Goal: Task Accomplishment & Management: Manage account settings

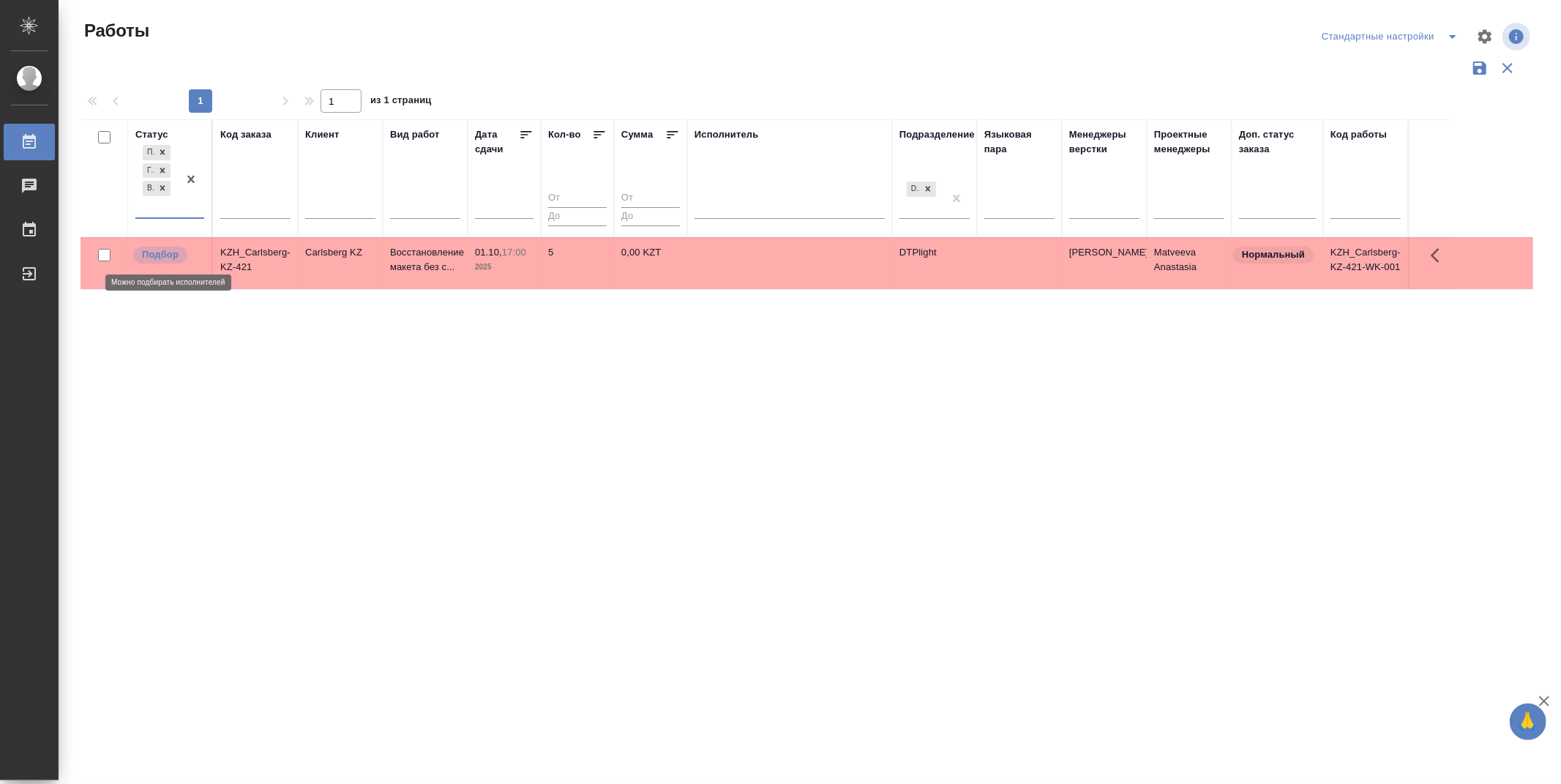
click at [166, 251] on p "Подбор" at bounding box center [160, 254] width 36 height 14
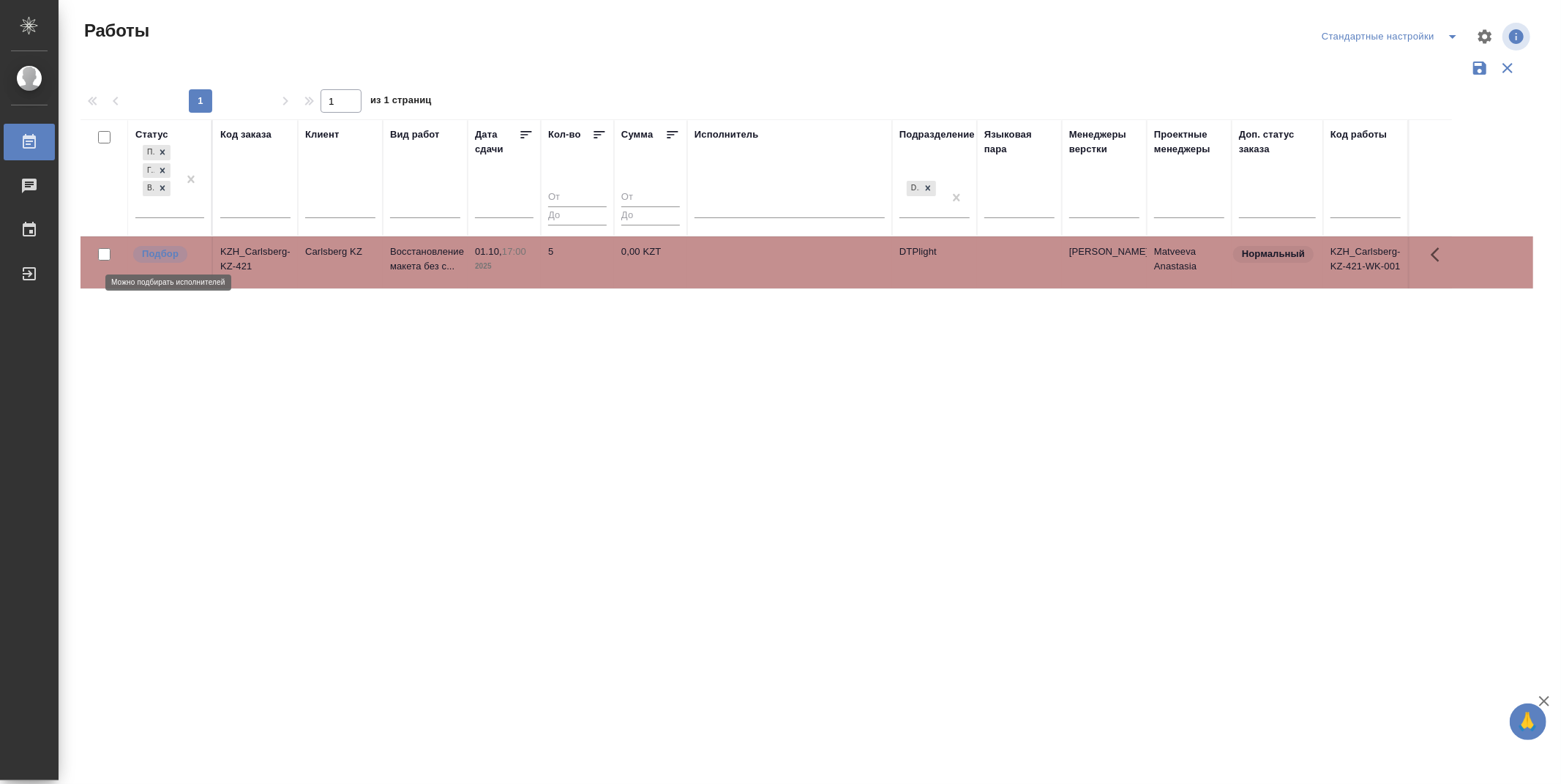
click at [166, 251] on p "Подбор" at bounding box center [160, 254] width 36 height 14
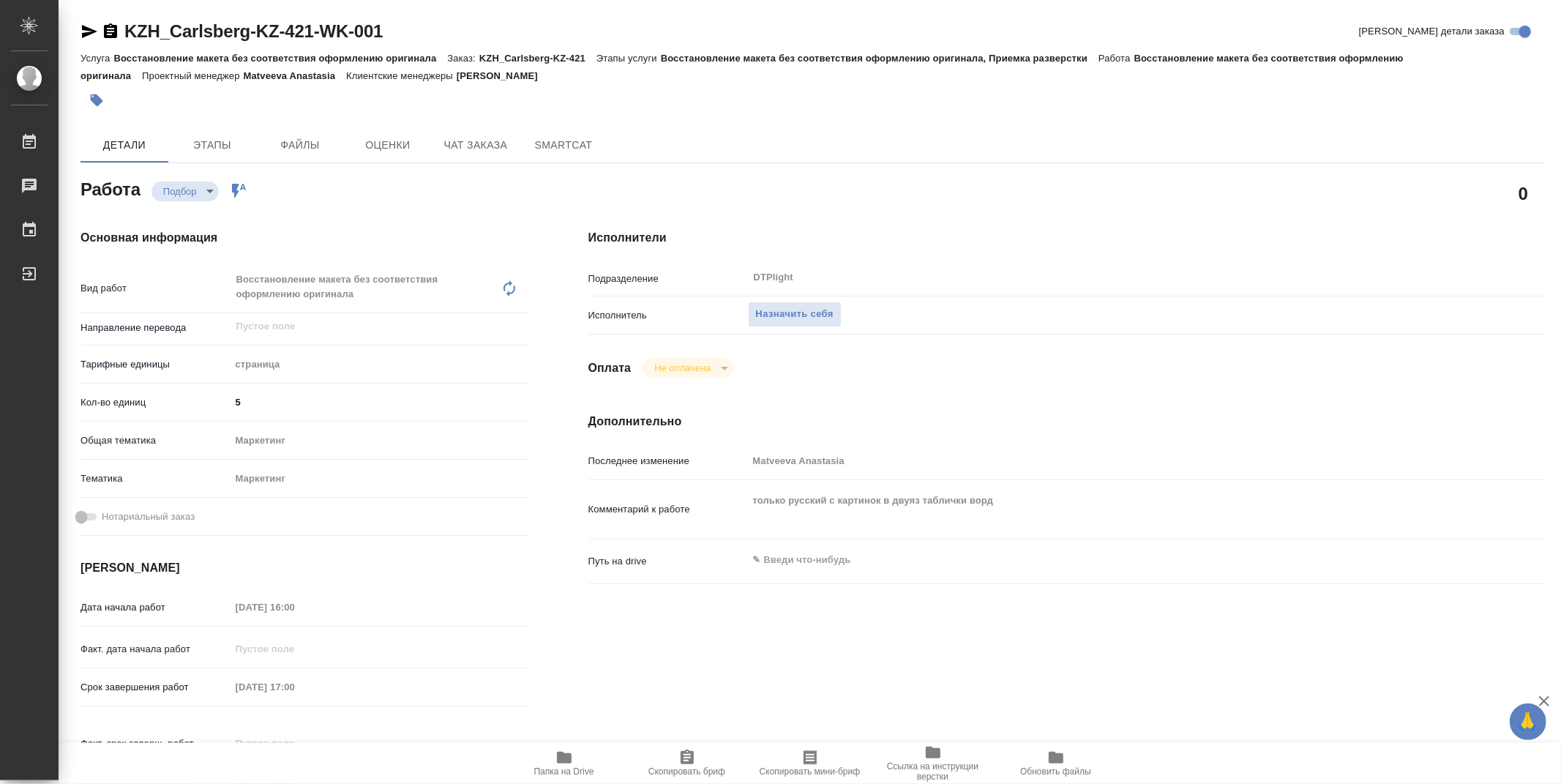
type textarea "x"
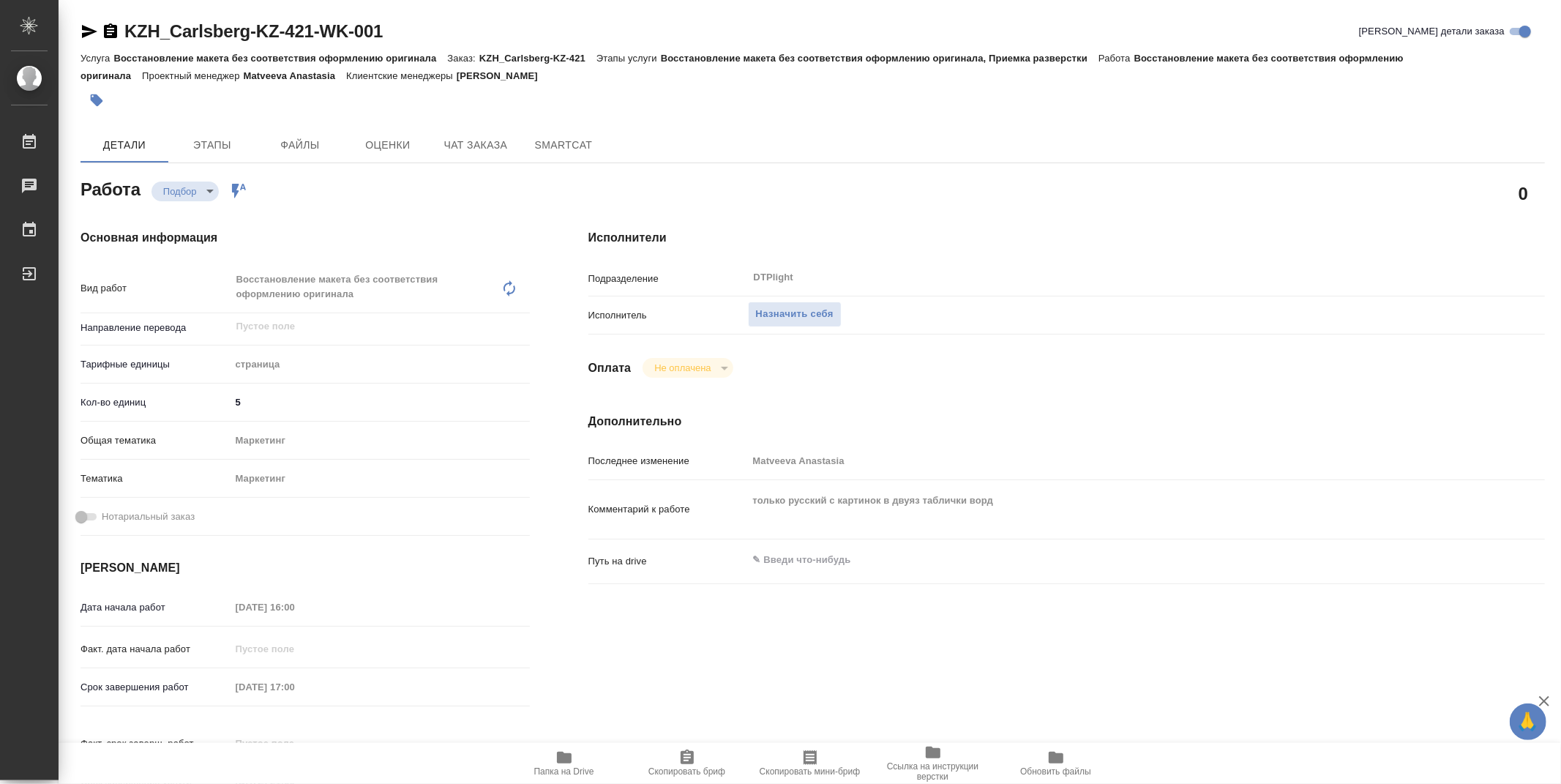
type textarea "x"
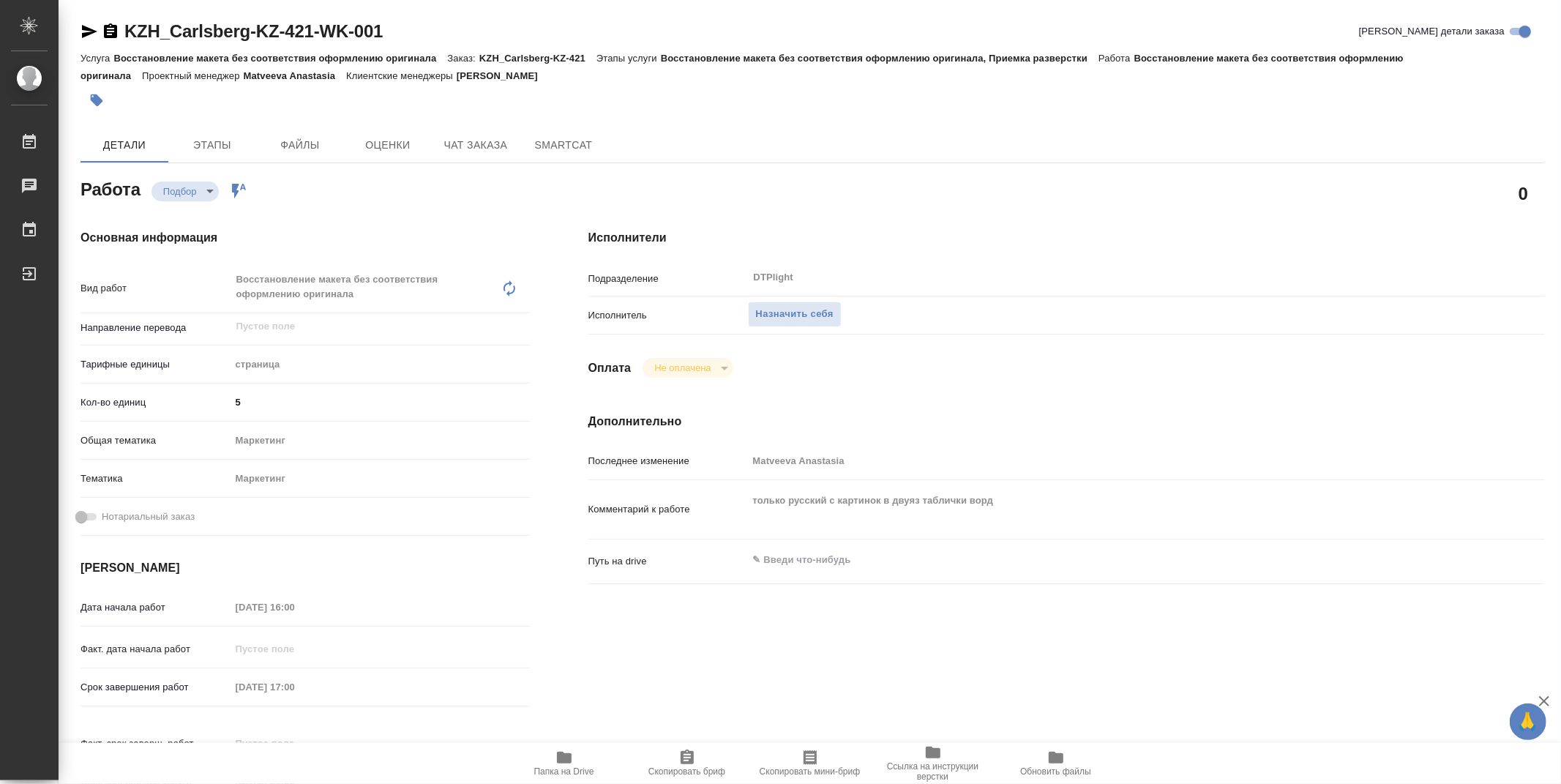
type textarea "x"
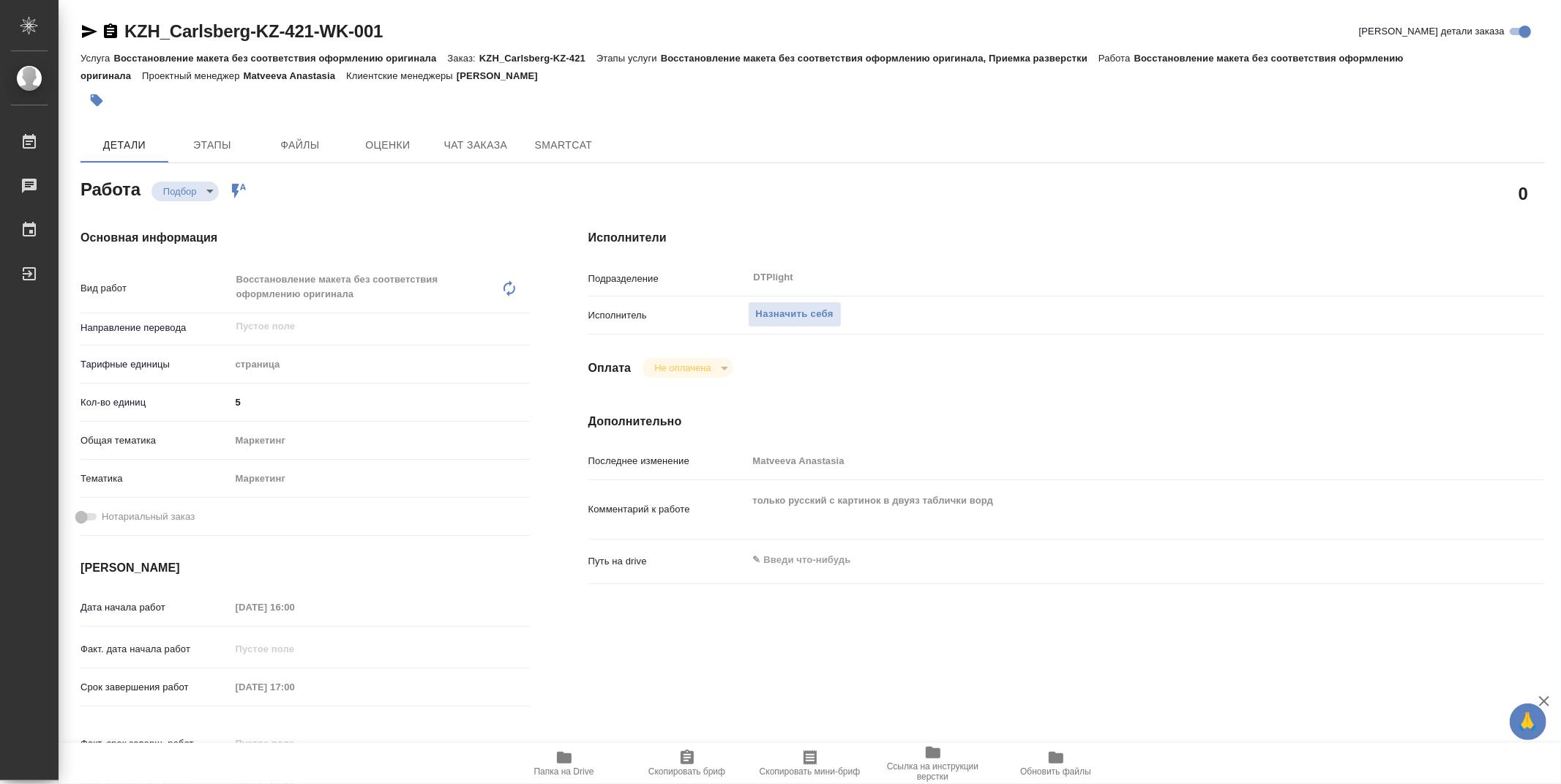
type textarea "x"
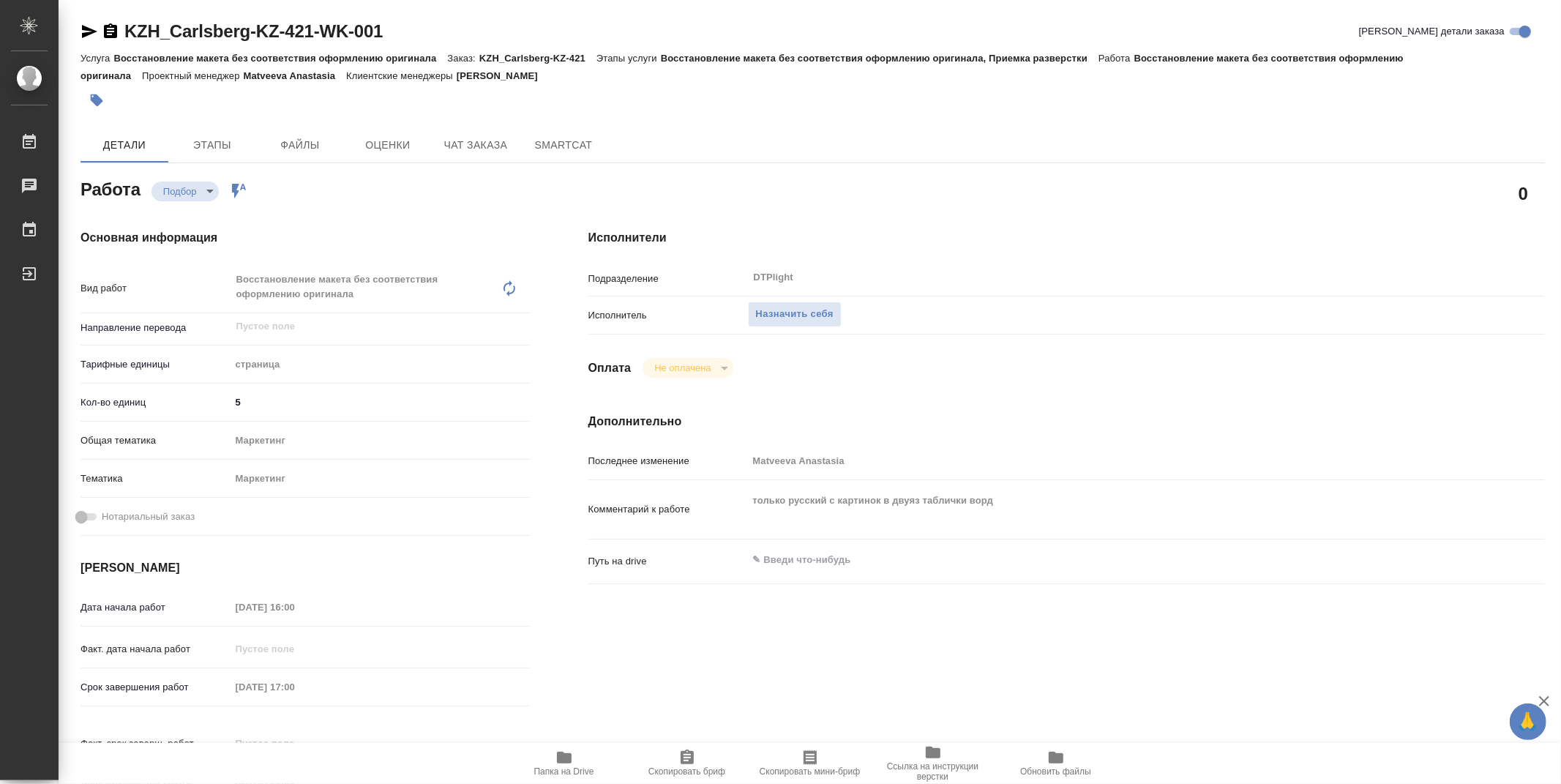
type textarea "x"
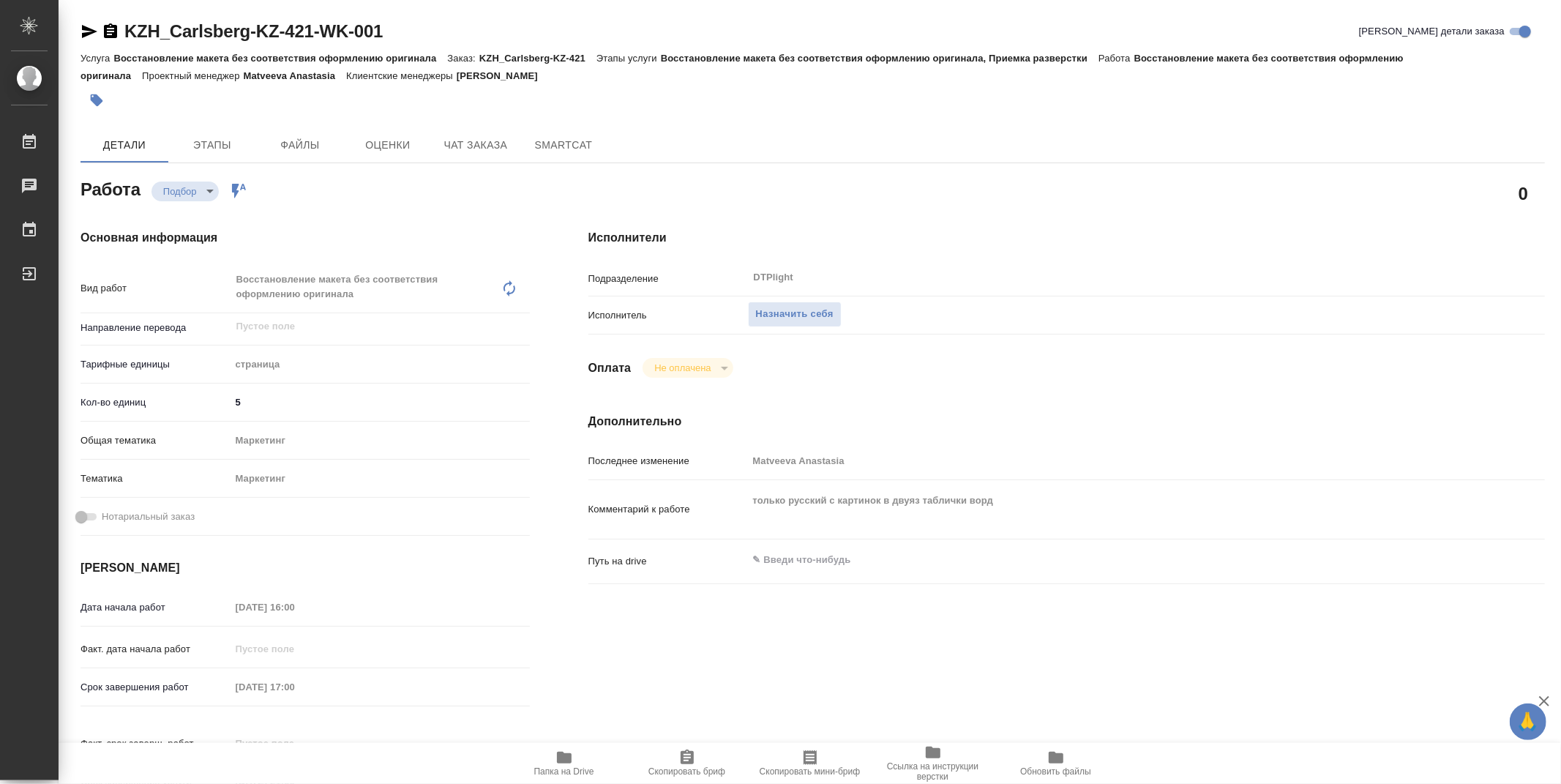
type textarea "x"
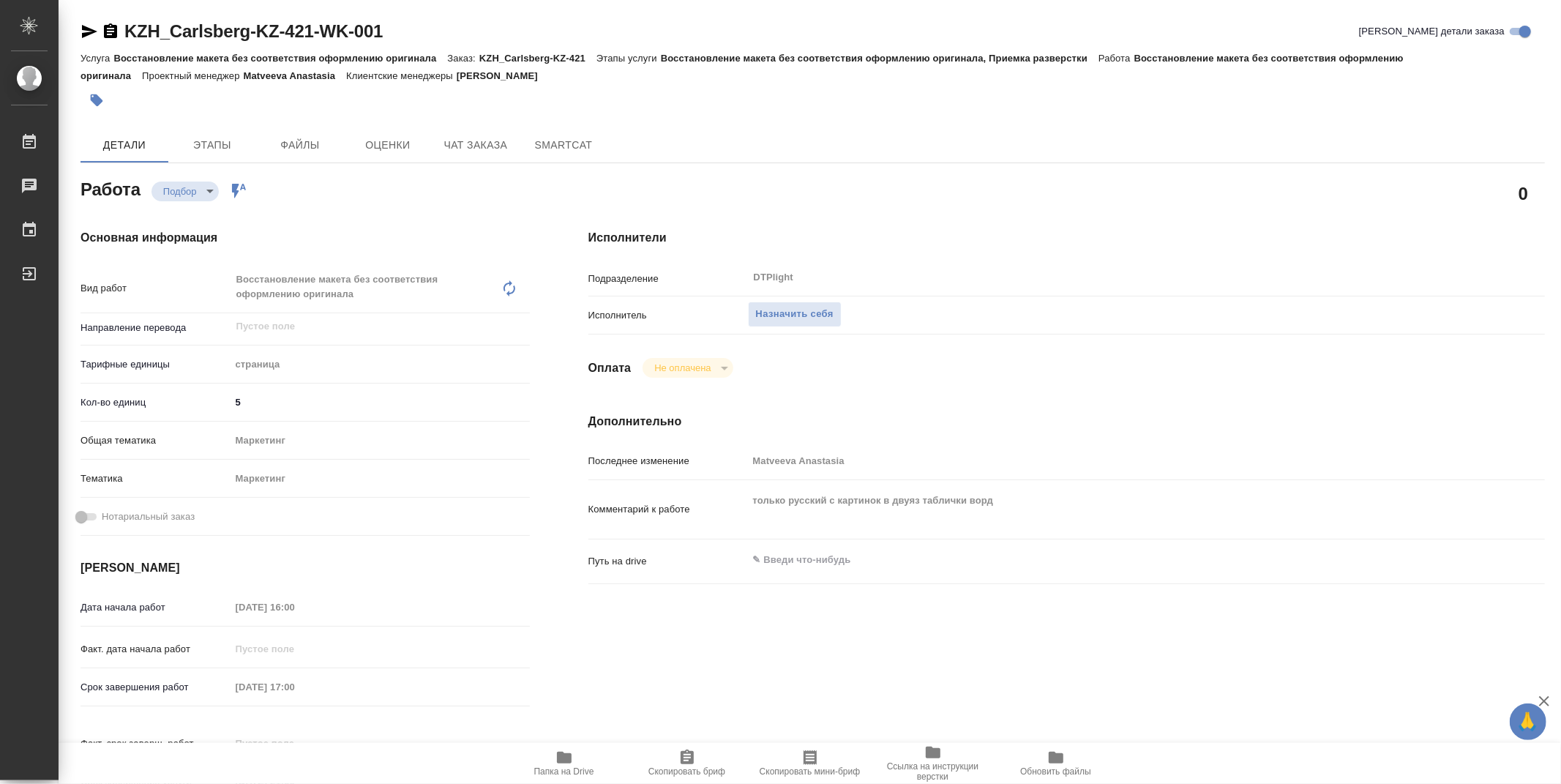
click at [558, 780] on button "Папка на Drive" at bounding box center [565, 763] width 123 height 41
type textarea "x"
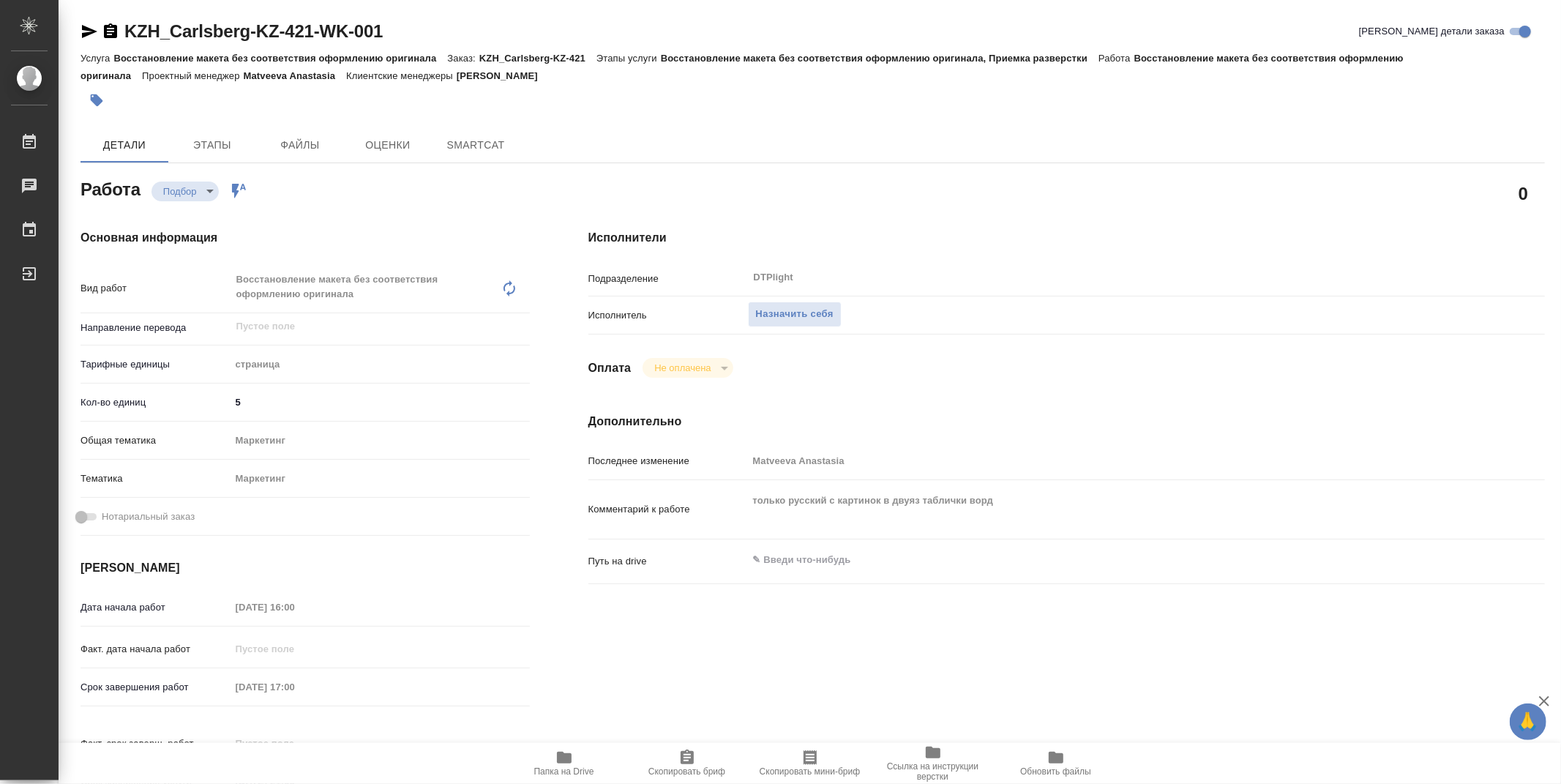
type textarea "x"
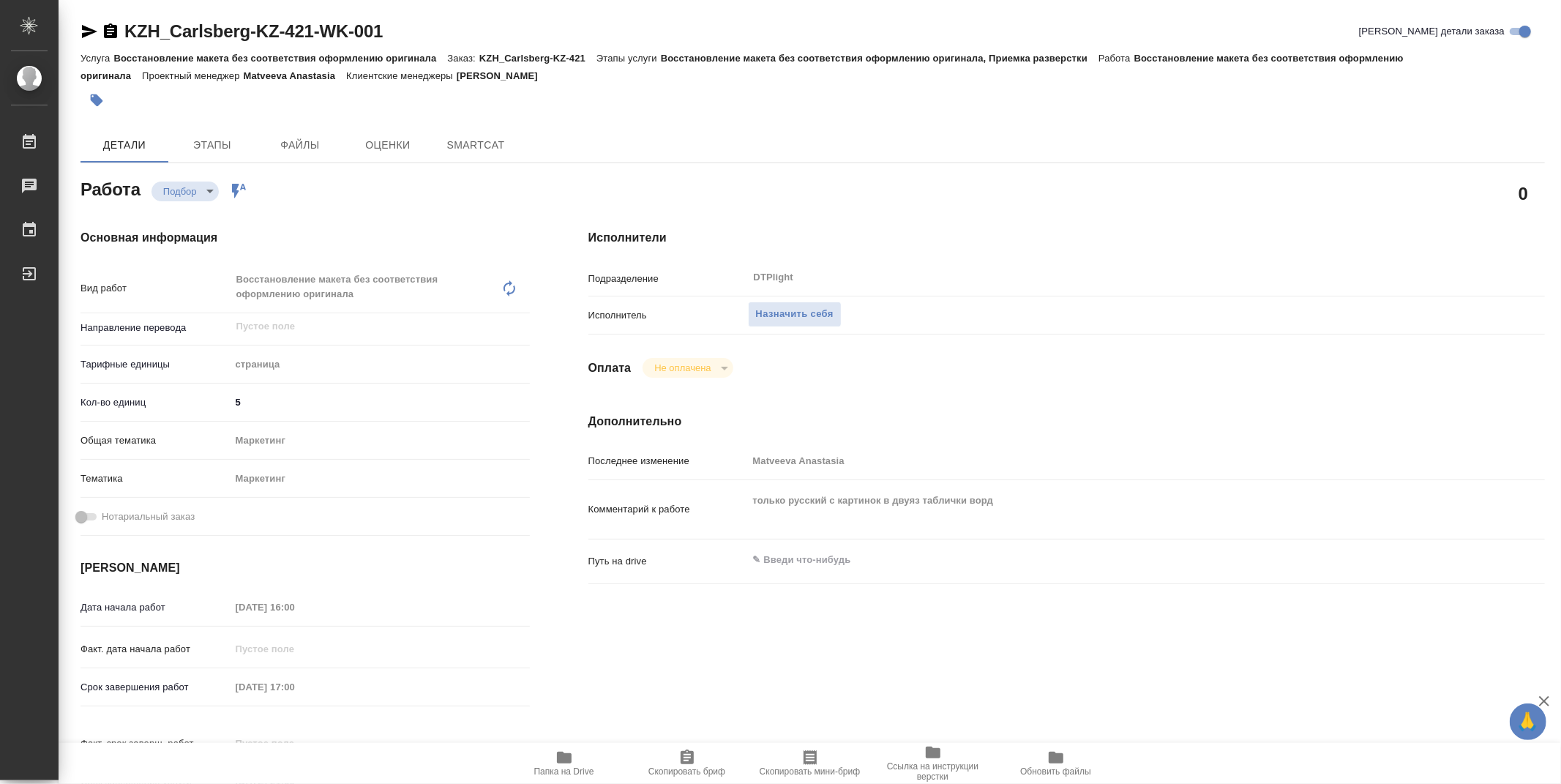
type textarea "x"
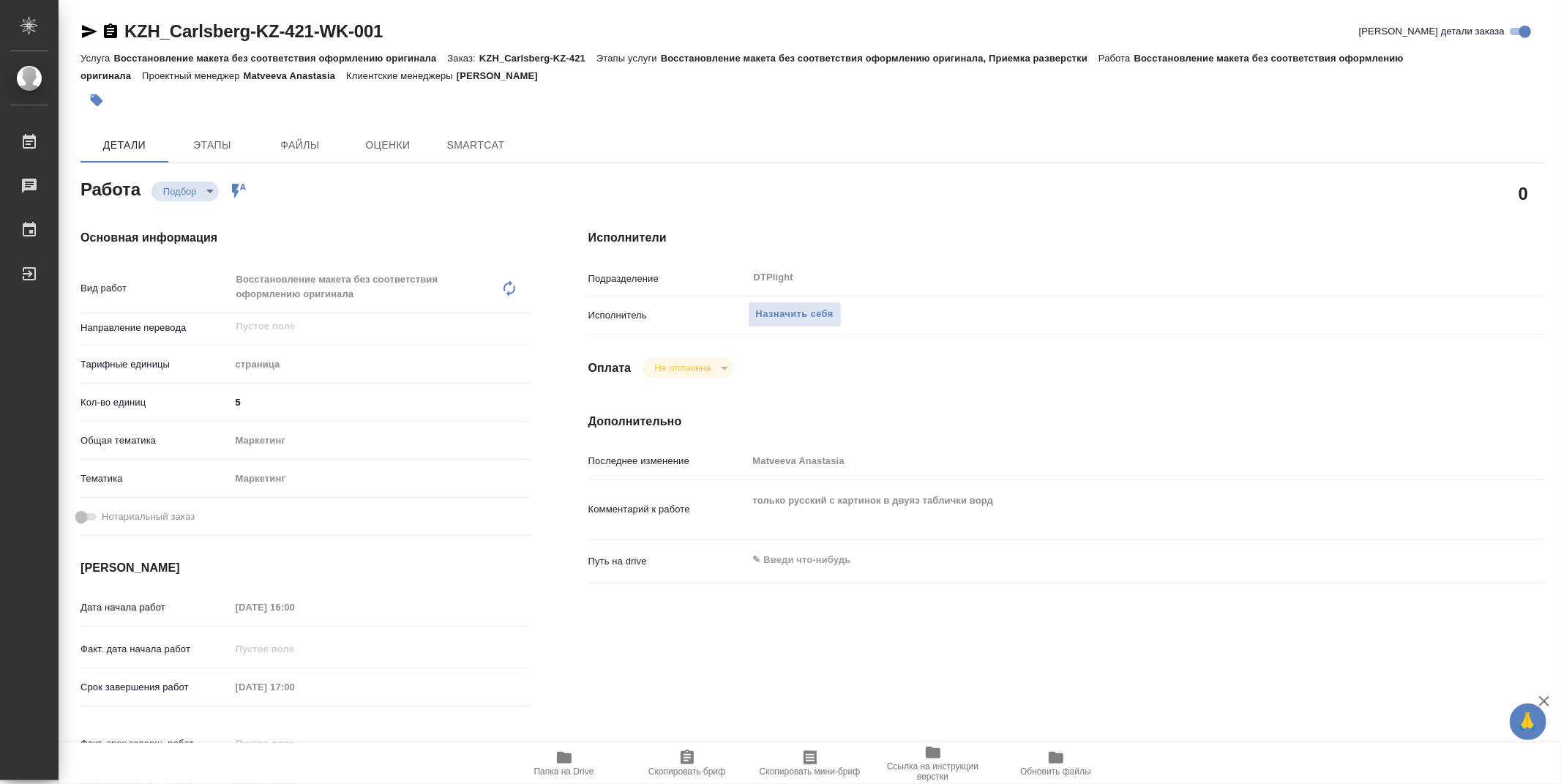
type textarea "x"
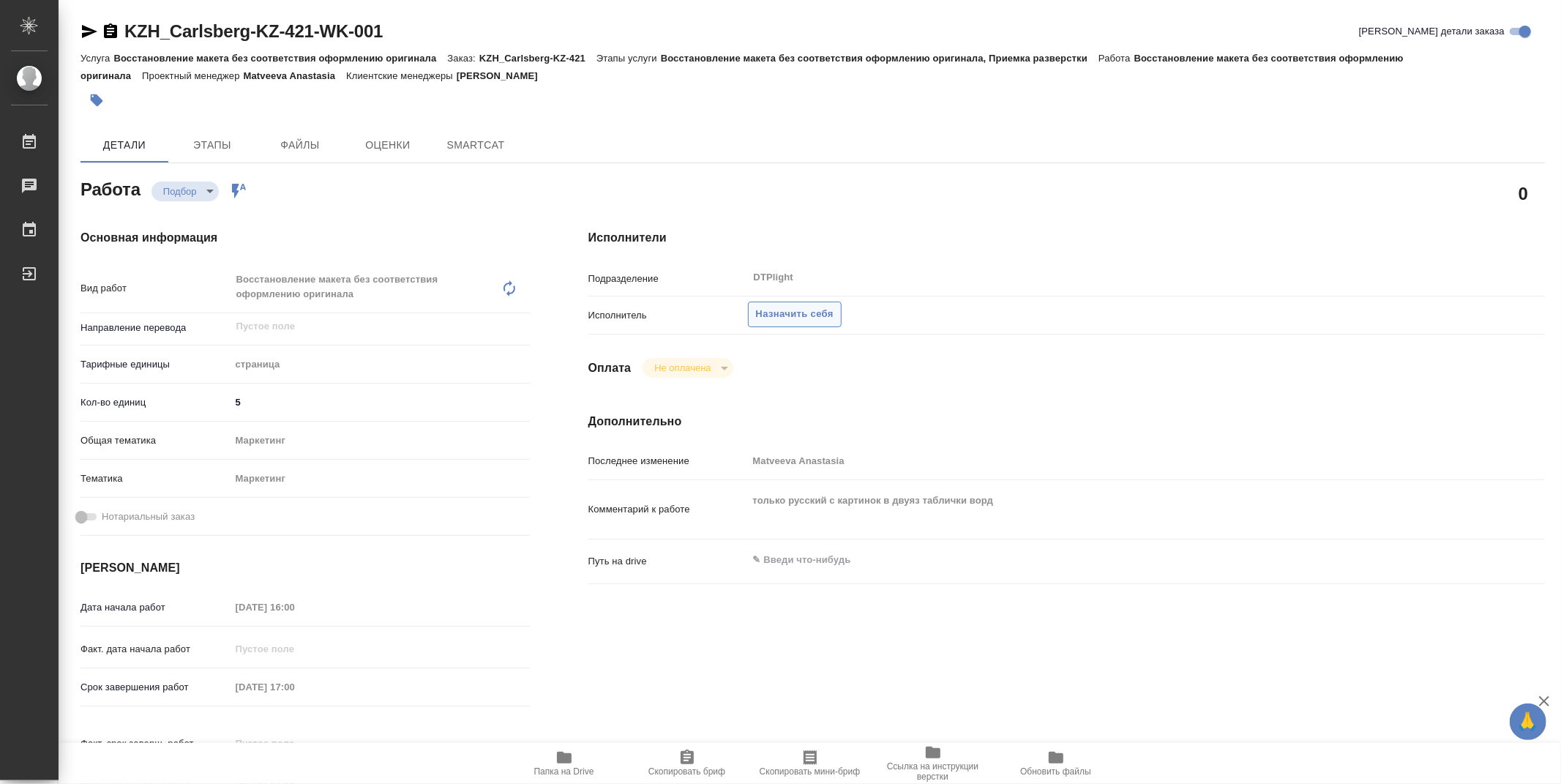
type textarea "x"
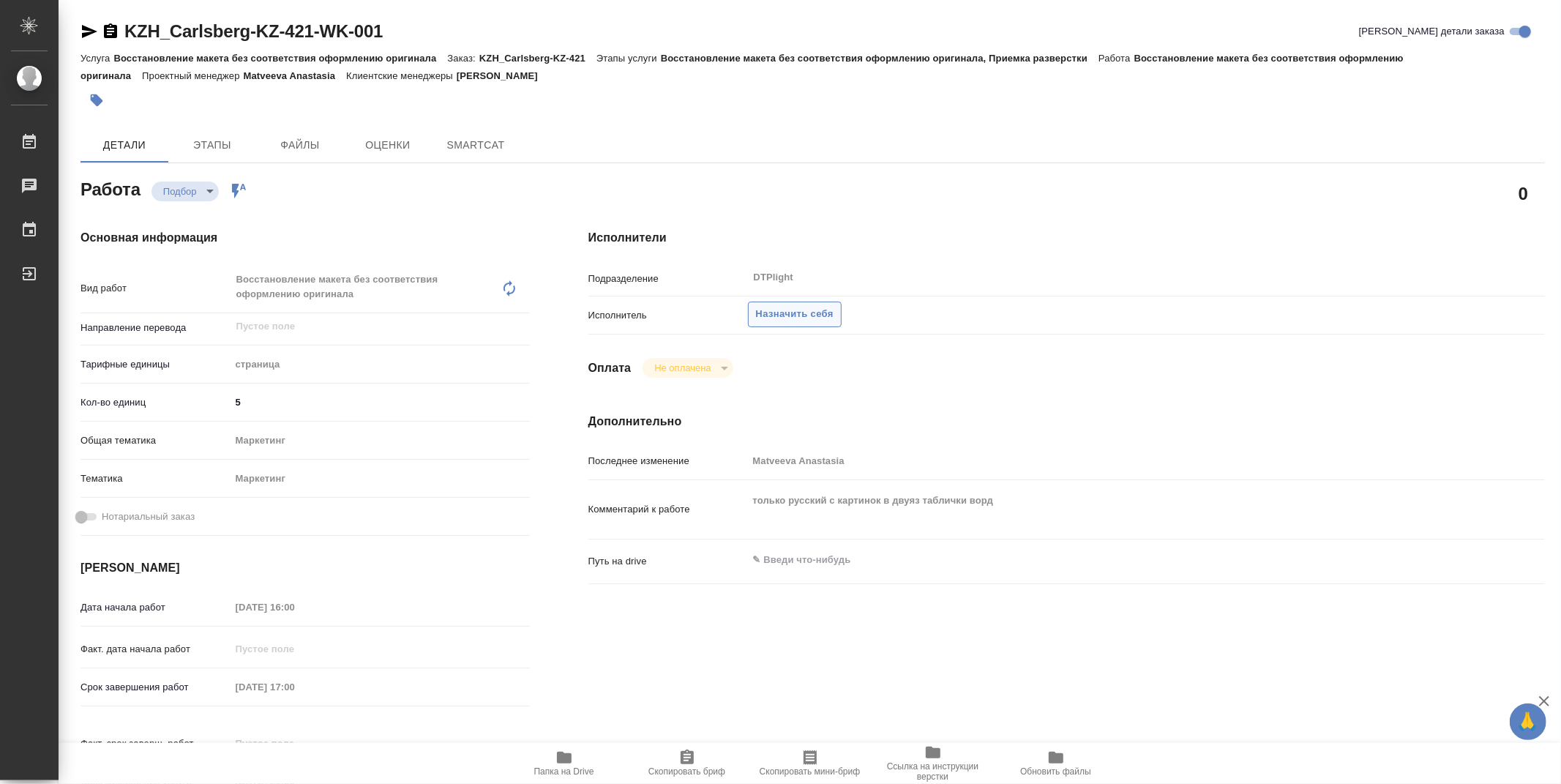
type textarea "x"
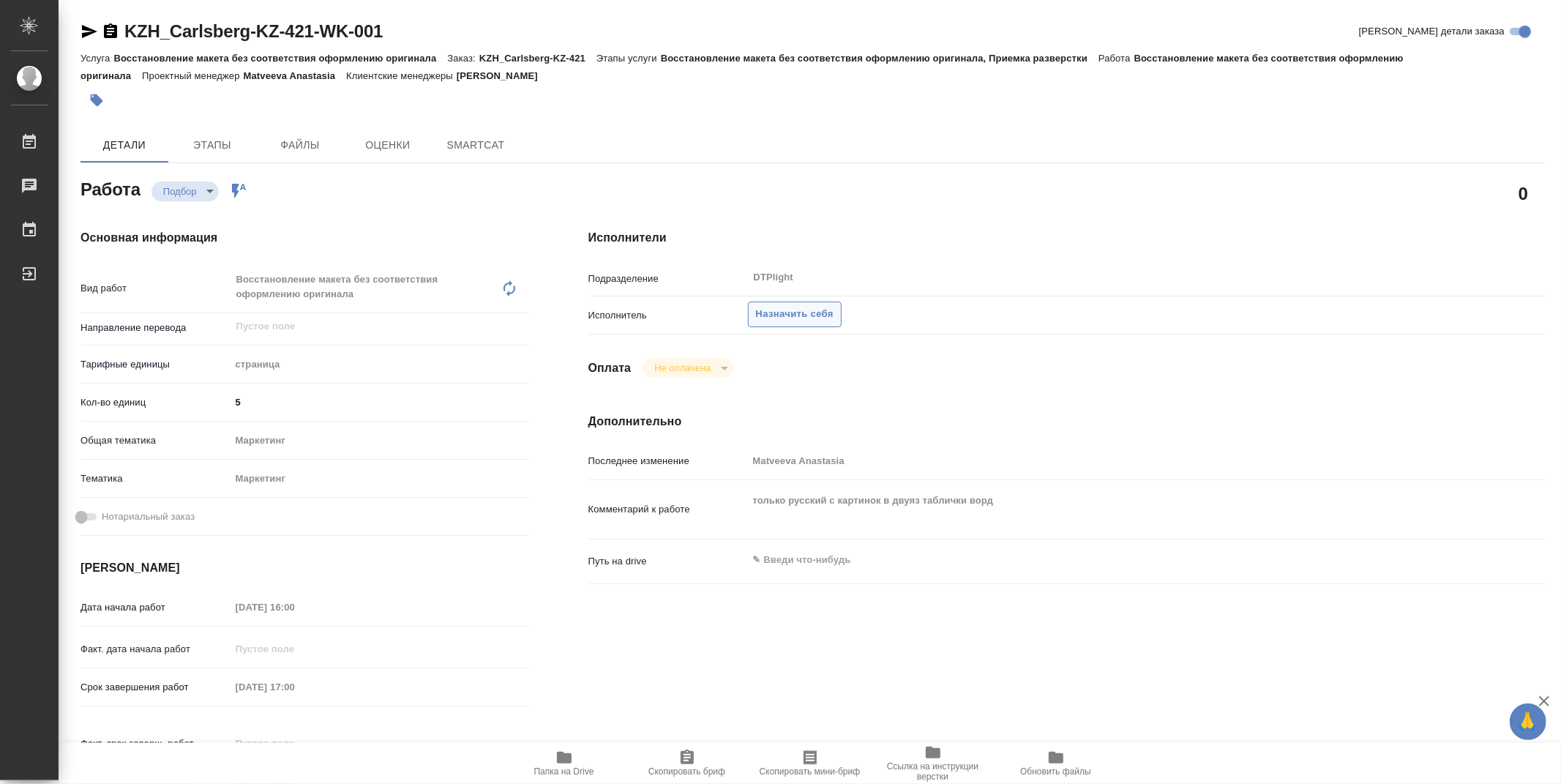
type textarea "x"
click at [831, 309] on span "Назначить себя" at bounding box center [795, 315] width 78 height 17
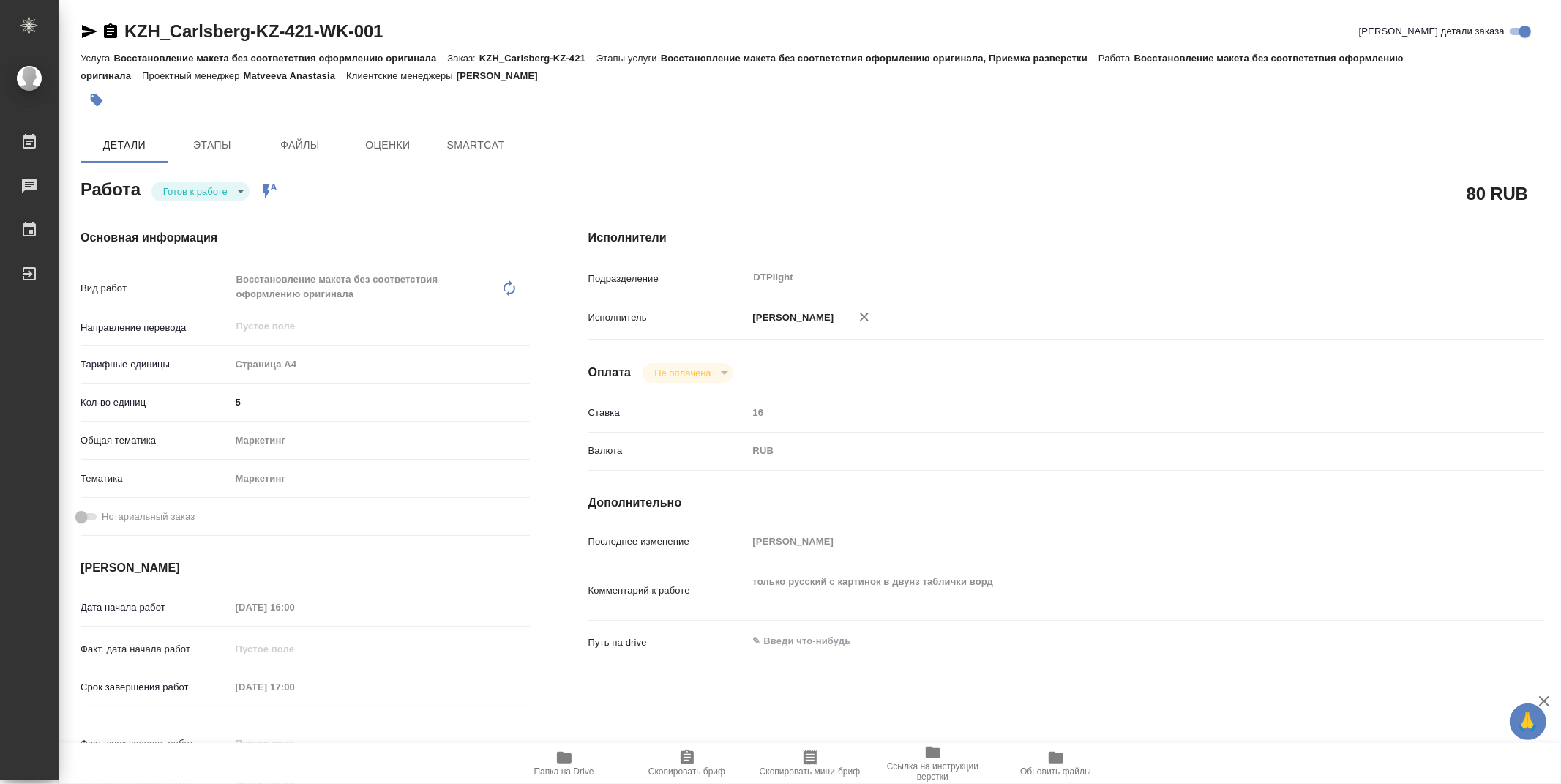
type textarea "x"
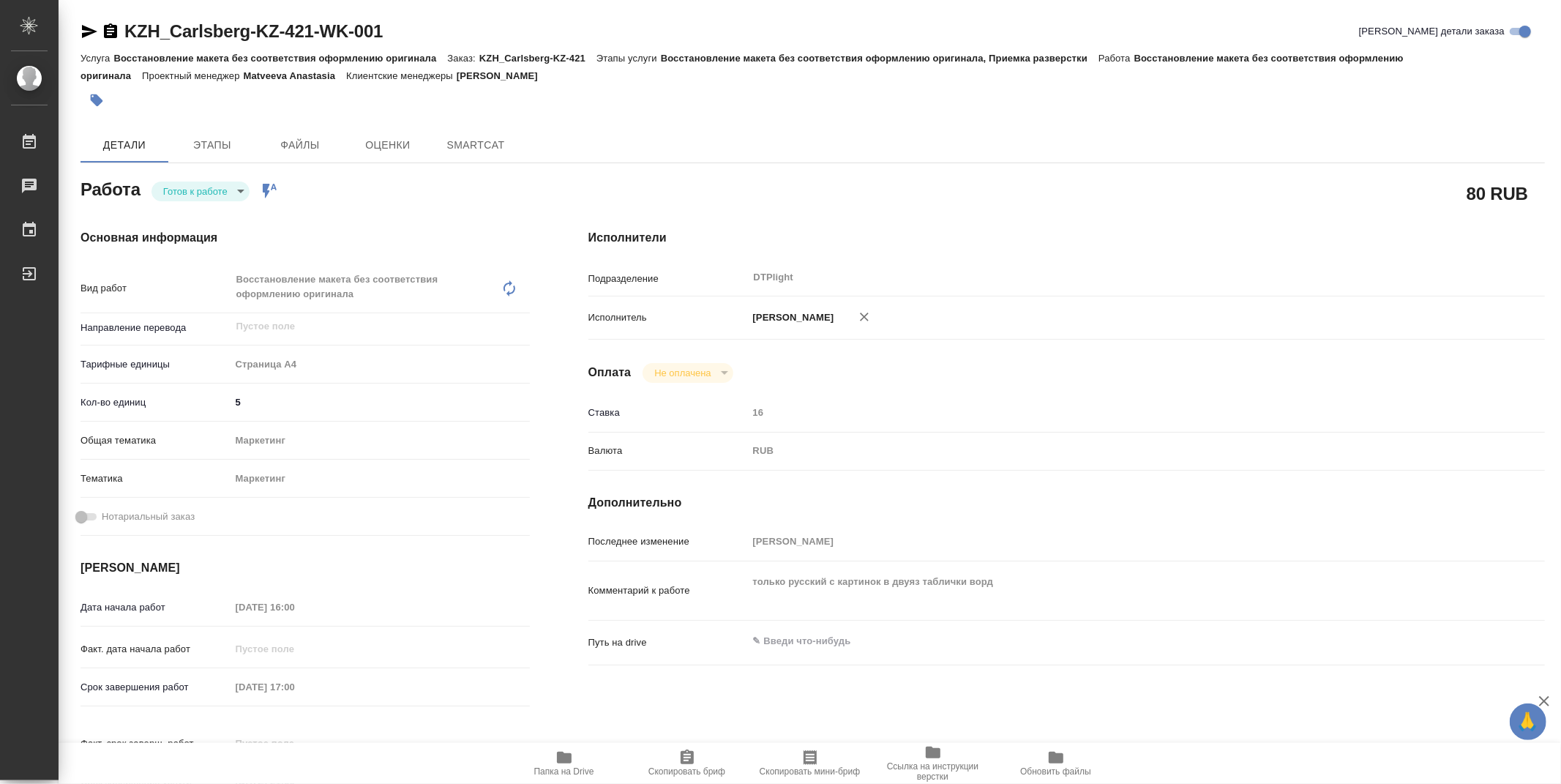
type textarea "x"
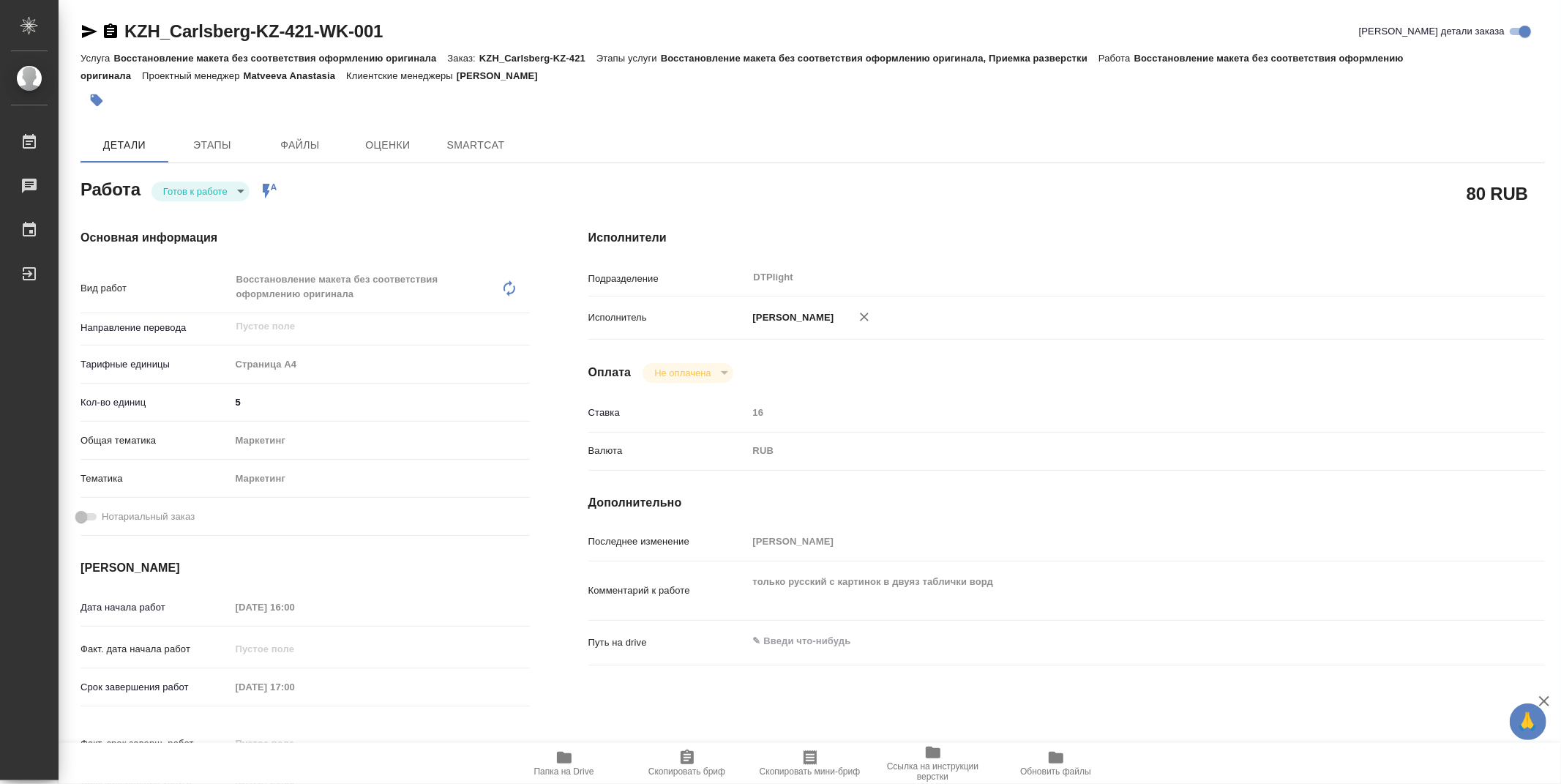
type textarea "x"
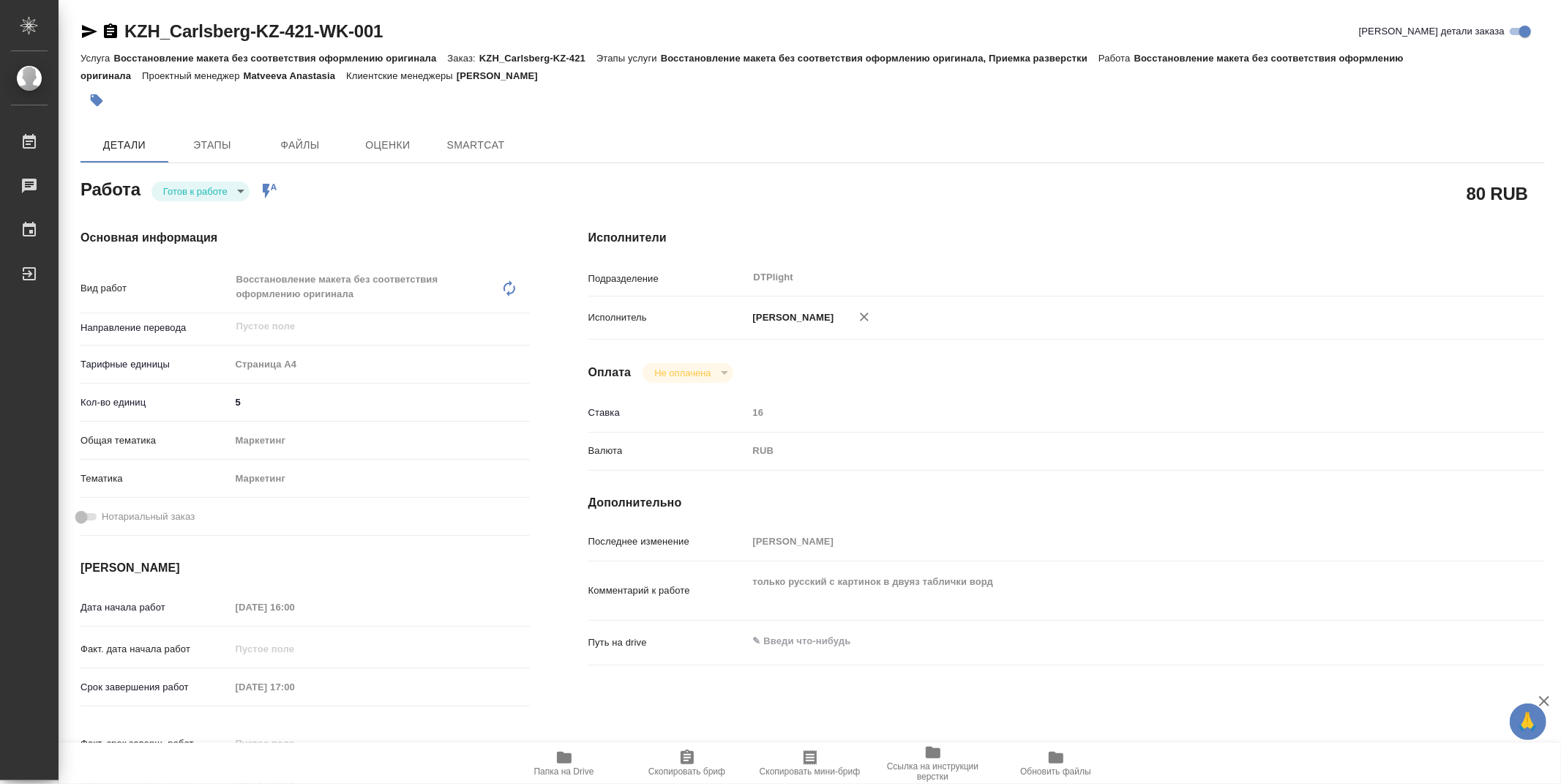
type textarea "x"
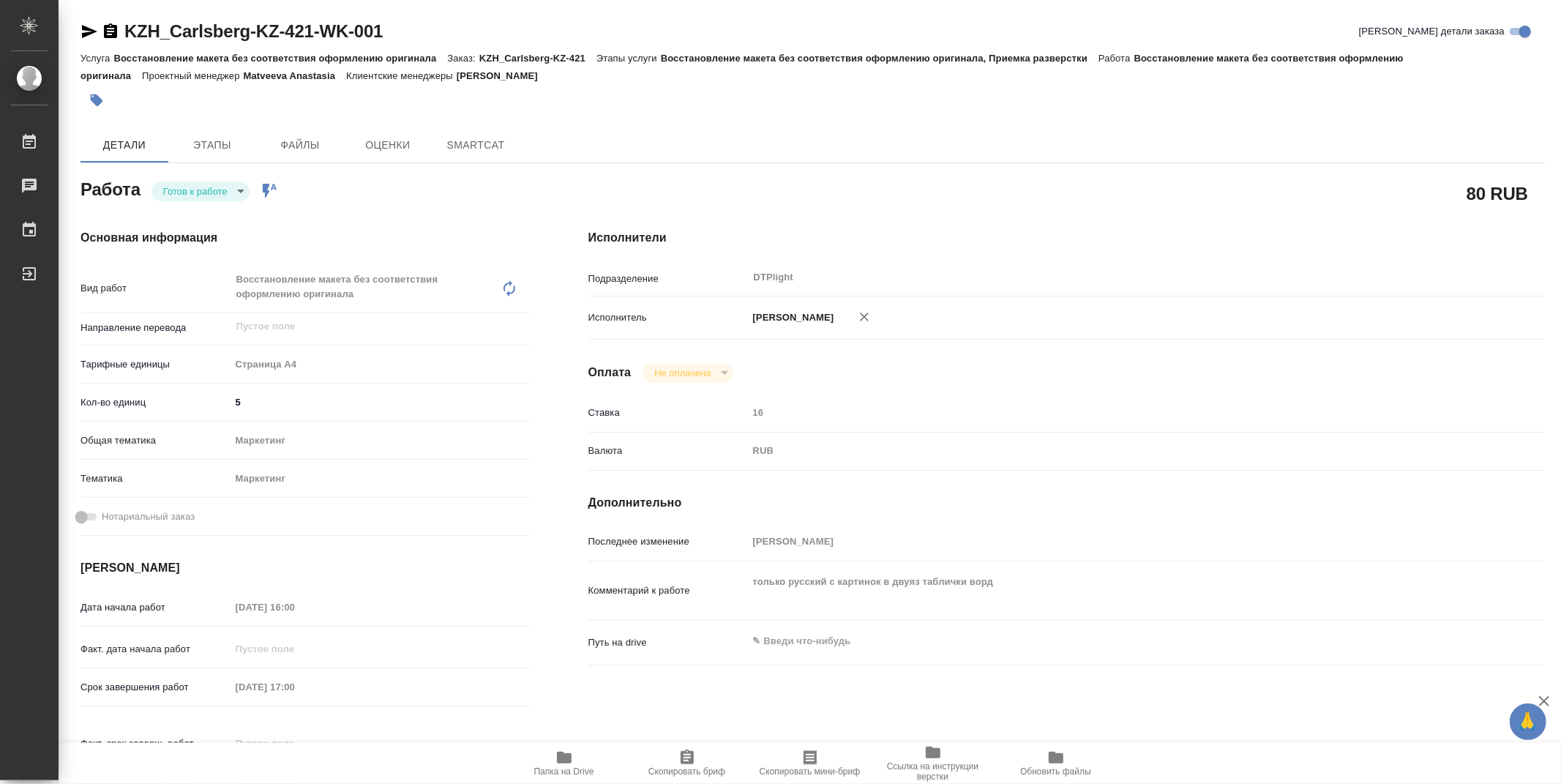
type textarea "x"
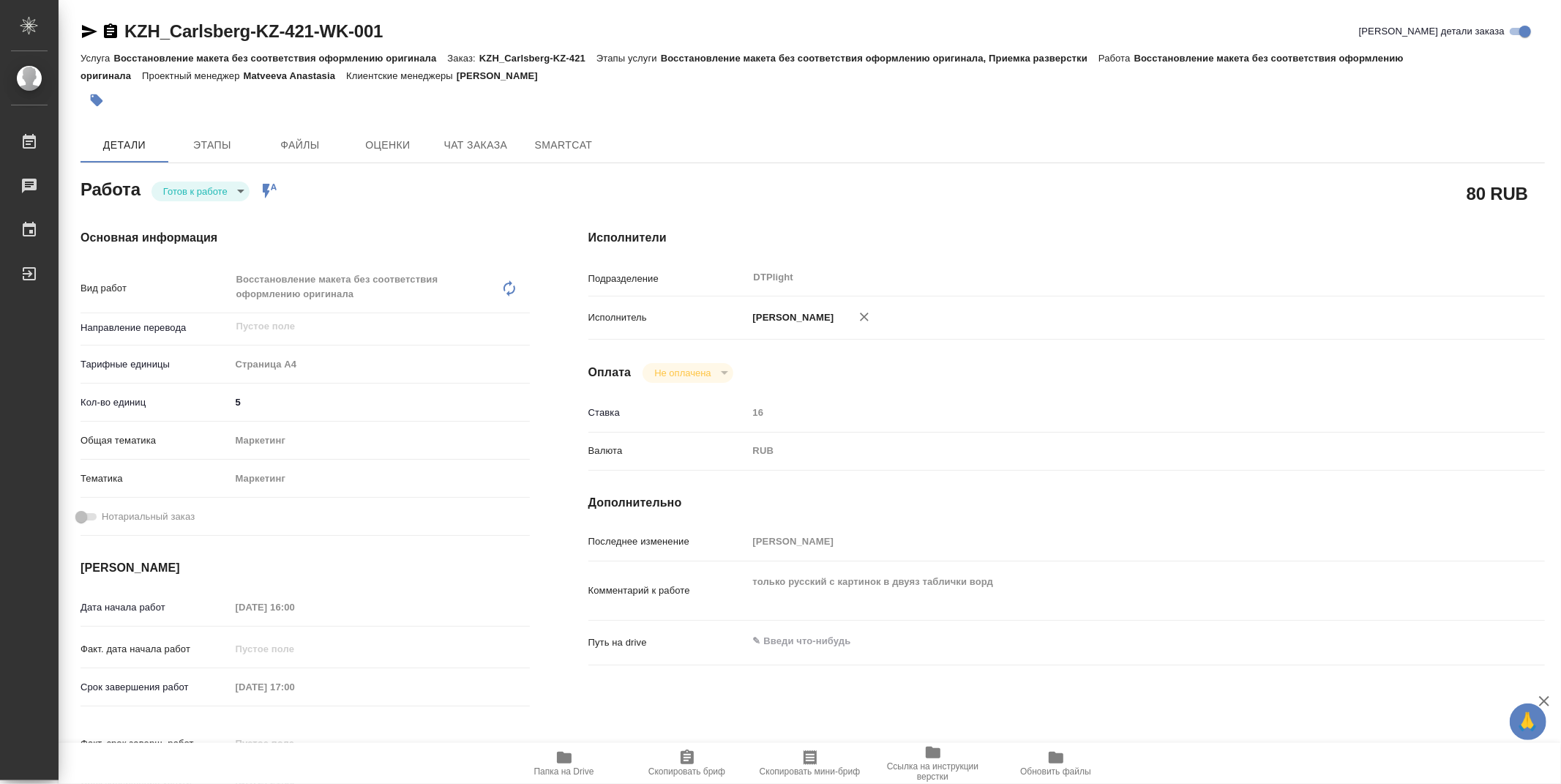
type textarea "x"
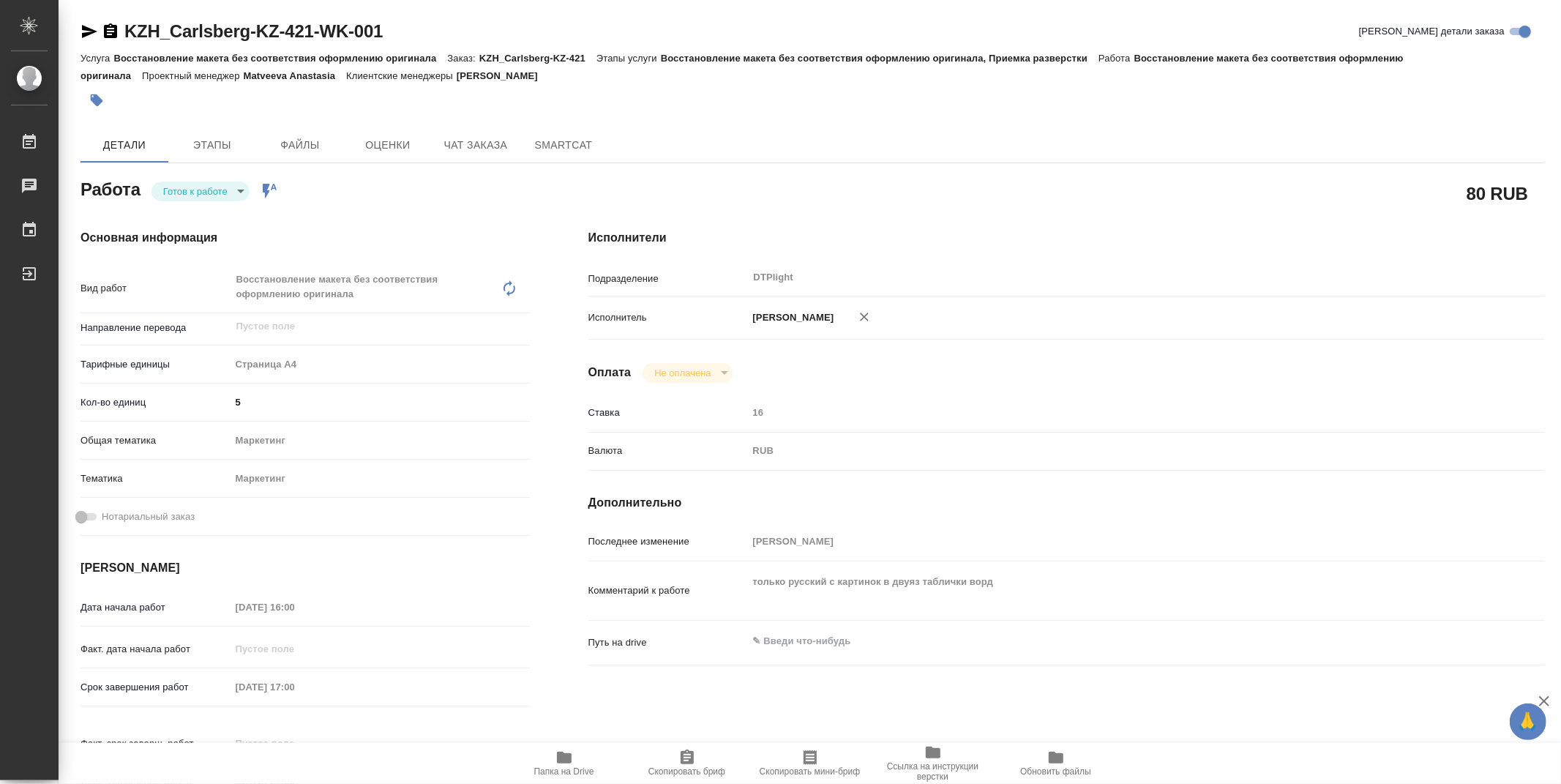
type textarea "x"
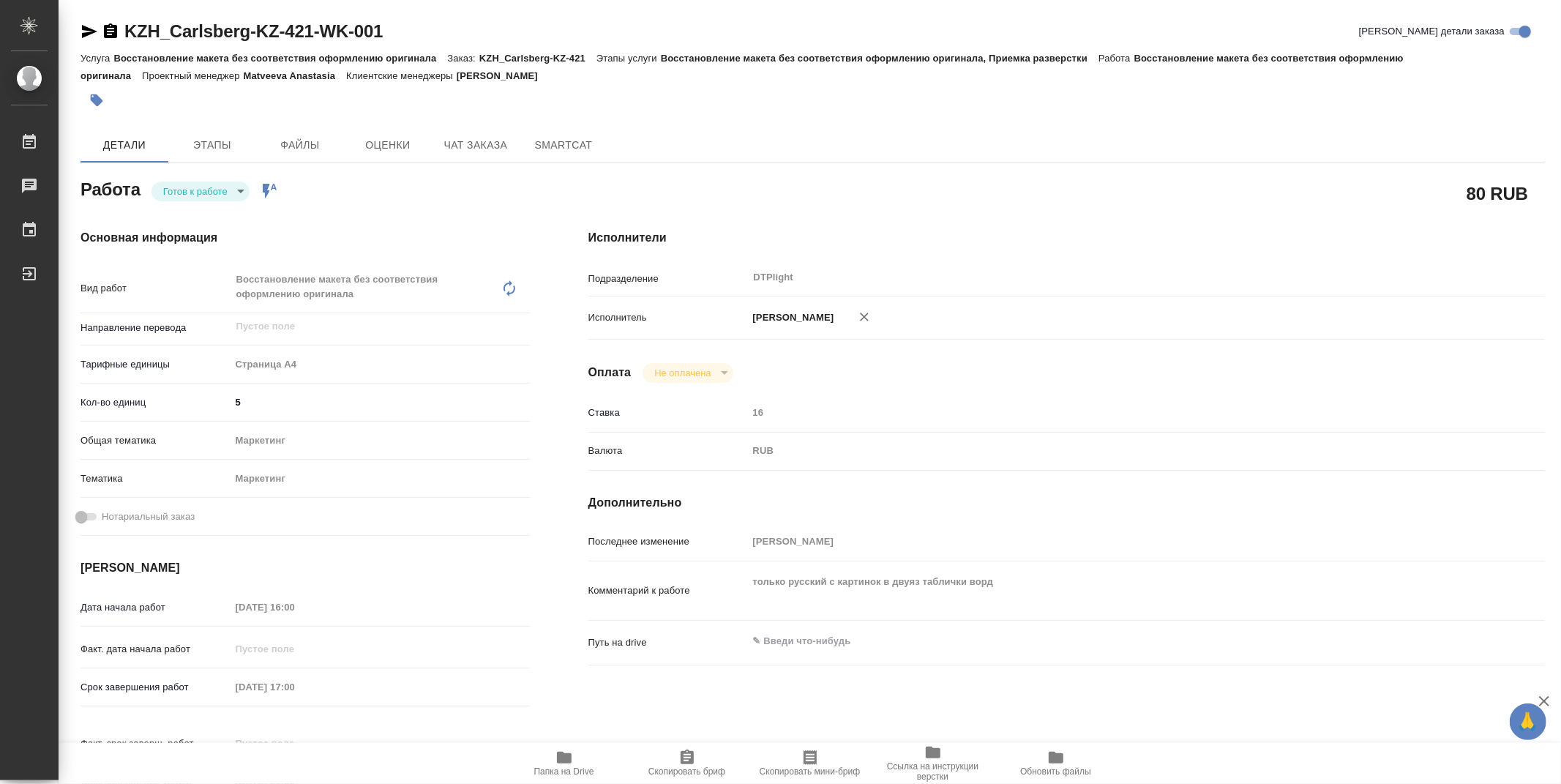
type textarea "x"
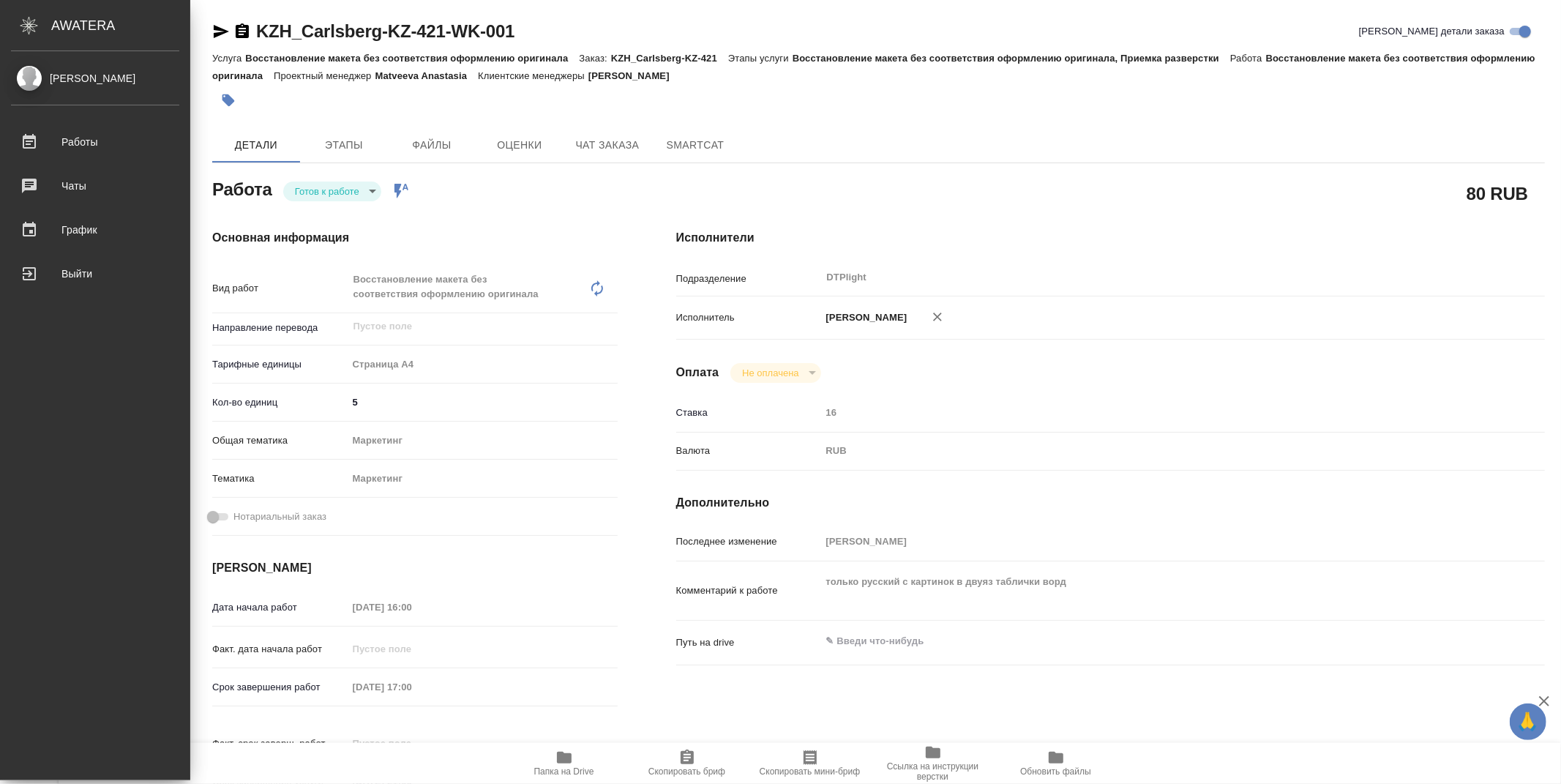
type textarea "x"
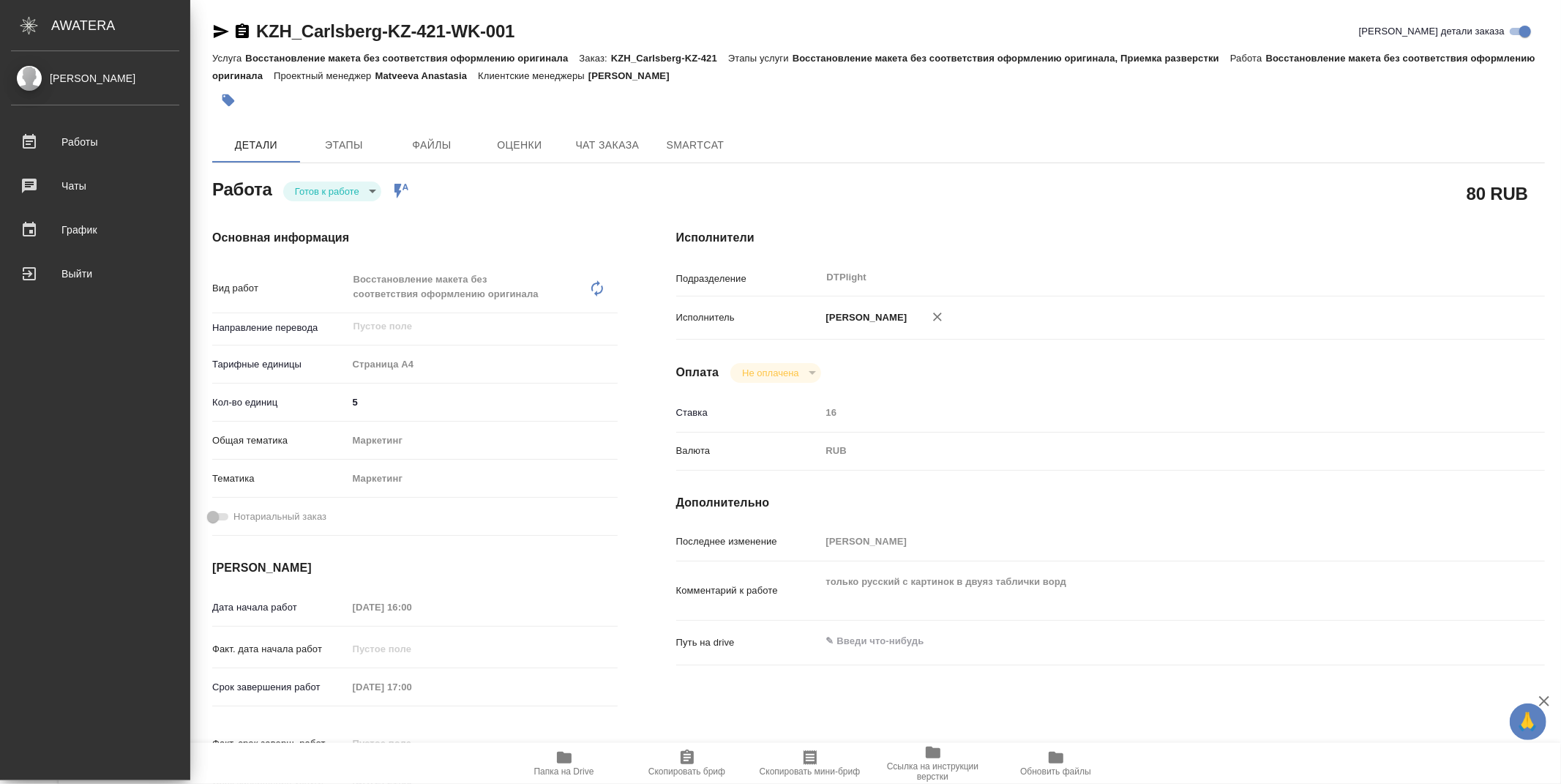
type textarea "x"
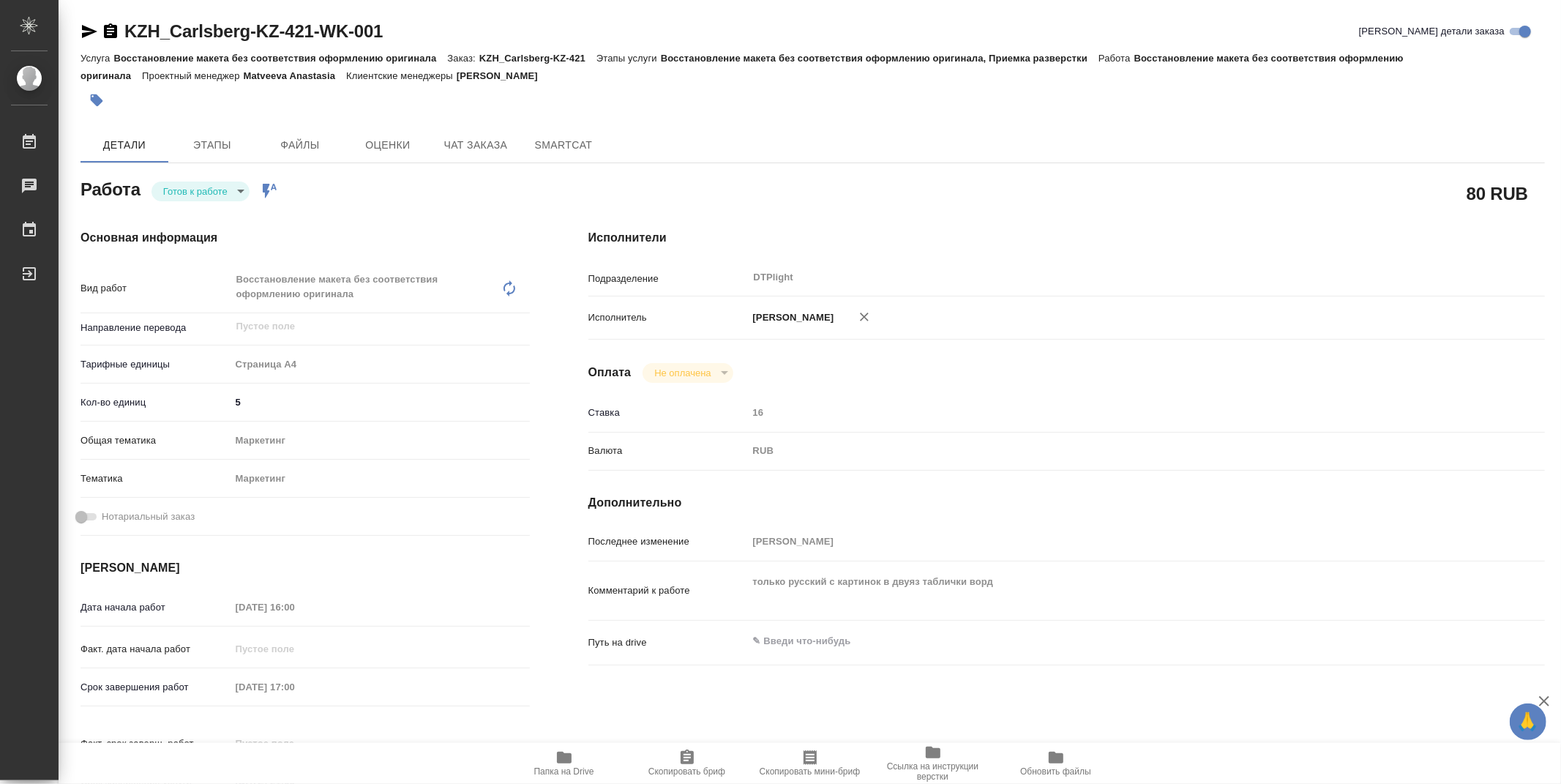
click at [220, 191] on body "🙏 .cls-1 fill:#fff; AWATERA Zubakova Viktoriya Работы Чаты График Выйти KZH_Car…" at bounding box center [780, 392] width 1561 height 784
click at [210, 191] on button "В работе" at bounding box center [188, 191] width 49 height 16
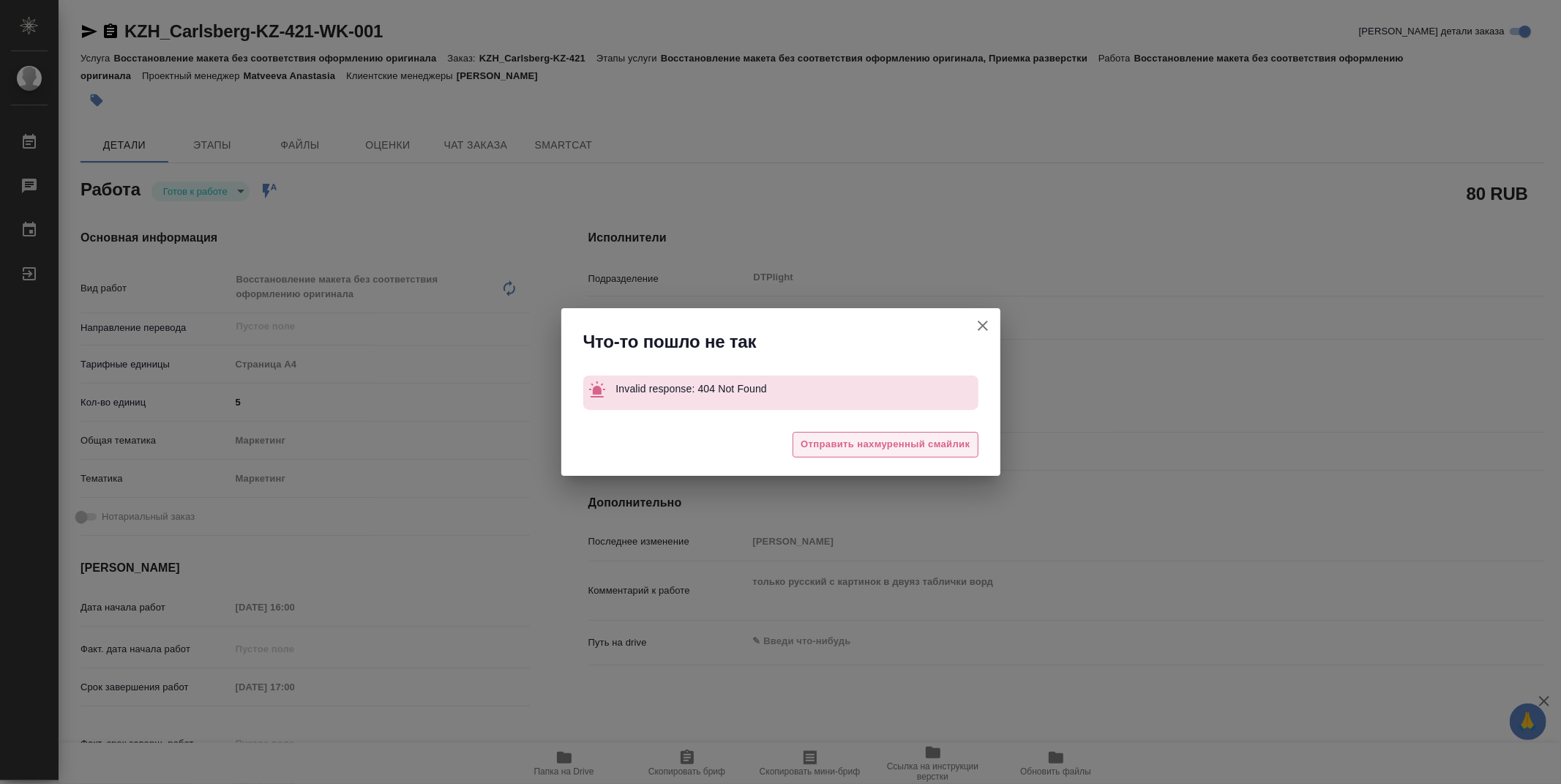
type textarea "x"
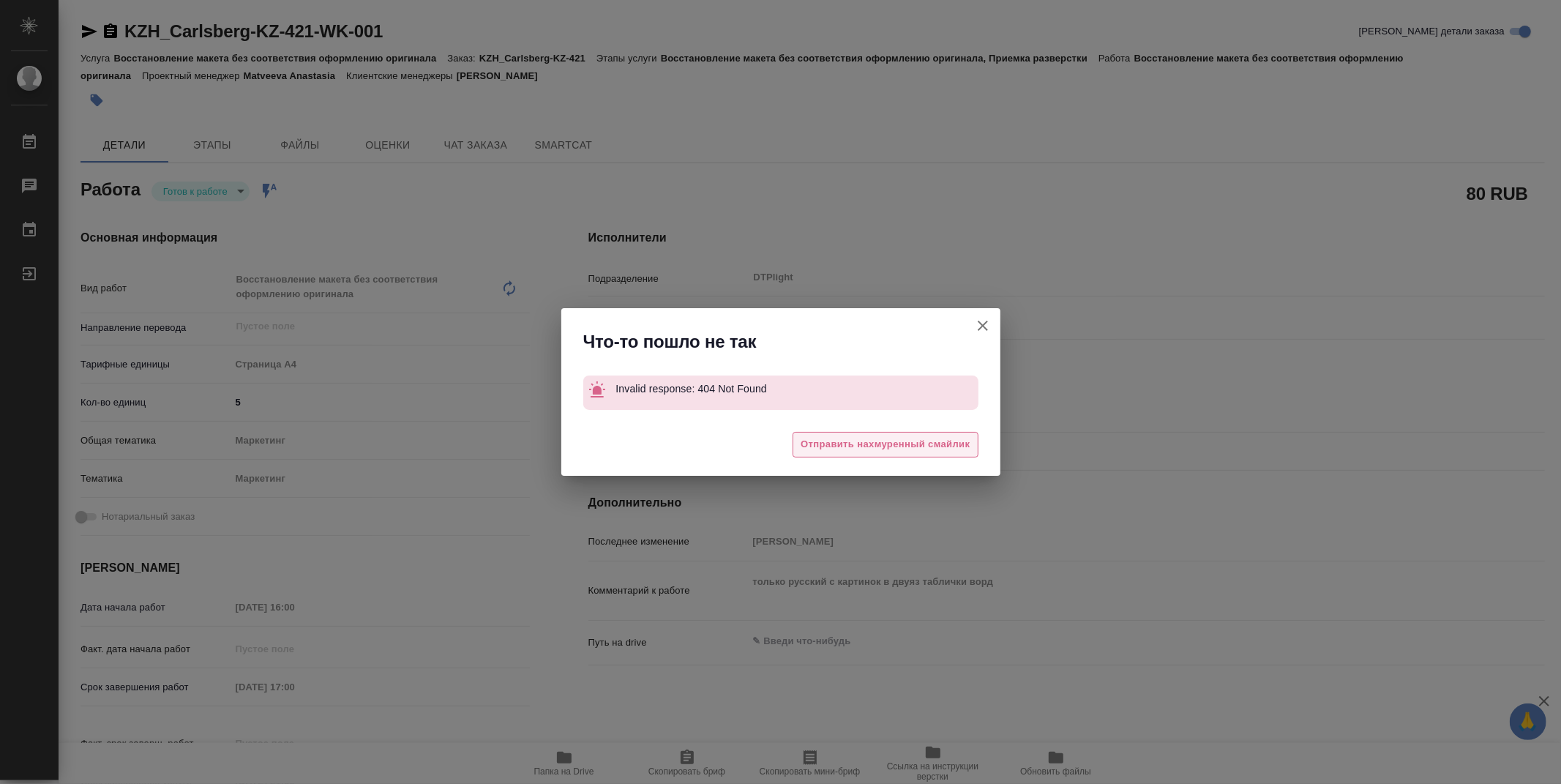
type textarea "x"
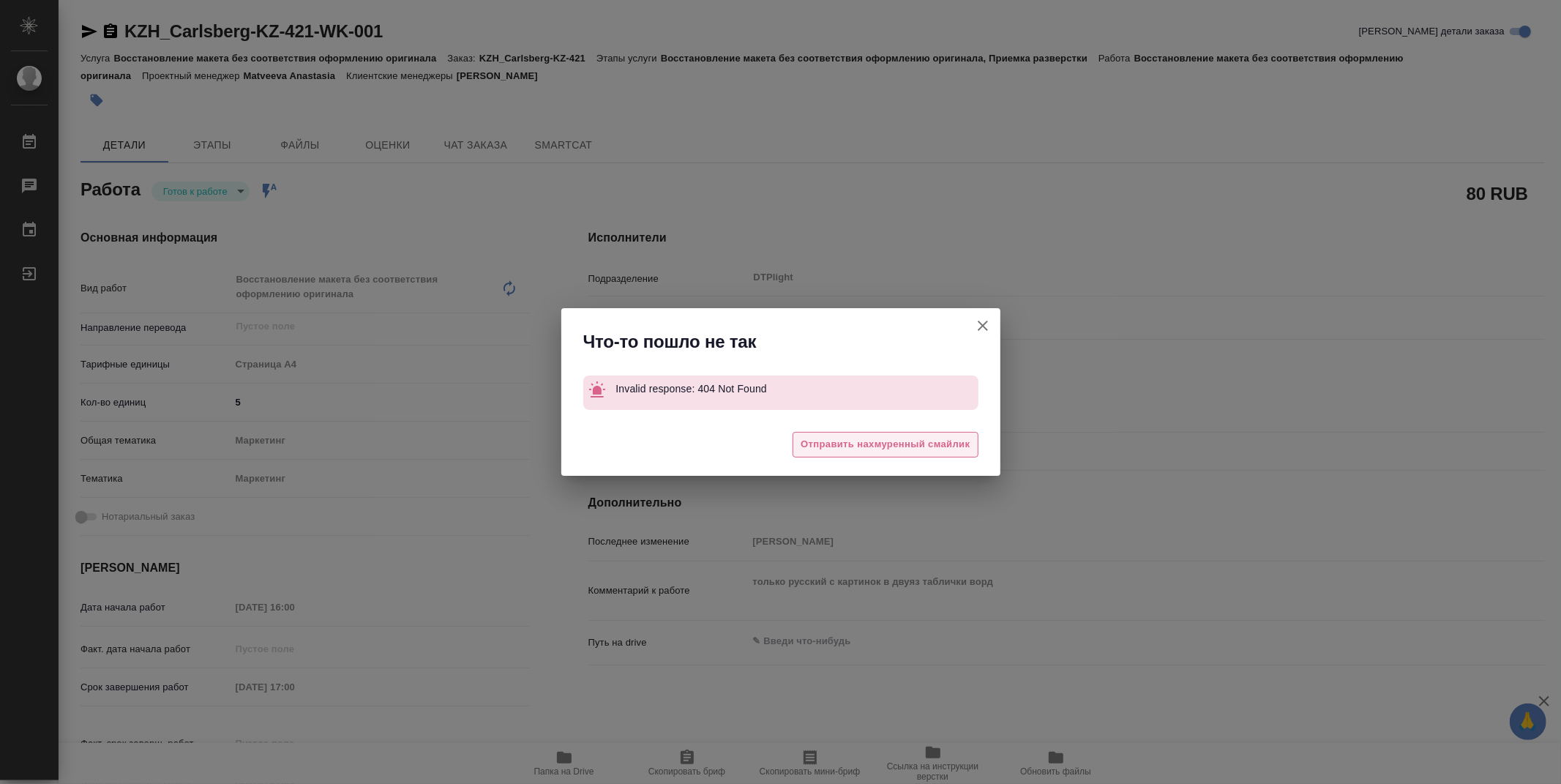
type textarea "x"
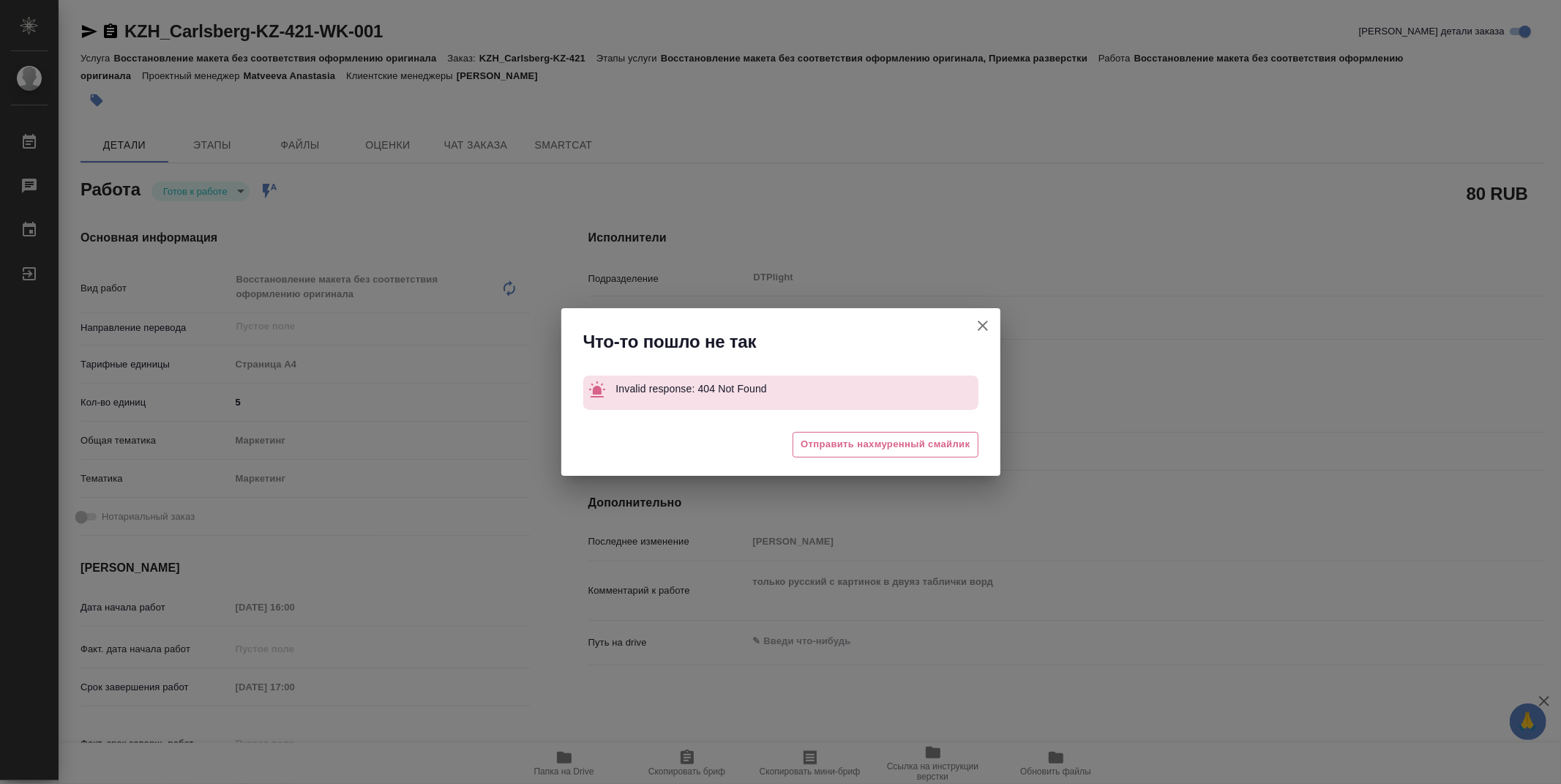
click at [986, 322] on icon "button" at bounding box center [983, 325] width 10 height 10
type textarea "x"
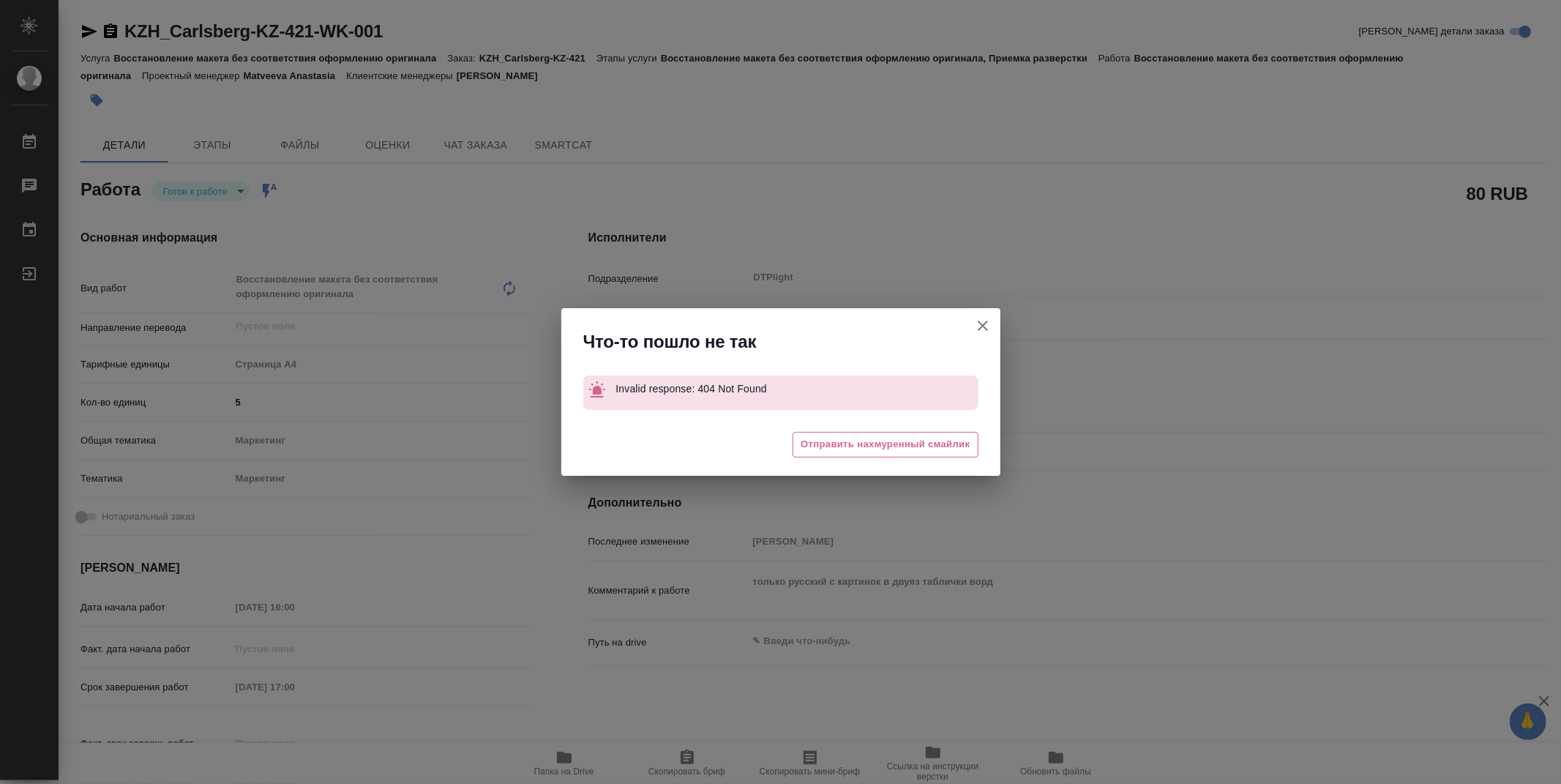
type textarea "x"
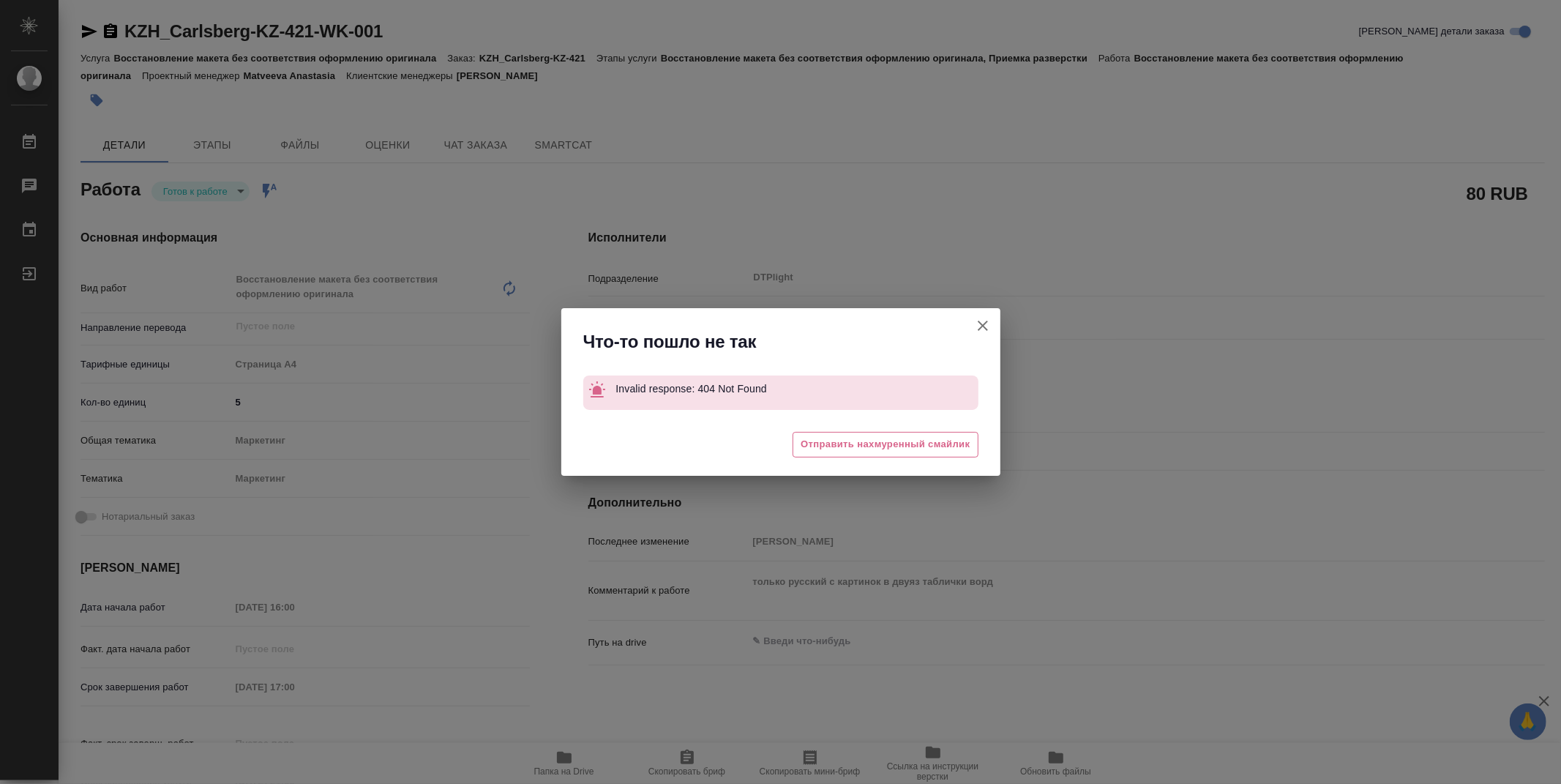
type textarea "x"
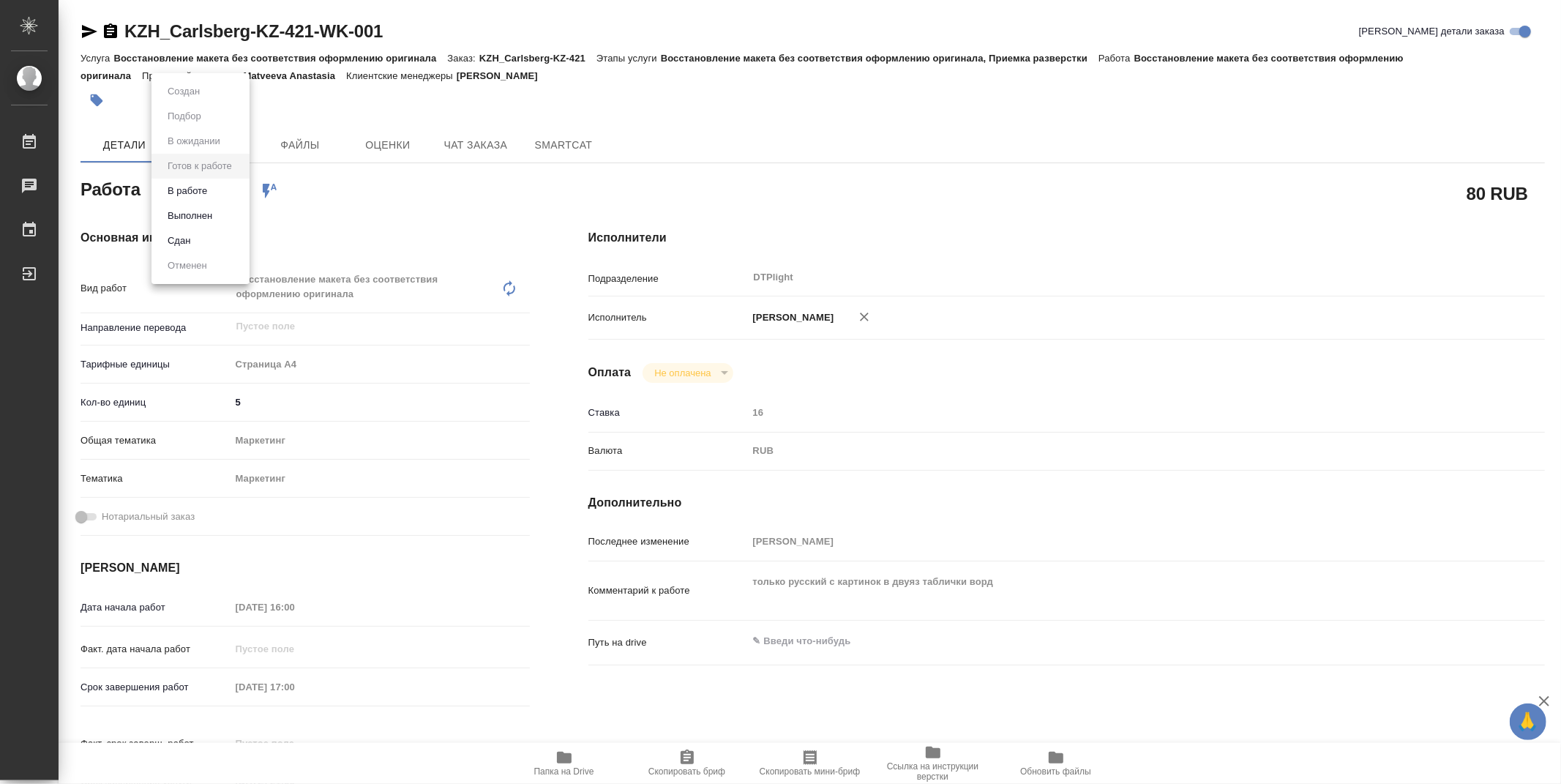
click at [188, 185] on body "🙏 .cls-1 fill:#fff; AWATERA Zubakova Viktoriya Работы 0 Чаты График Выйти KZH_C…" at bounding box center [780, 392] width 1561 height 784
click at [191, 191] on button "В работе" at bounding box center [188, 191] width 49 height 16
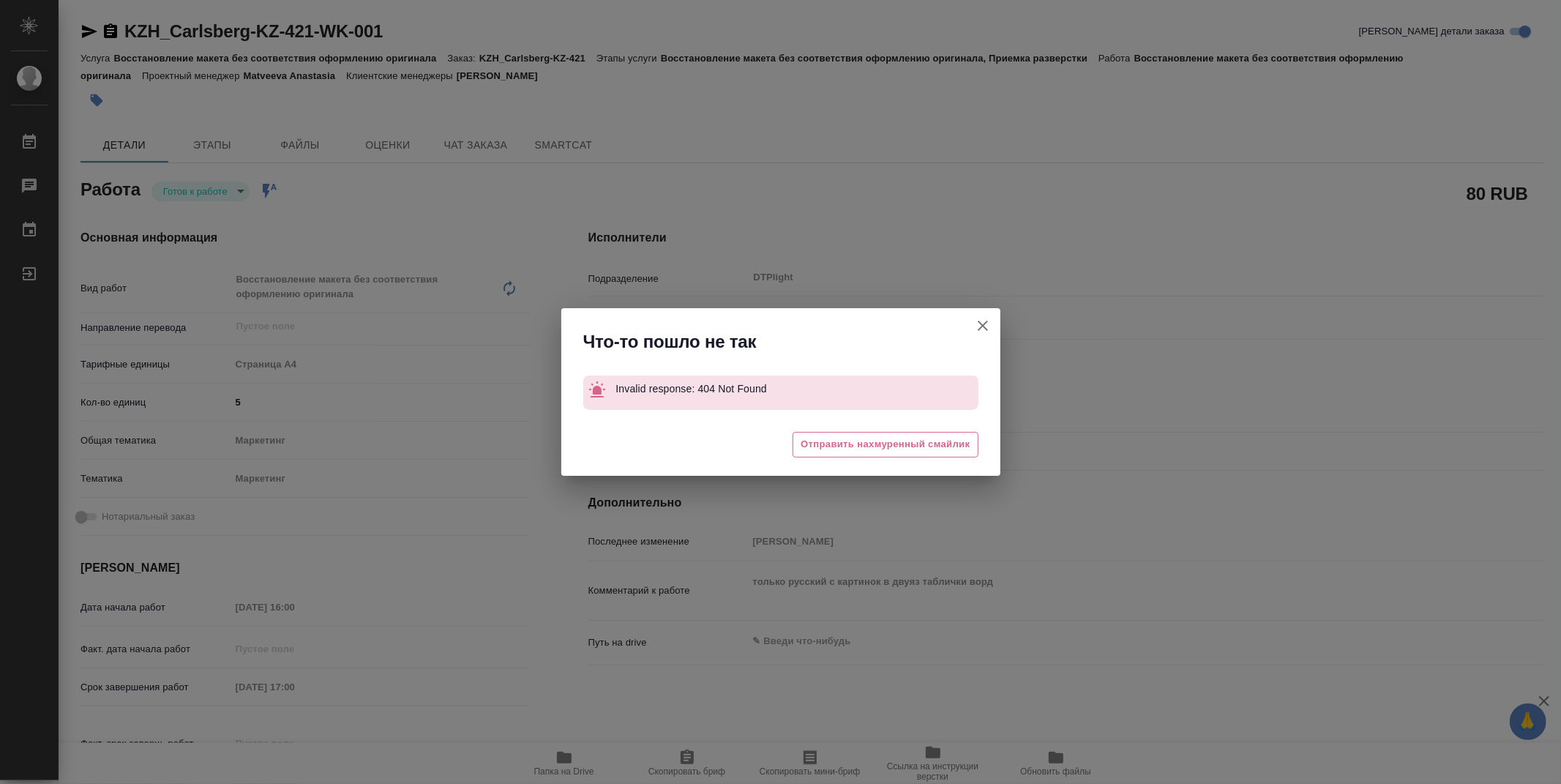
type textarea "x"
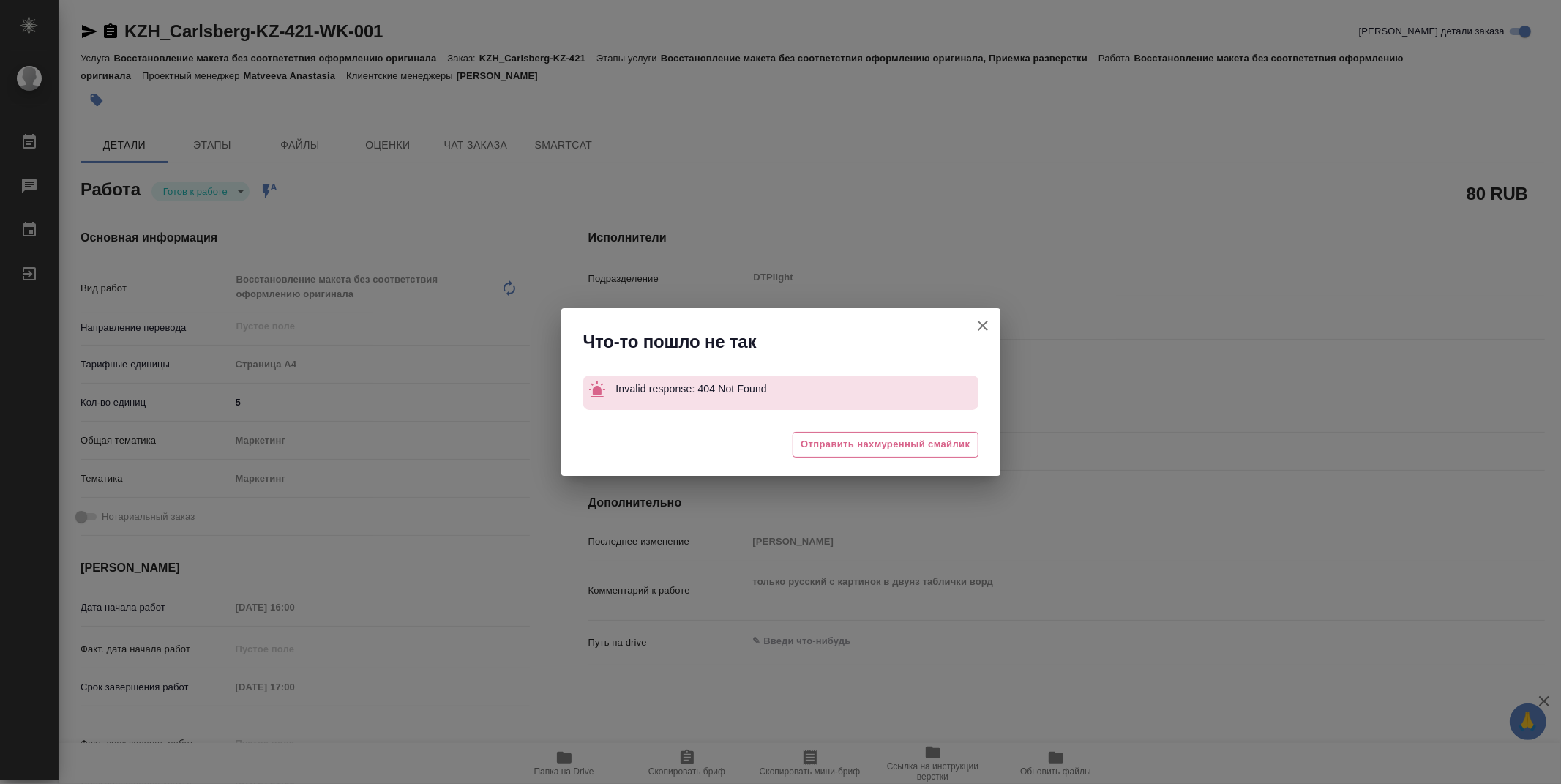
type textarea "x"
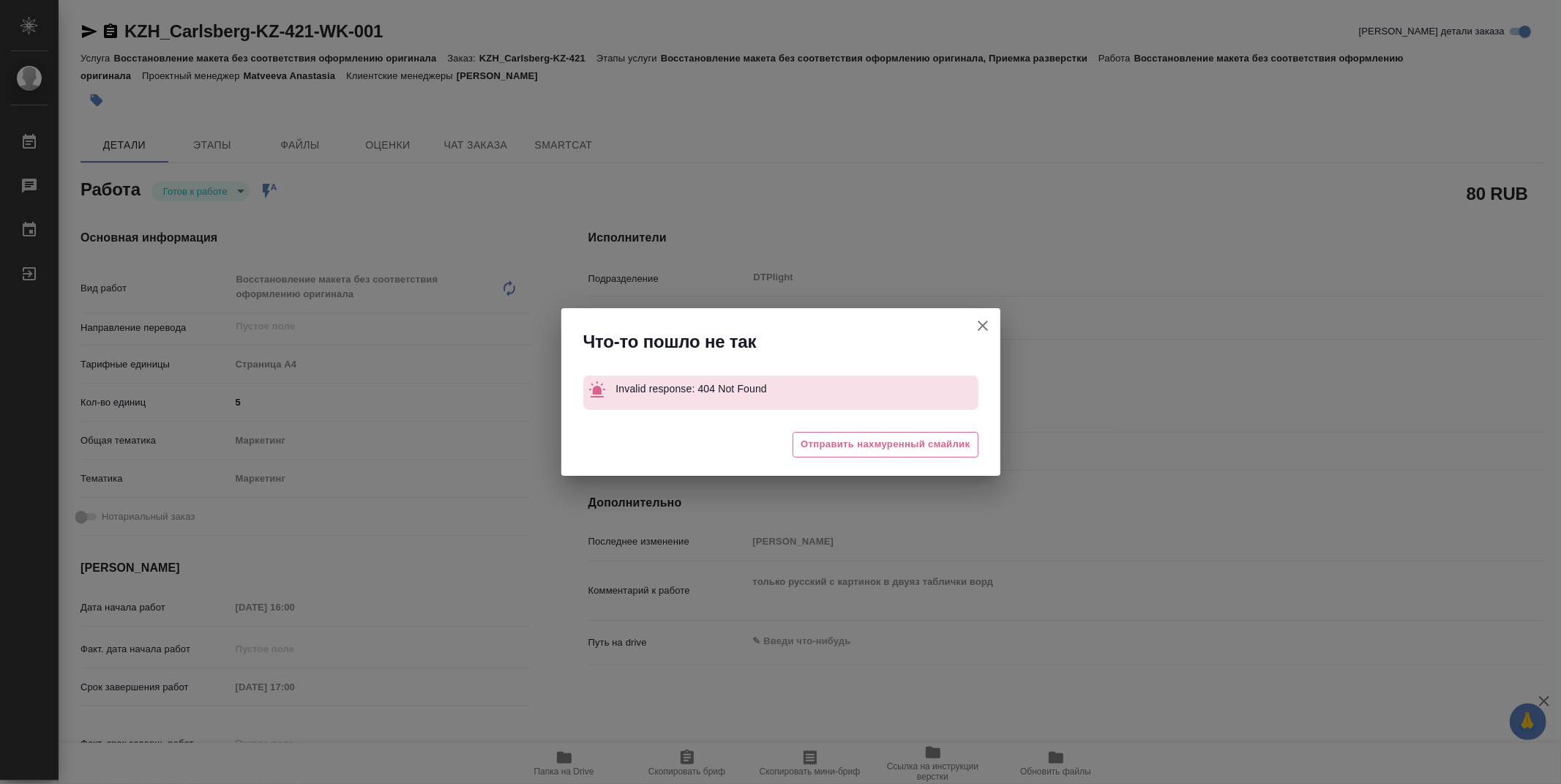
type textarea "x"
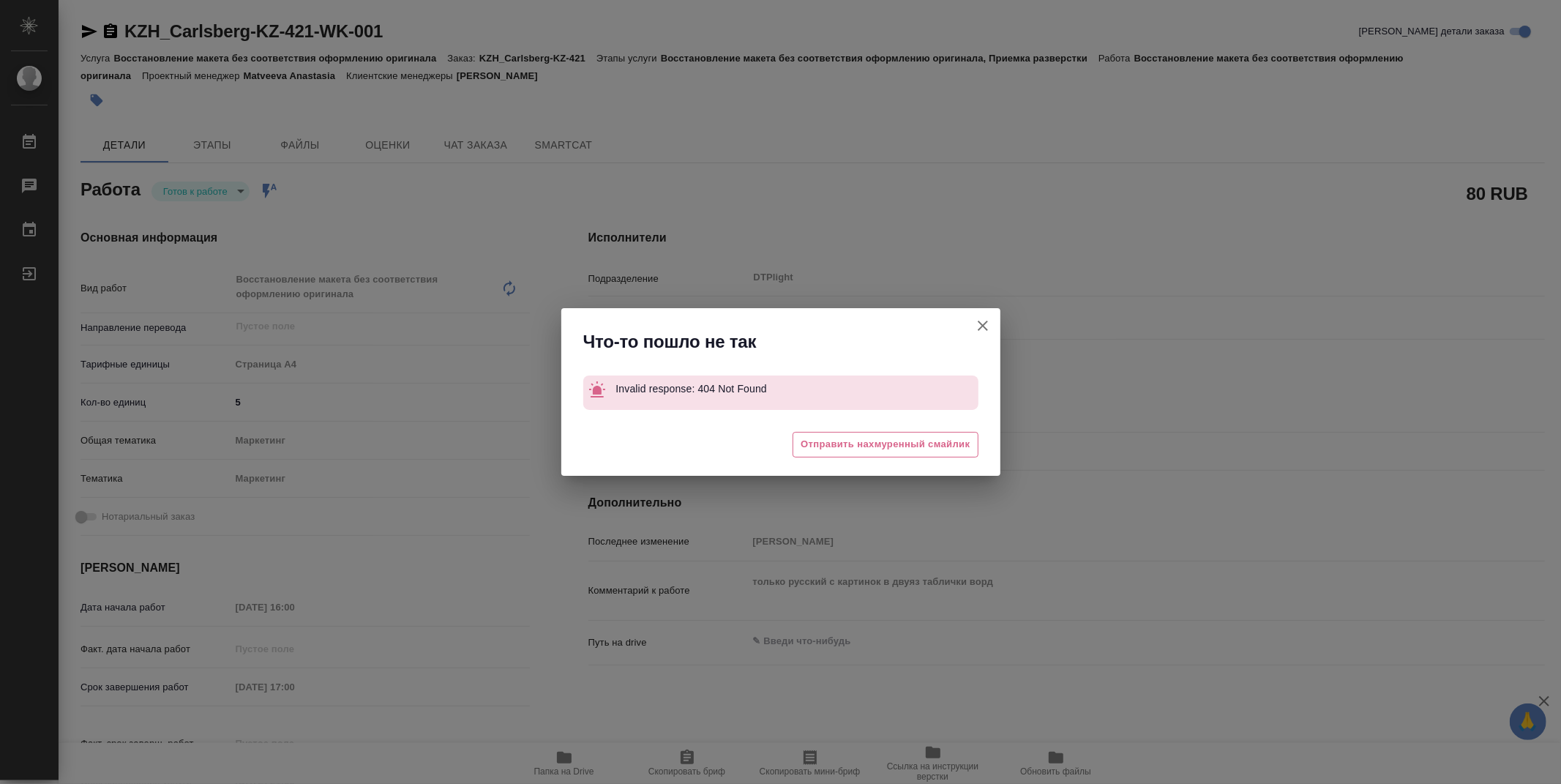
type textarea "x"
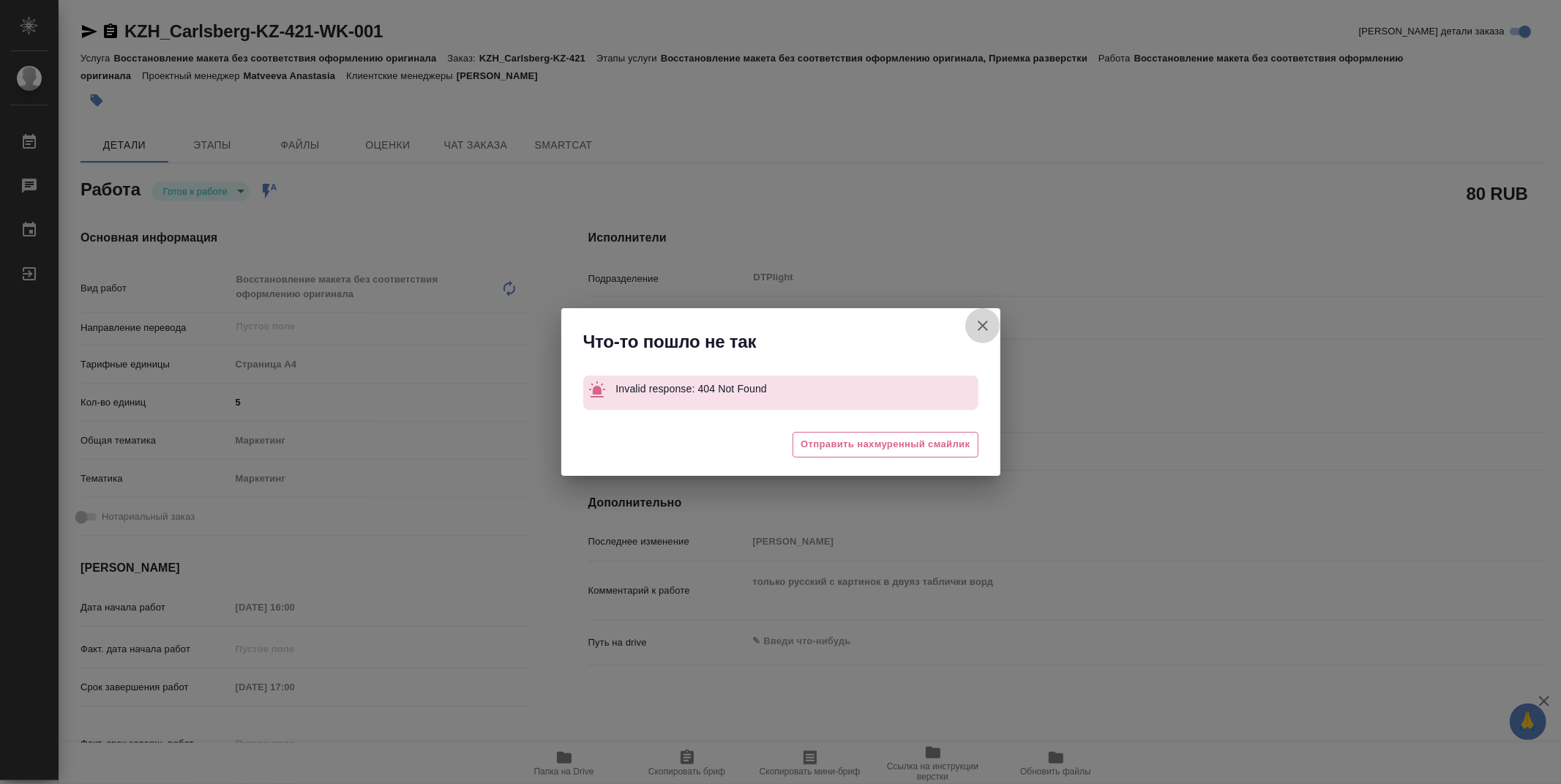
click at [983, 324] on icon "button" at bounding box center [983, 325] width 17 height 17
type textarea "x"
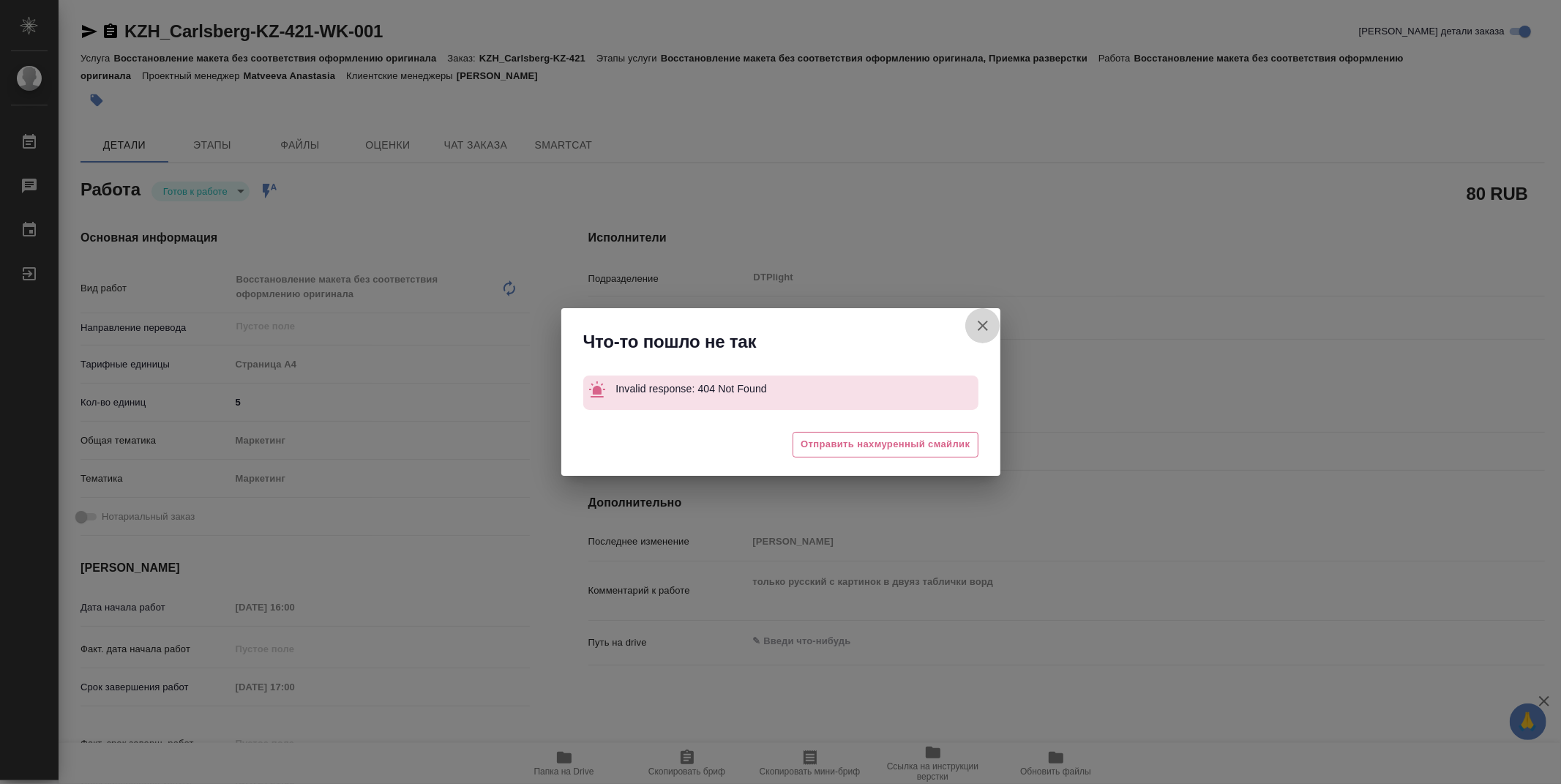
type textarea "x"
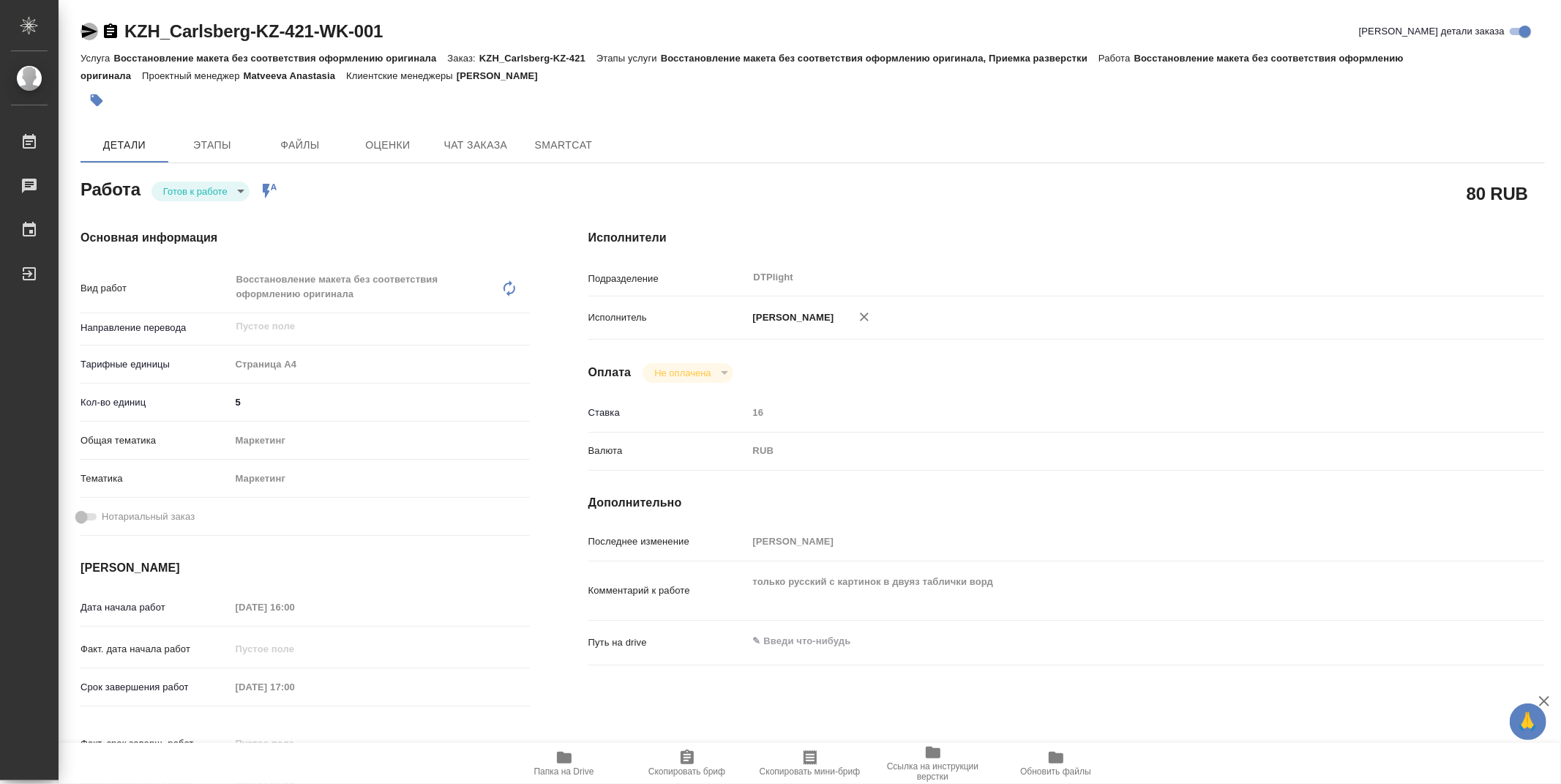
click at [89, 34] on icon "button" at bounding box center [90, 31] width 15 height 13
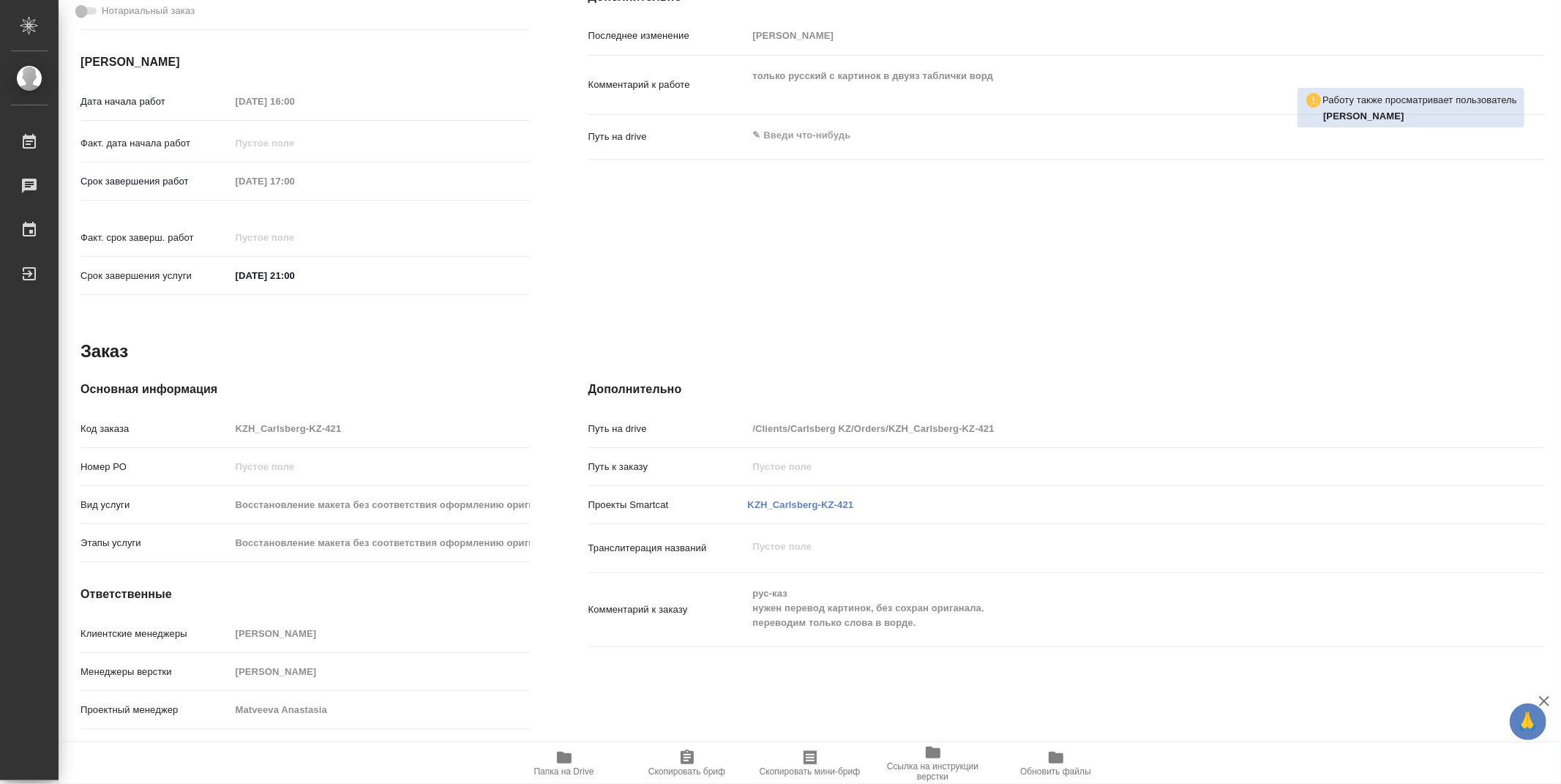
scroll to position [491, 0]
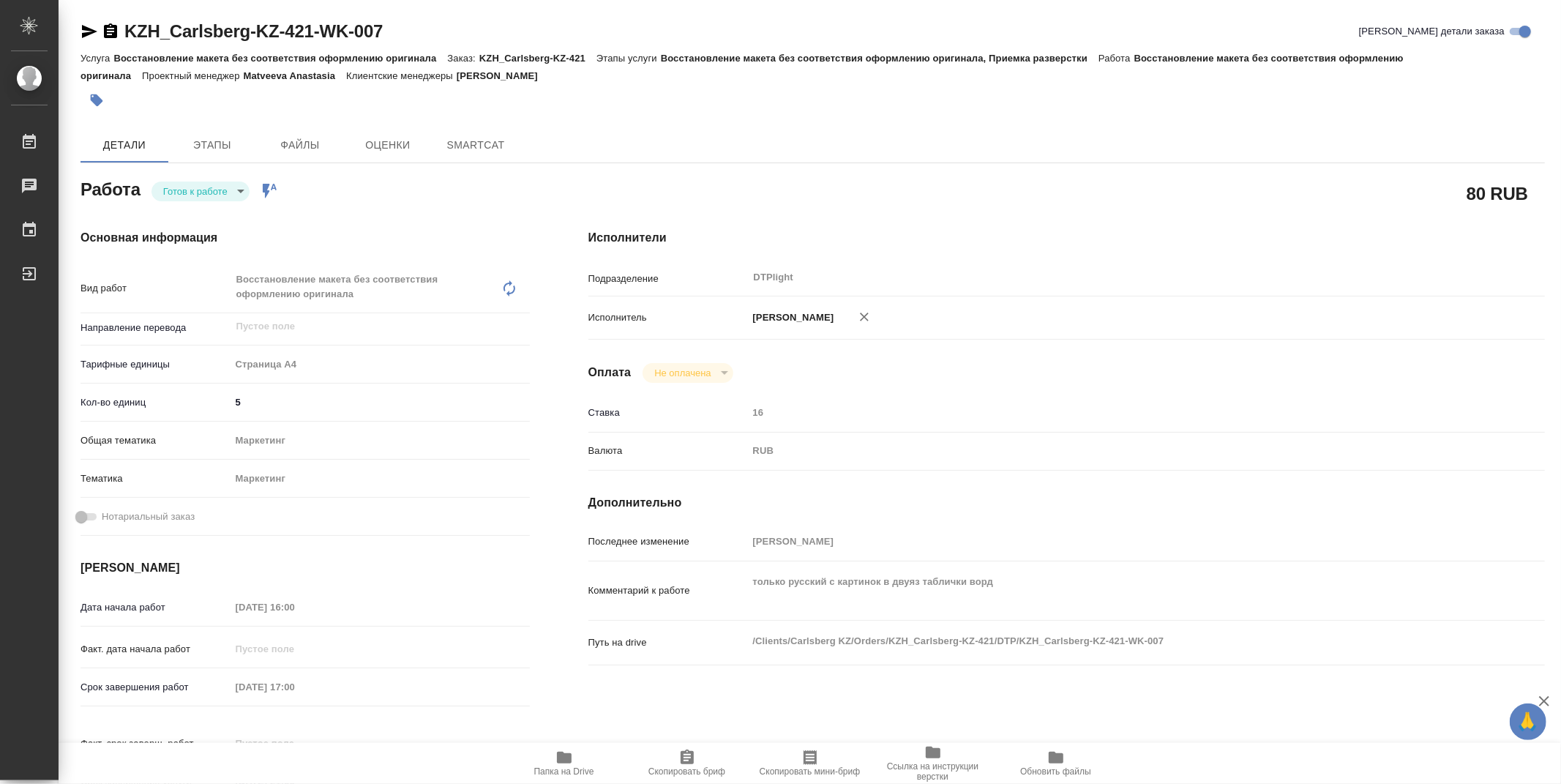
type textarea "x"
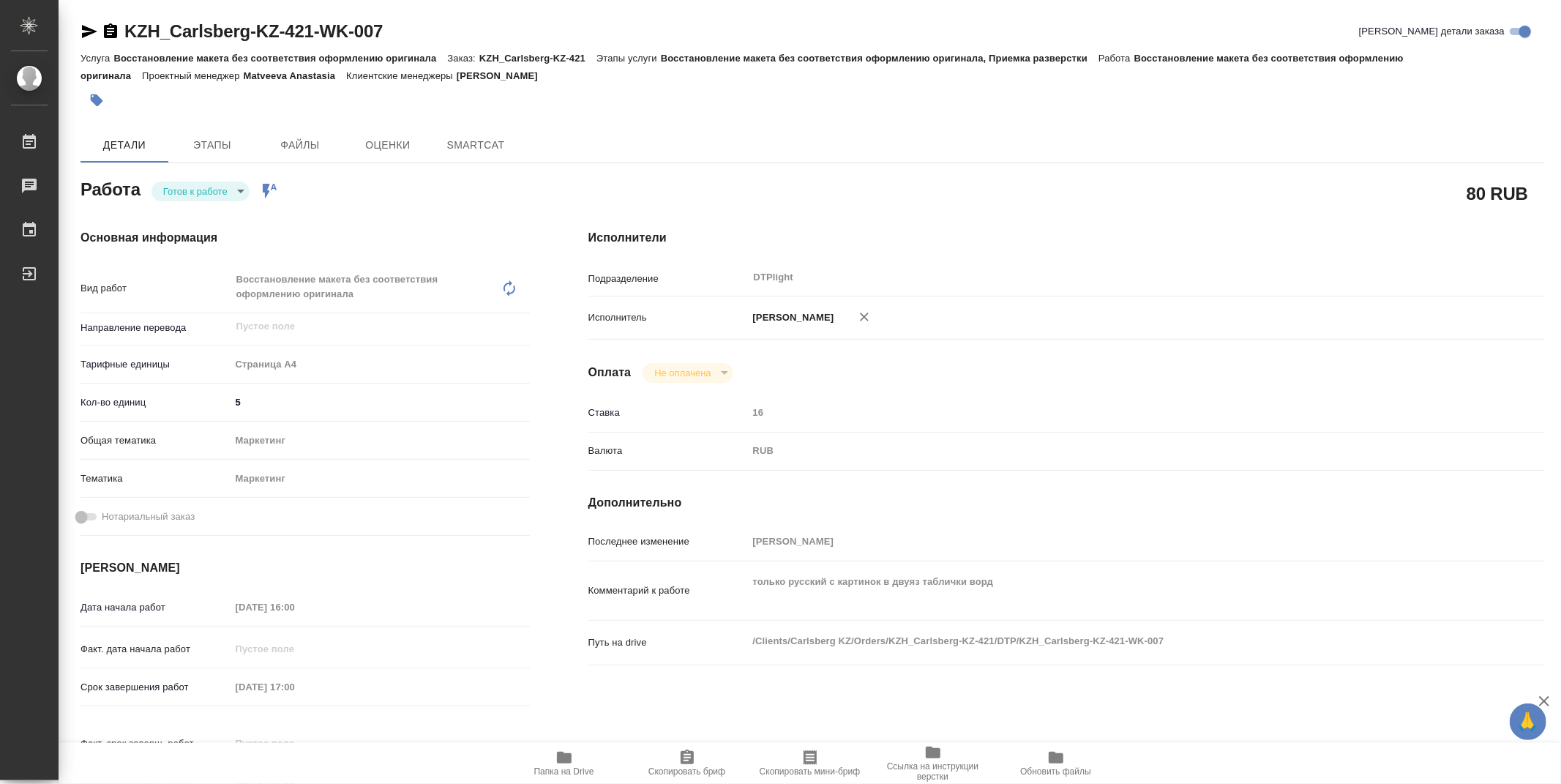
type textarea "x"
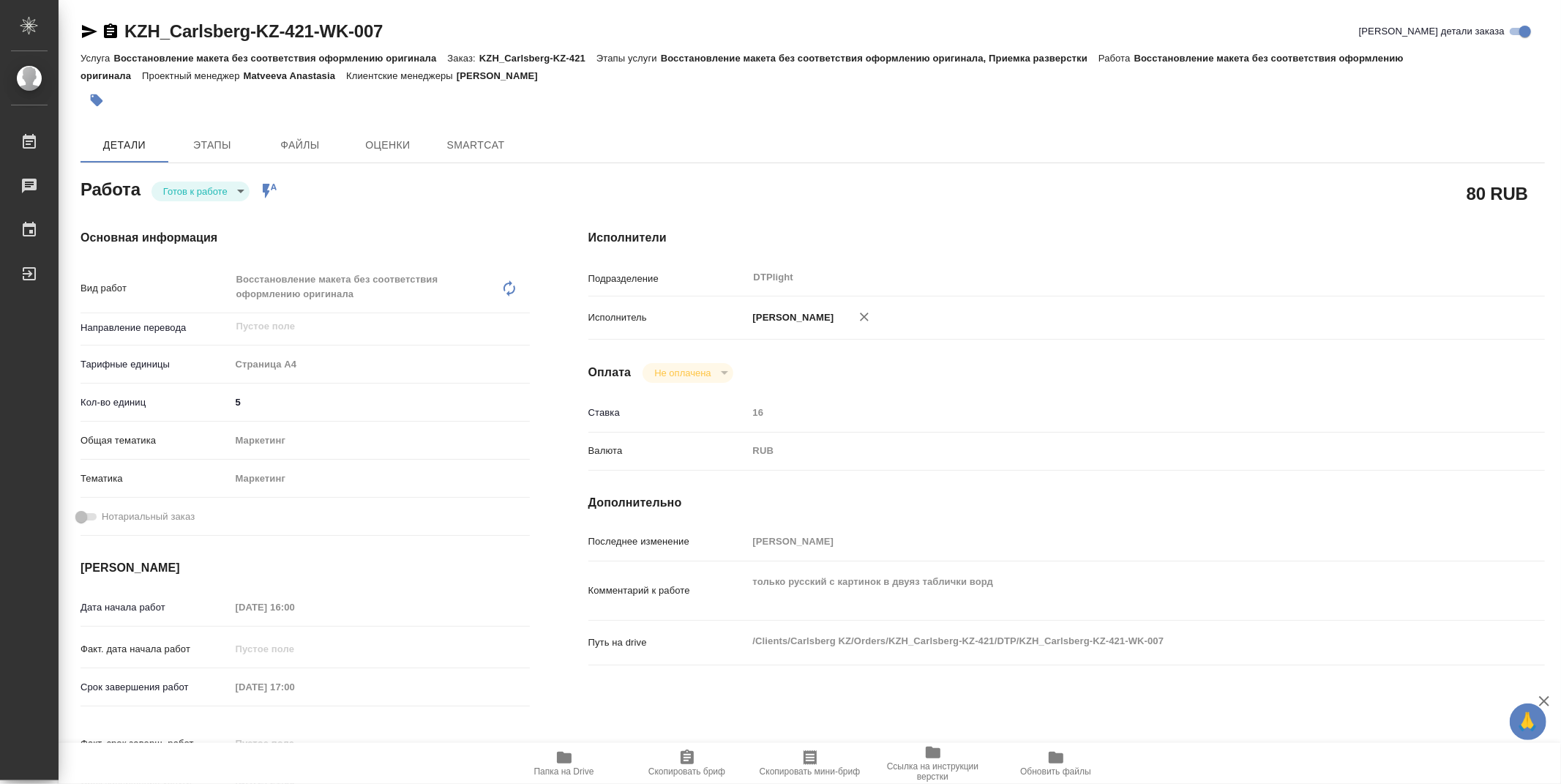
type textarea "x"
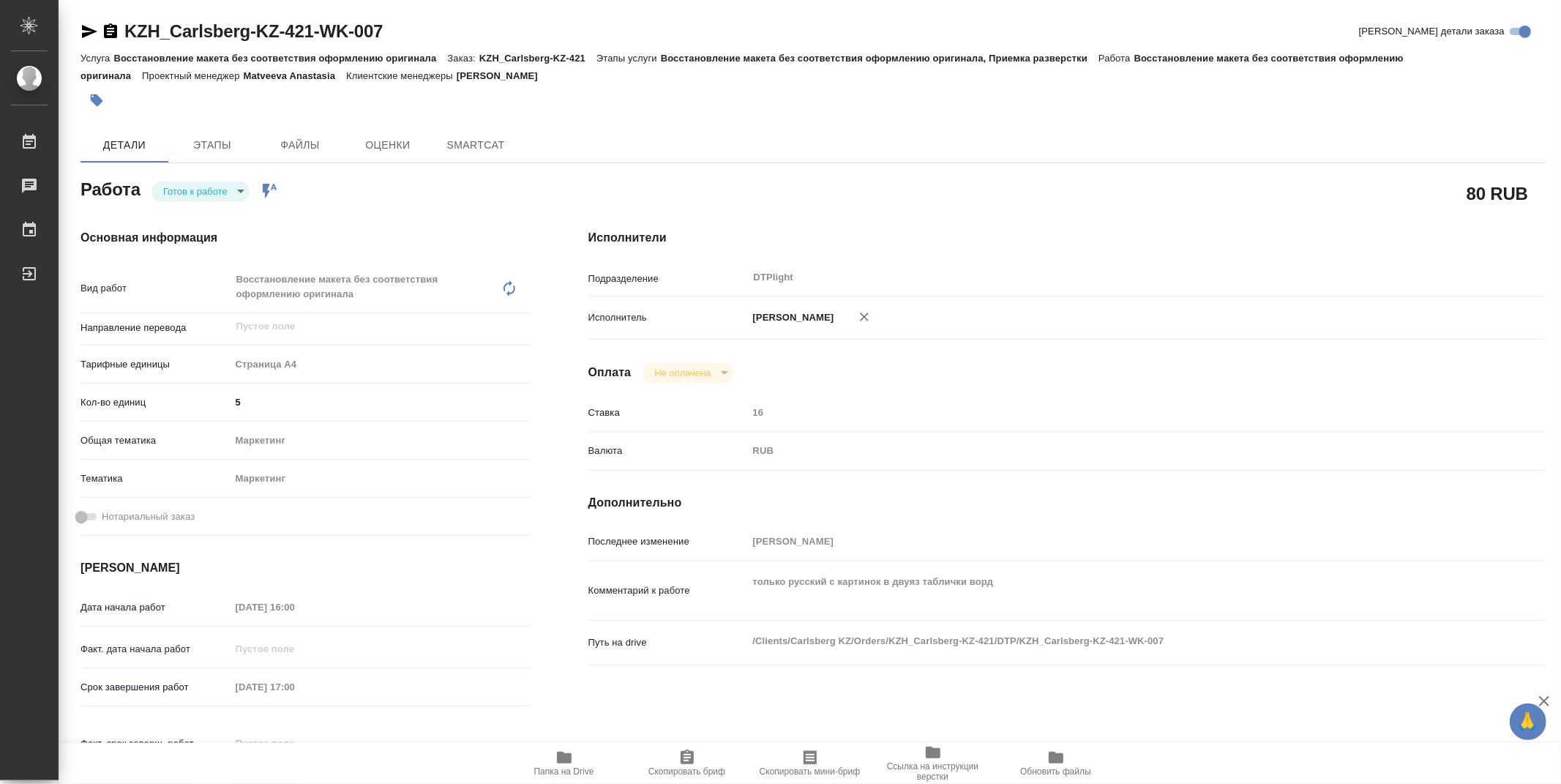
type textarea "x"
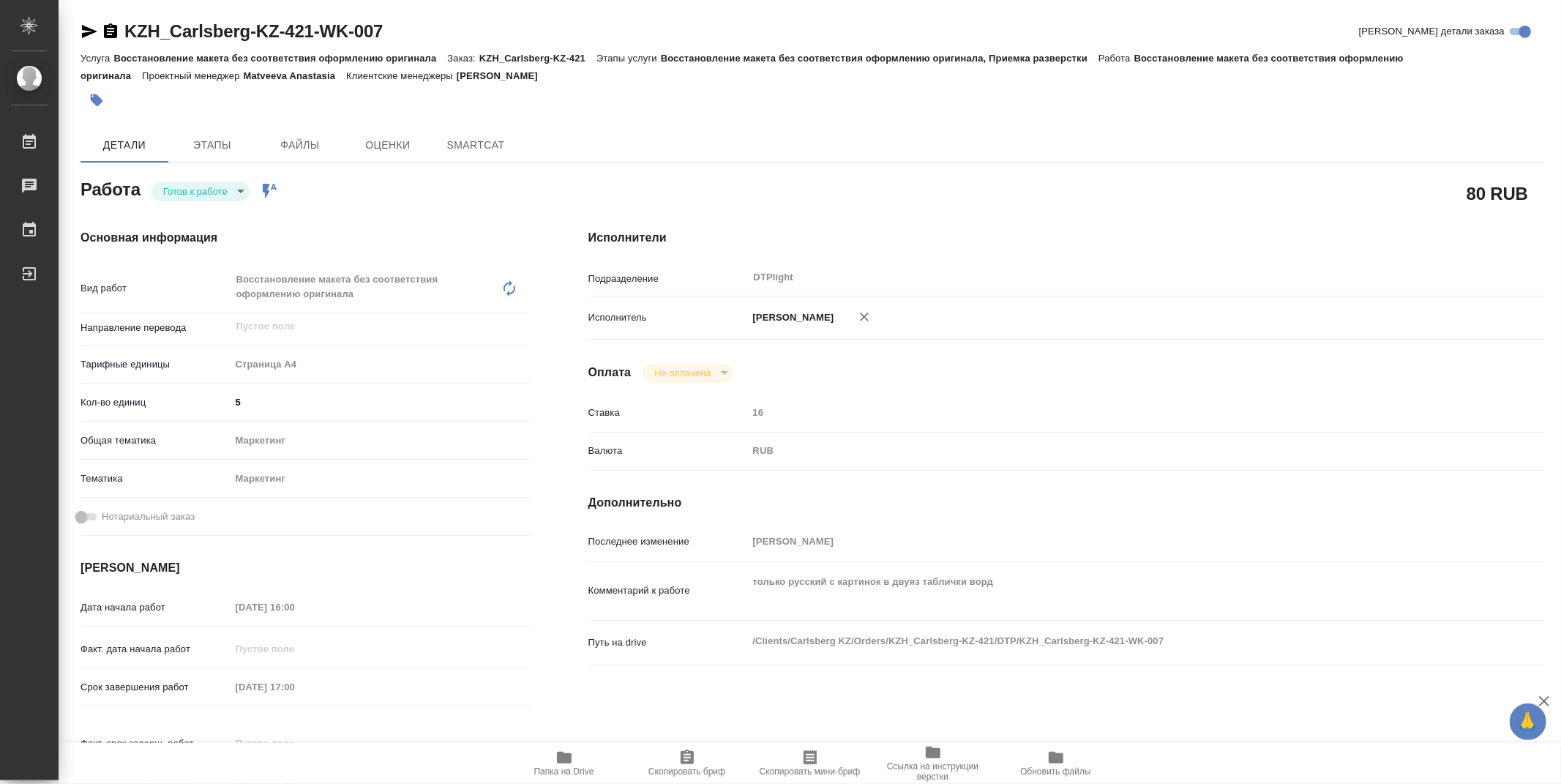
type textarea "x"
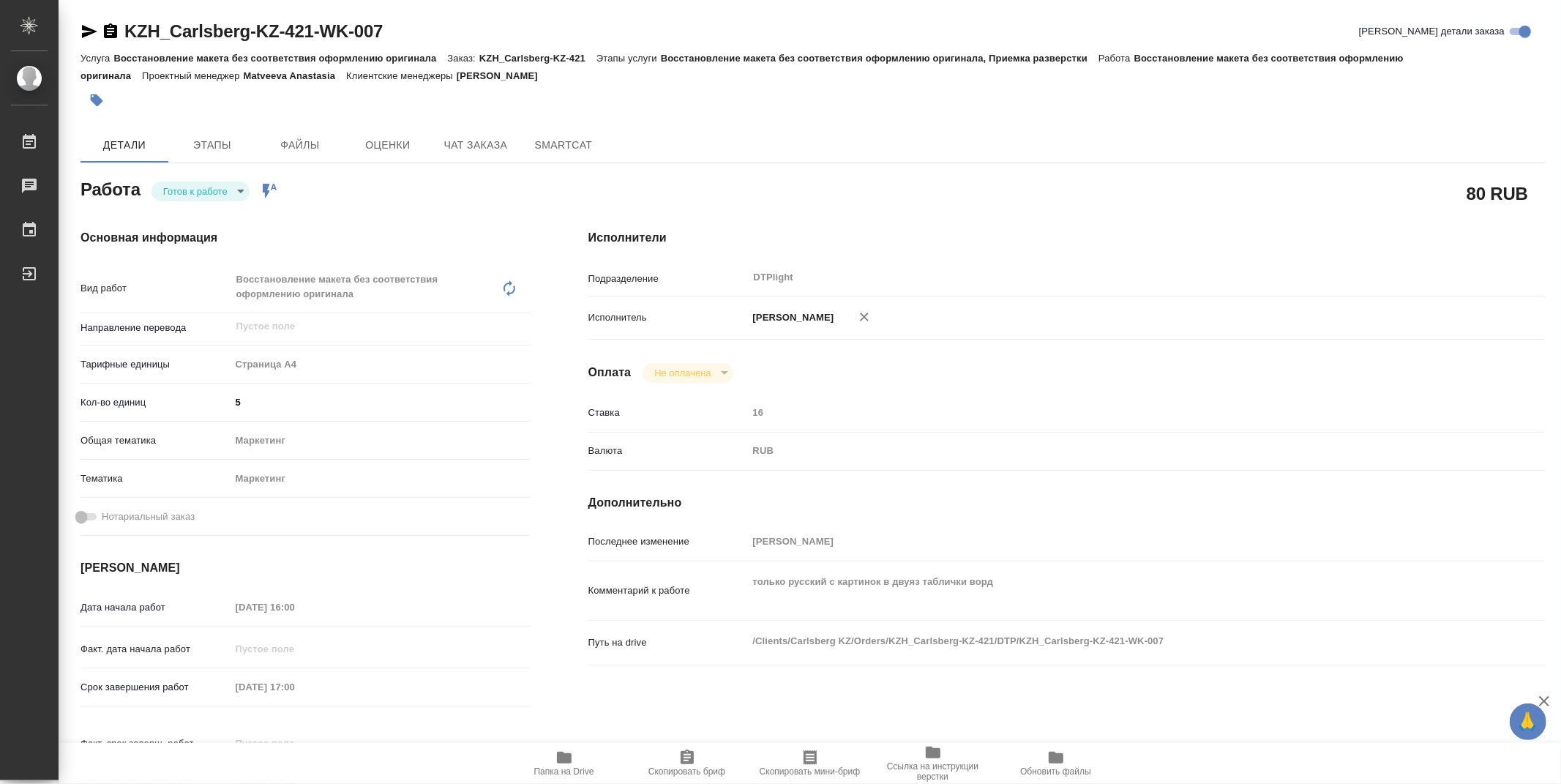
type textarea "x"
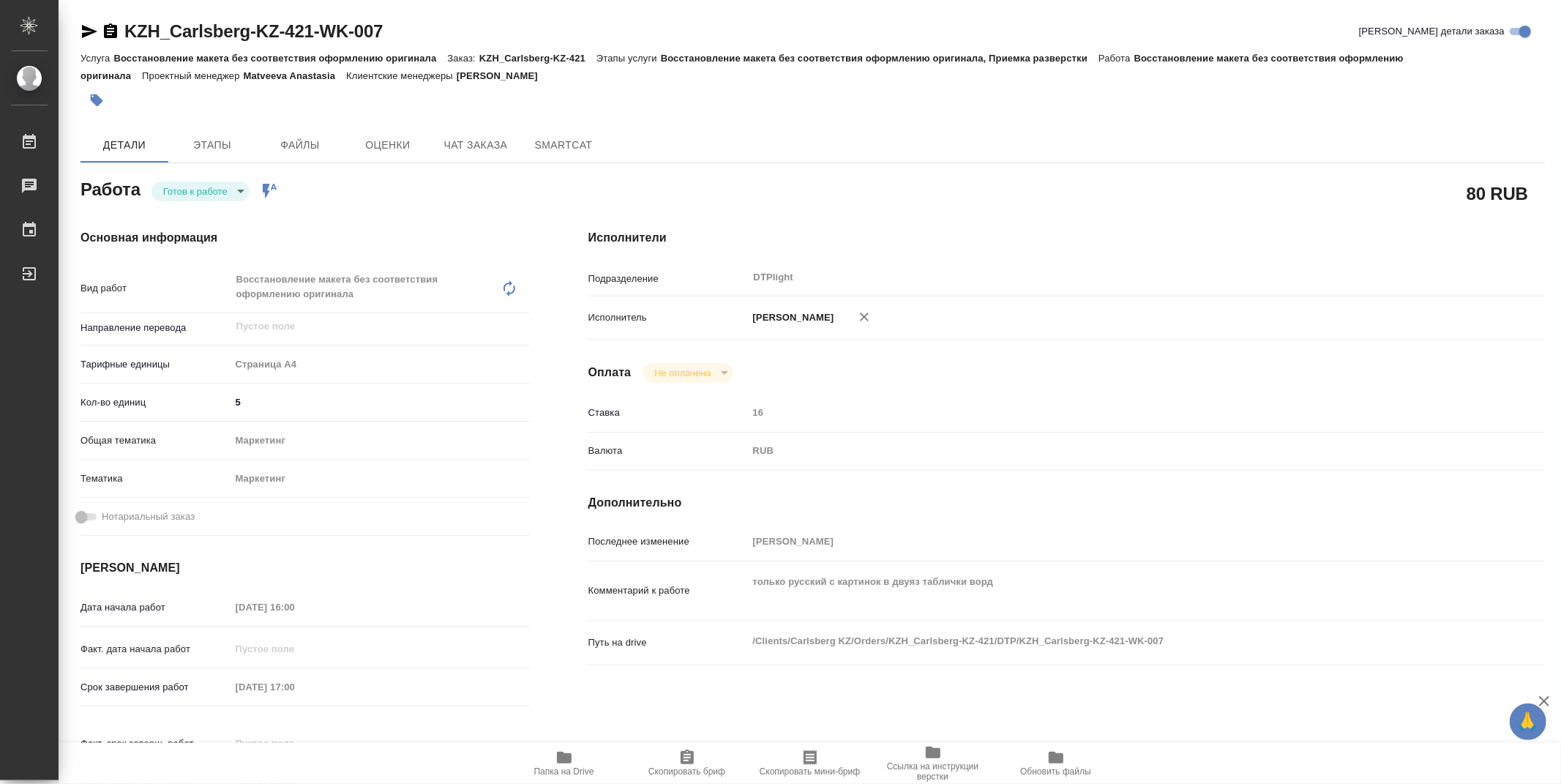
type textarea "x"
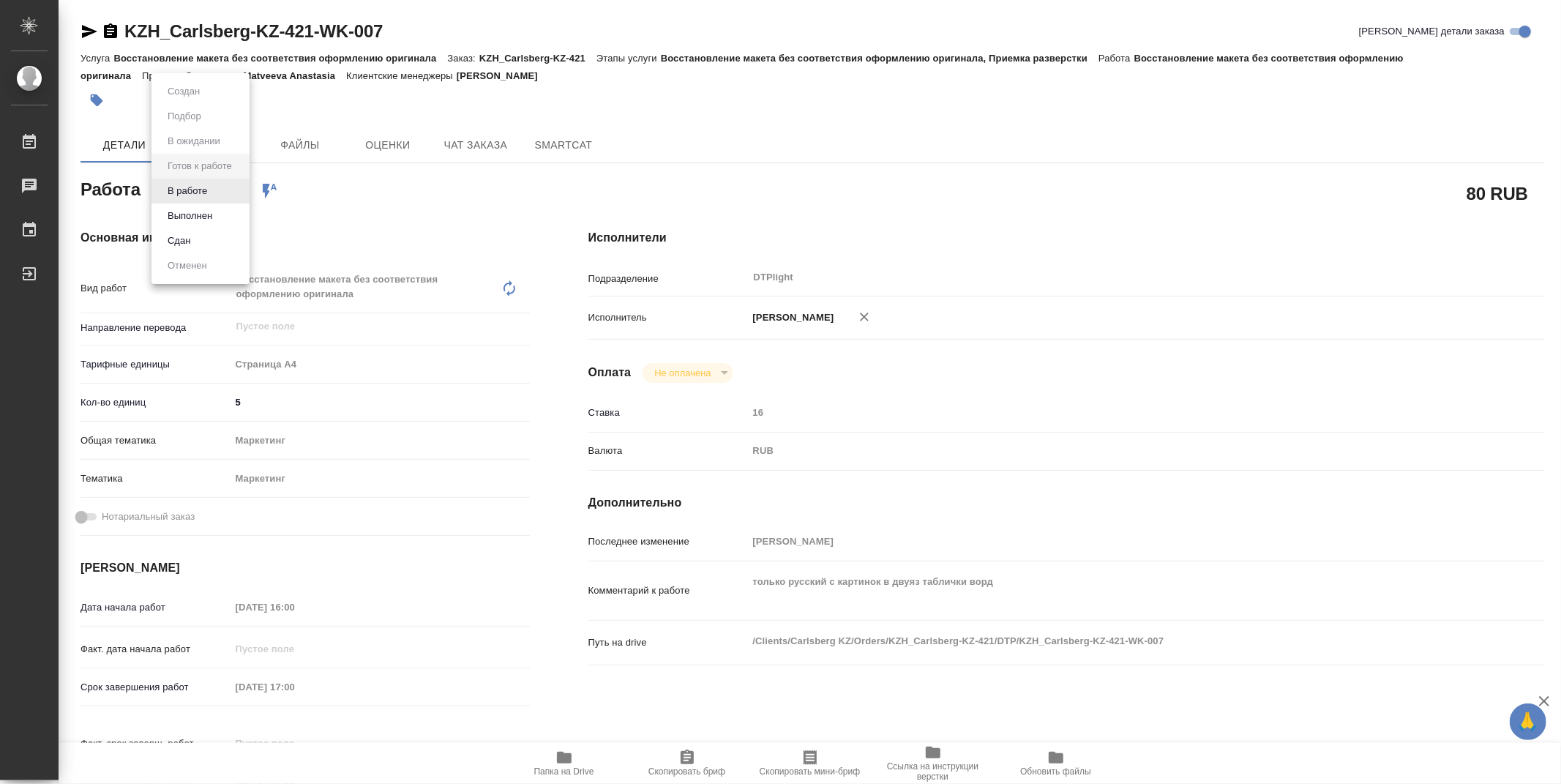
click at [206, 190] on body "🙏 .cls-1 fill:#fff; AWATERA Zubakova Viktoriya Работы Чаты График Выйти KZH_Car…" at bounding box center [780, 392] width 1561 height 784
click at [203, 190] on button "В работе" at bounding box center [188, 191] width 49 height 16
type textarea "x"
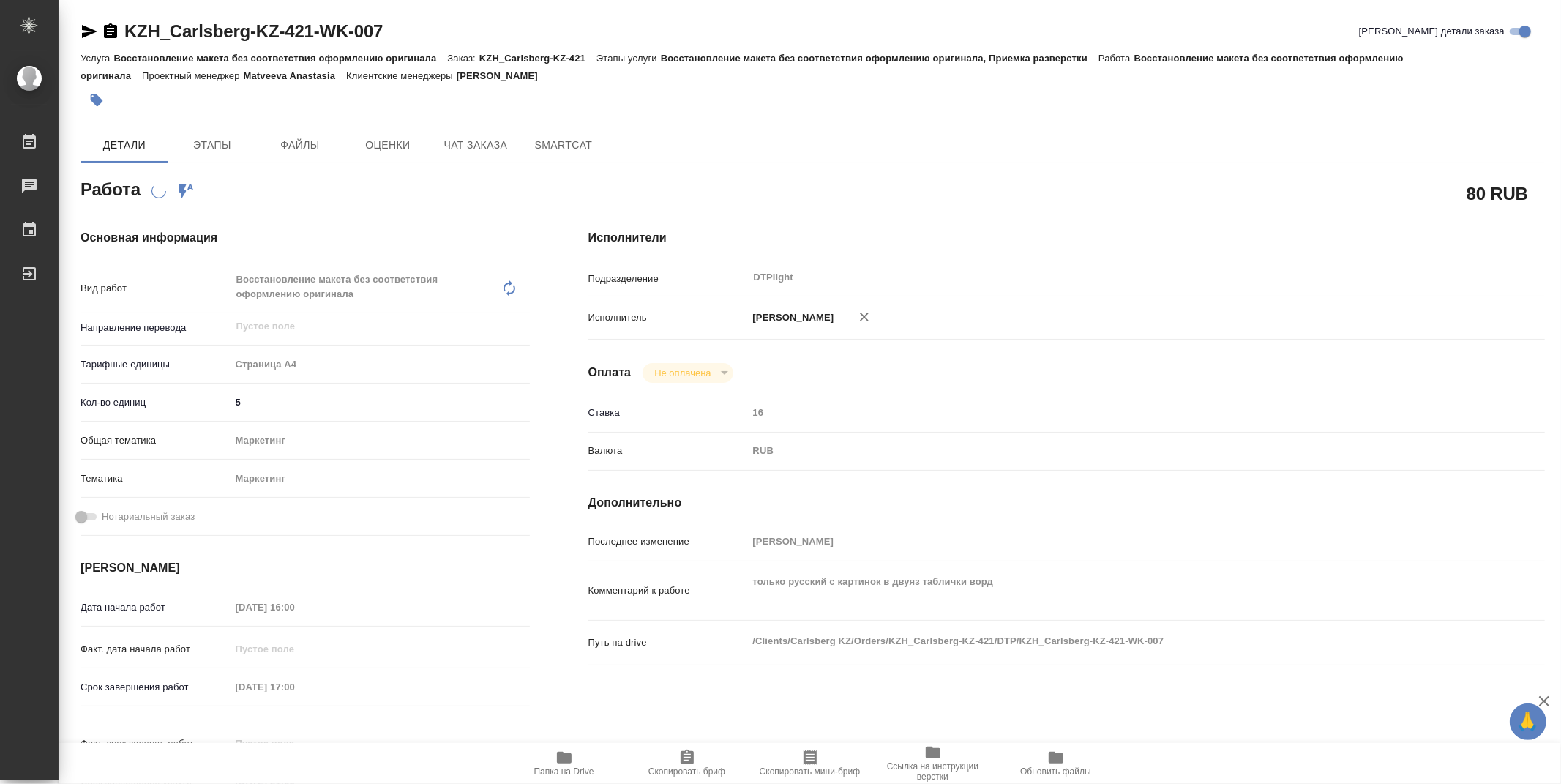
type textarea "x"
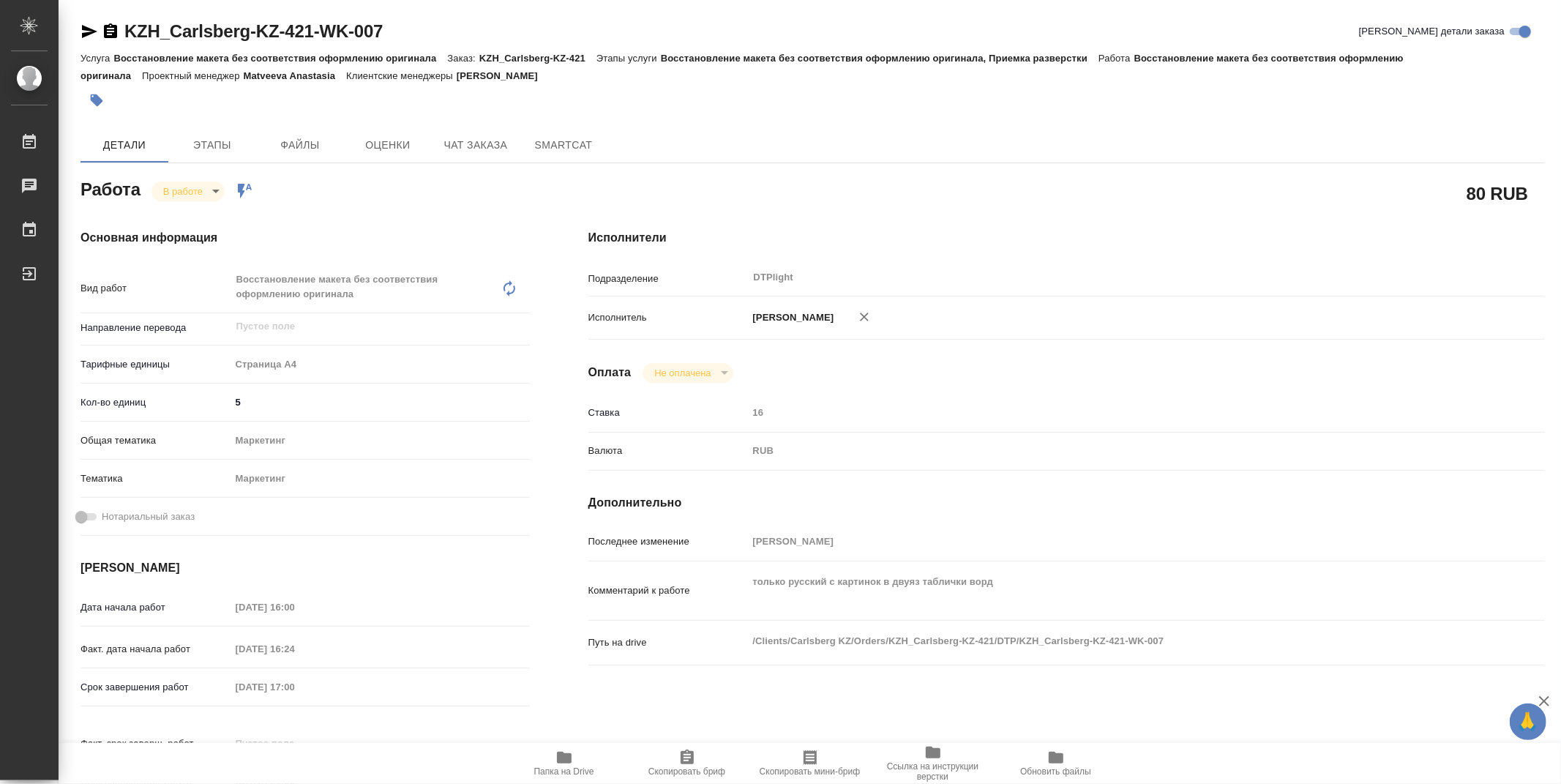
type textarea "x"
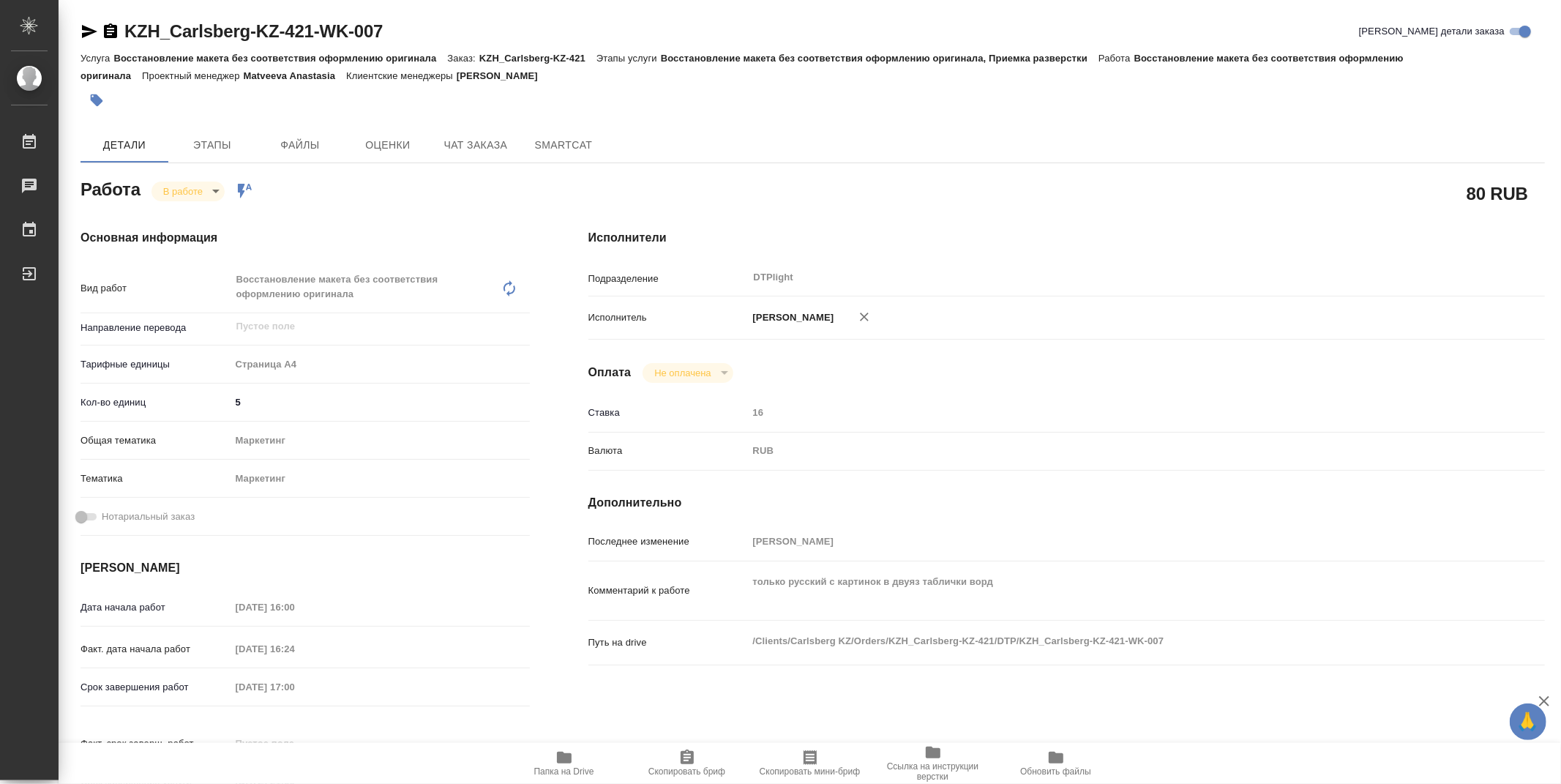
type textarea "x"
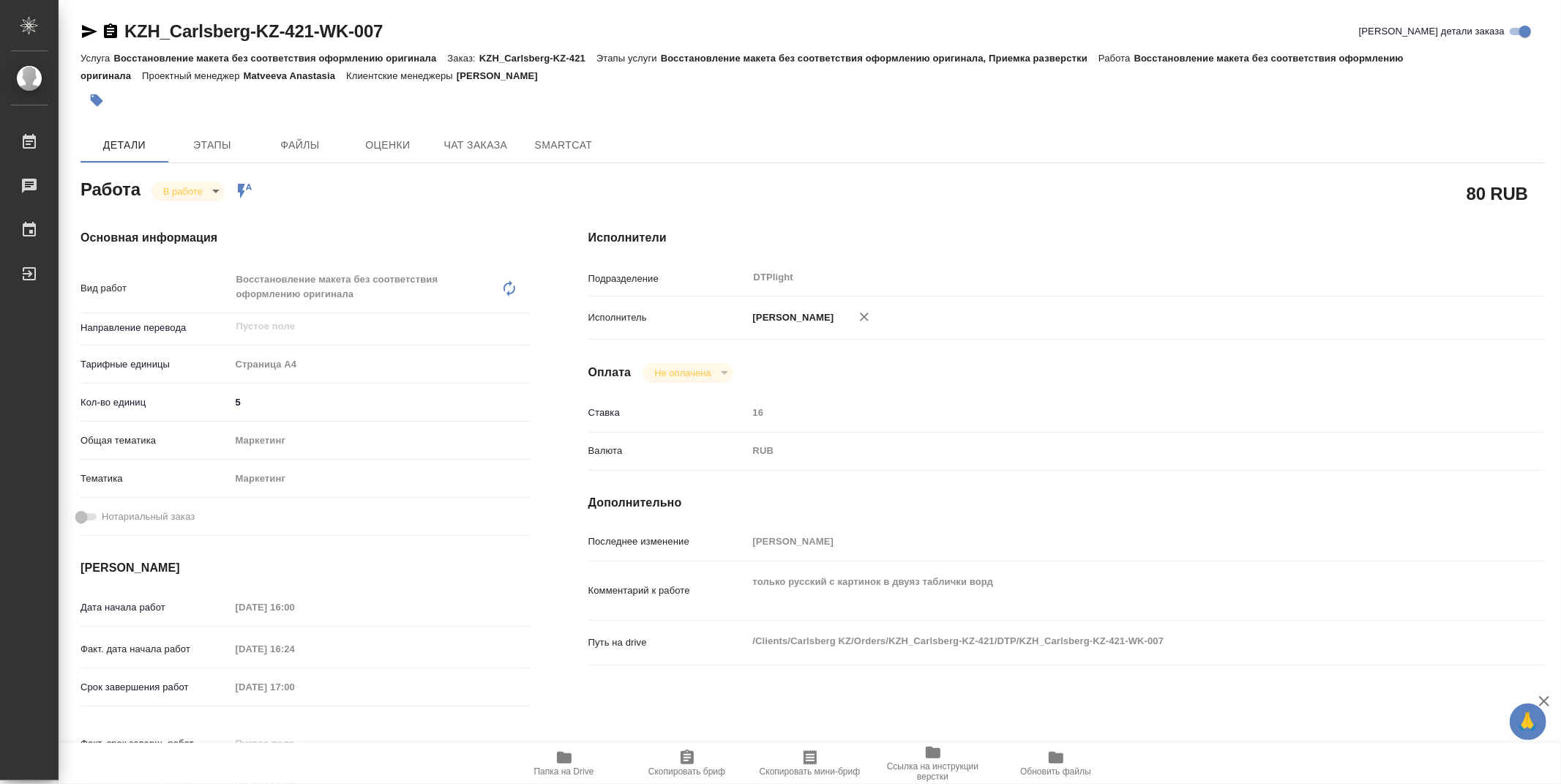
type textarea "x"
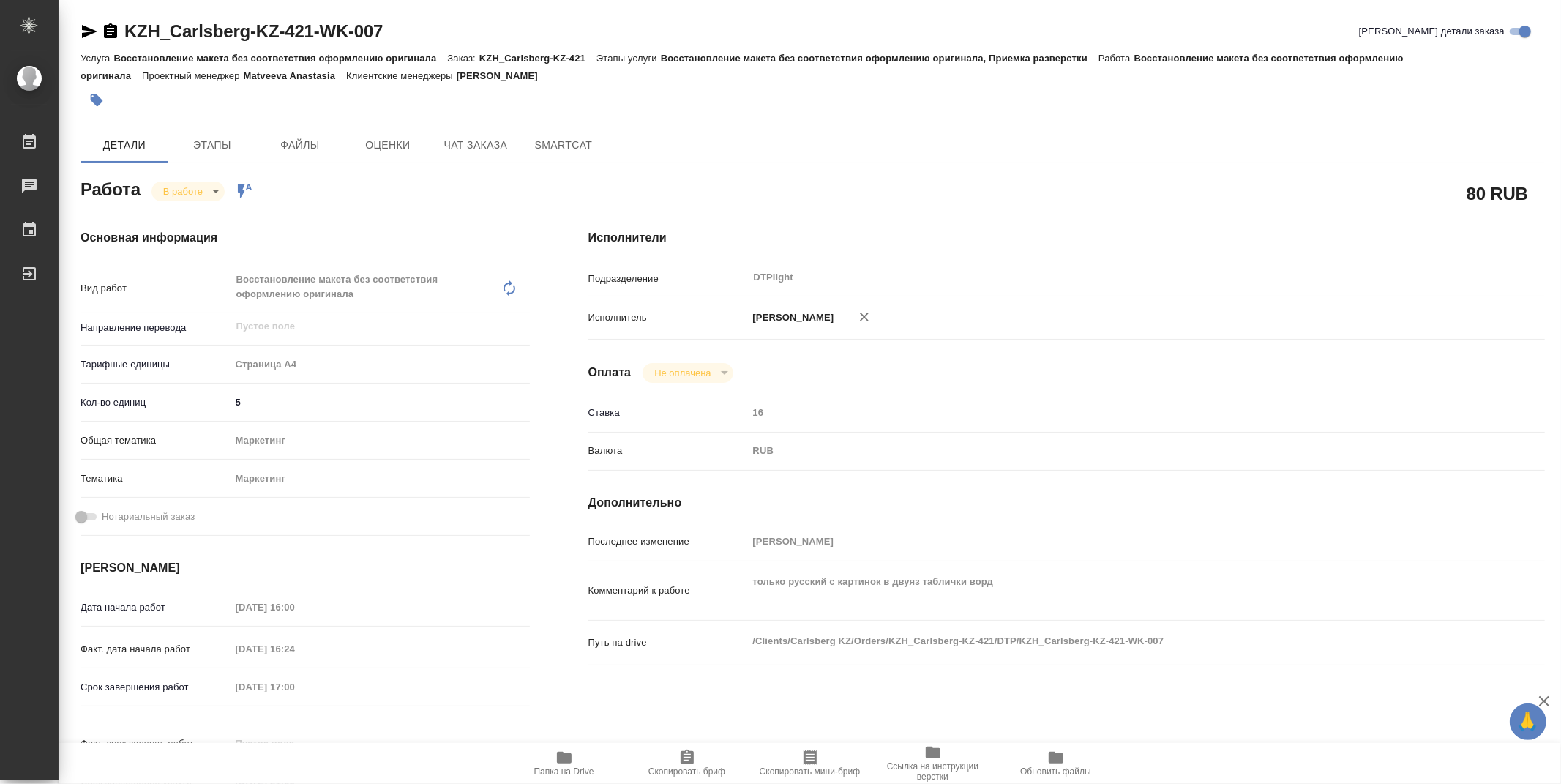
type textarea "x"
drag, startPoint x: 418, startPoint y: 33, endPoint x: 128, endPoint y: 34, distance: 290.0
click at [128, 34] on div "KZH_Carlsberg-KZ-421-WK-007 Кратко детали заказа" at bounding box center [812, 31] width 1464 height 24
copy link "KZH_Carlsberg-KZ-421-WK-007"
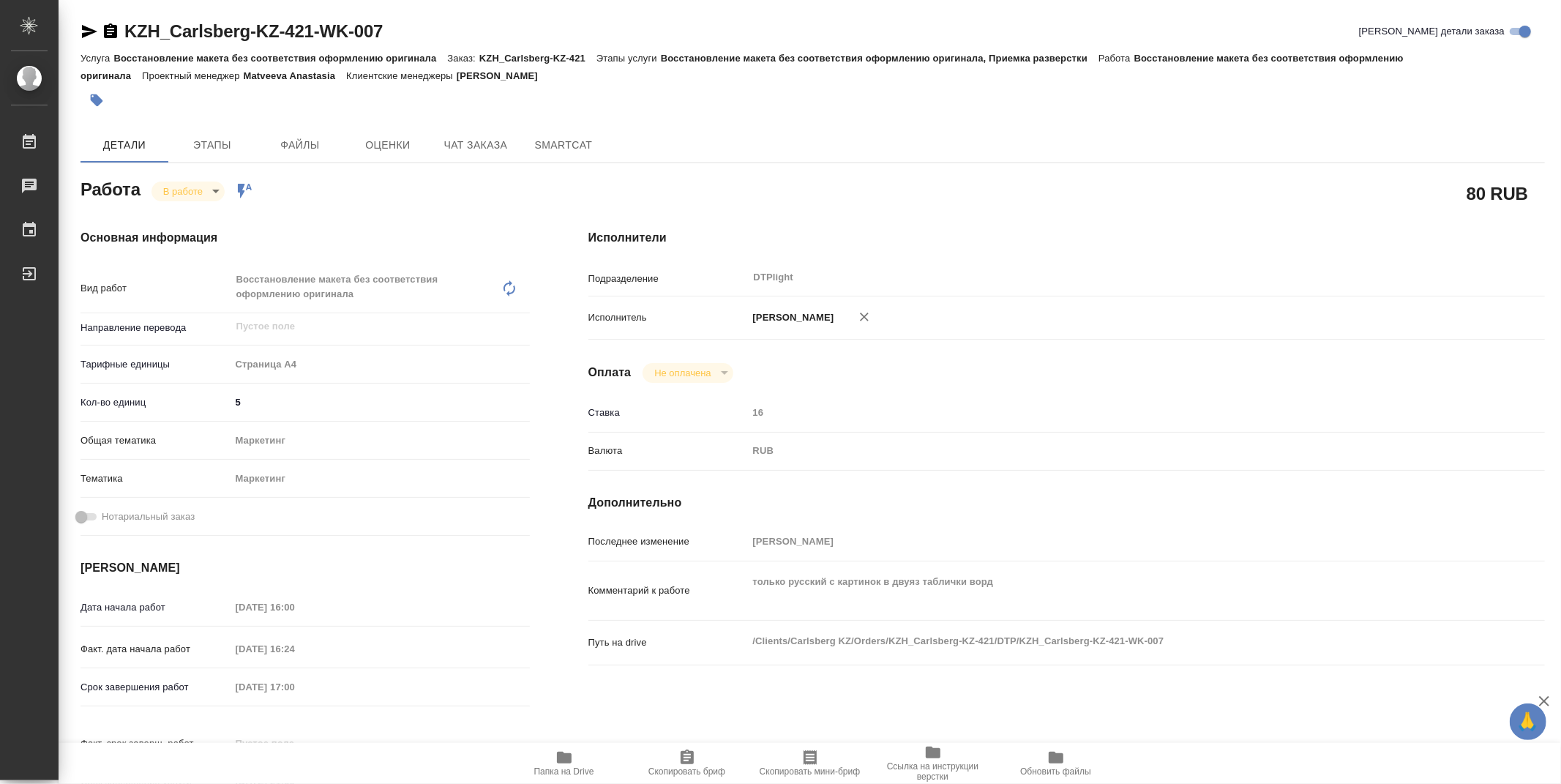
click at [936, 224] on div "Исполнители Подразделение DTPlight ​ Исполнитель Зубакова Виктория Оплата Не оп…" at bounding box center [1067, 520] width 1015 height 640
click at [562, 757] on icon "button" at bounding box center [564, 757] width 14 height 11
click at [179, 176] on div "Работа В работе inProgress Работа включена в последовательность" at bounding box center [305, 188] width 449 height 27
click at [181, 191] on body "🙏 .cls-1 fill:#fff; AWATERA Zubakova Viktoriya Работы 0 Чаты График Выйти KZH_C…" at bounding box center [780, 392] width 1561 height 784
click at [218, 209] on li "Выполнен" at bounding box center [199, 216] width 97 height 25
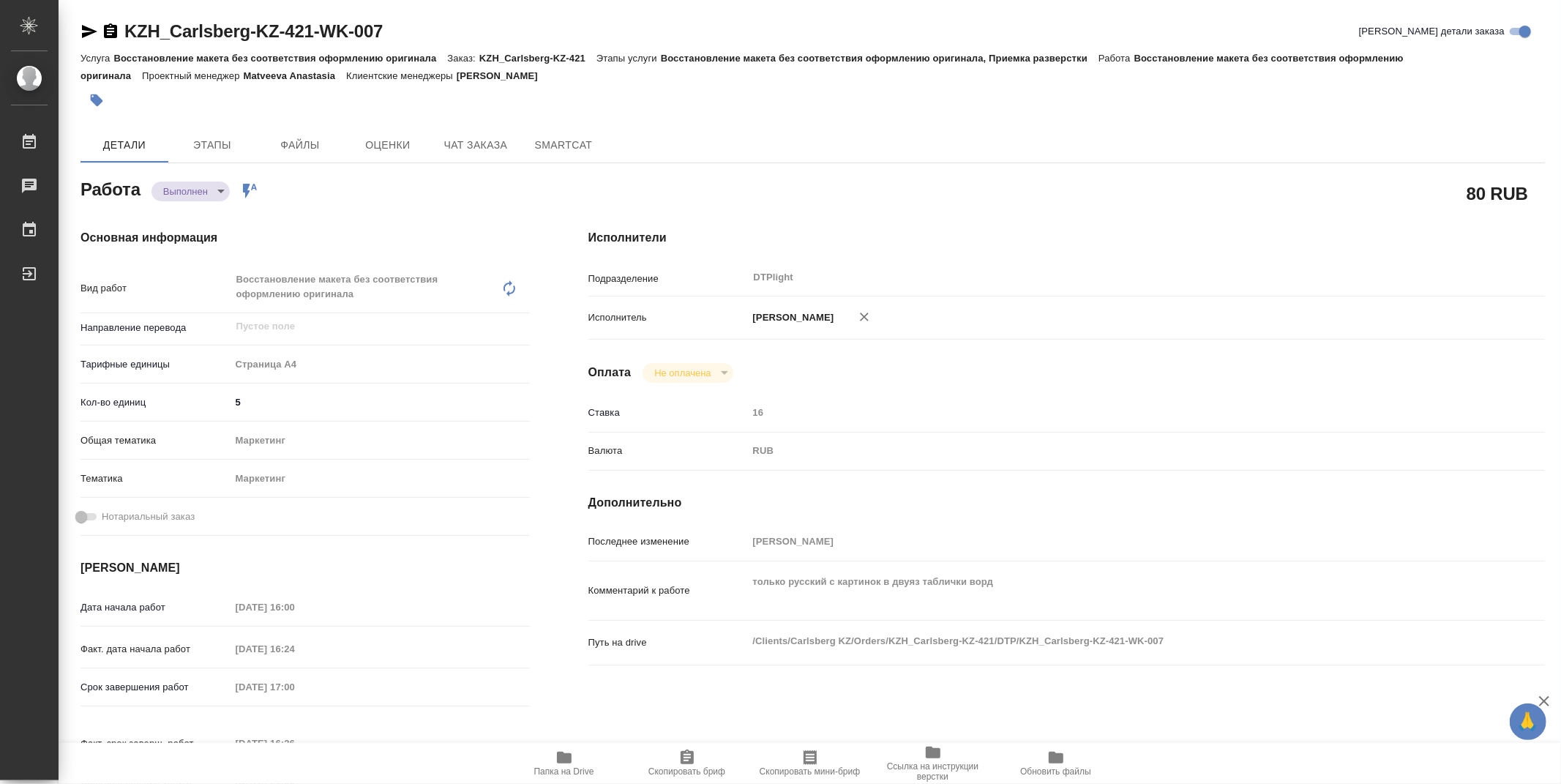
type textarea "x"
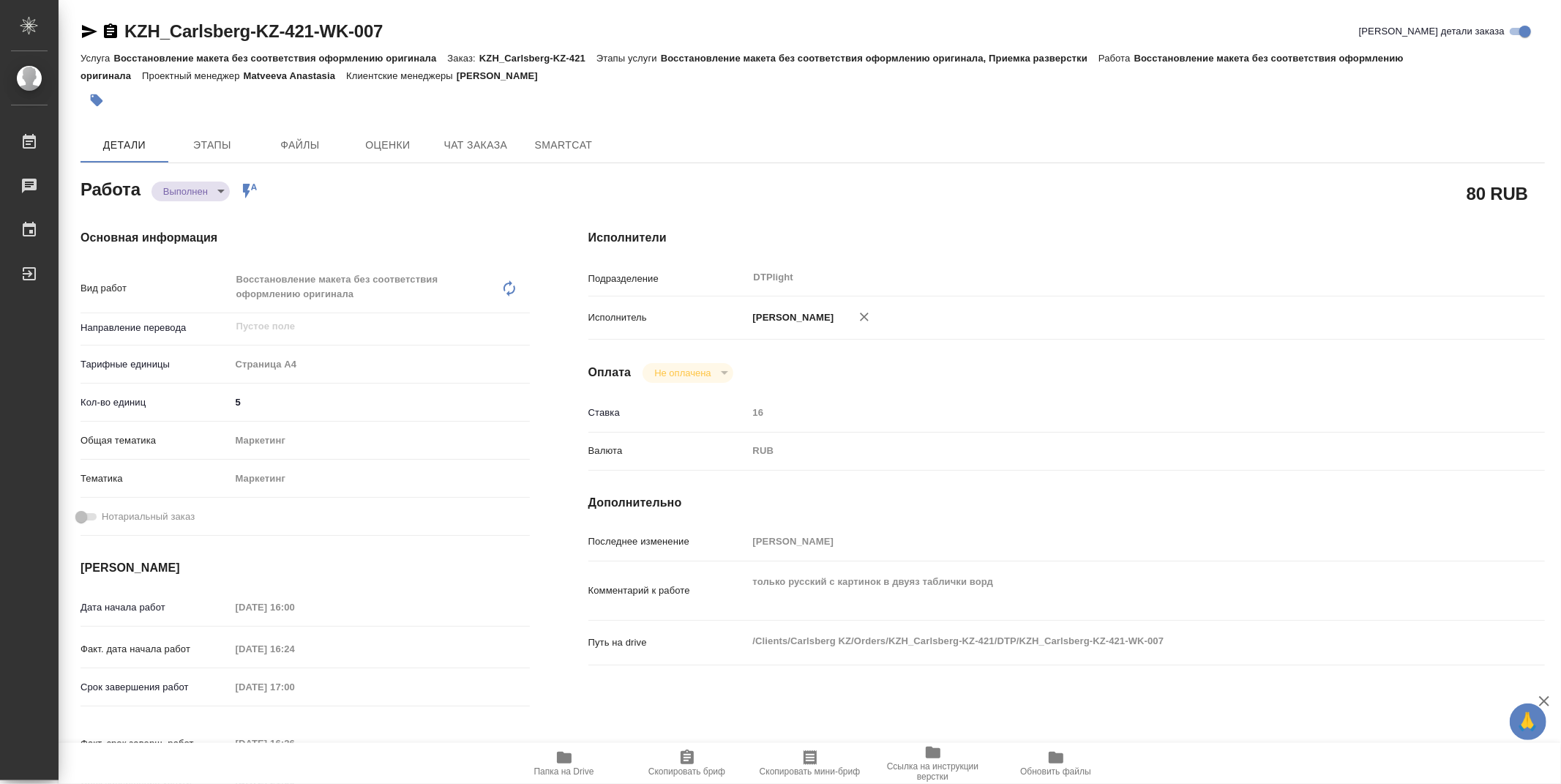
type textarea "x"
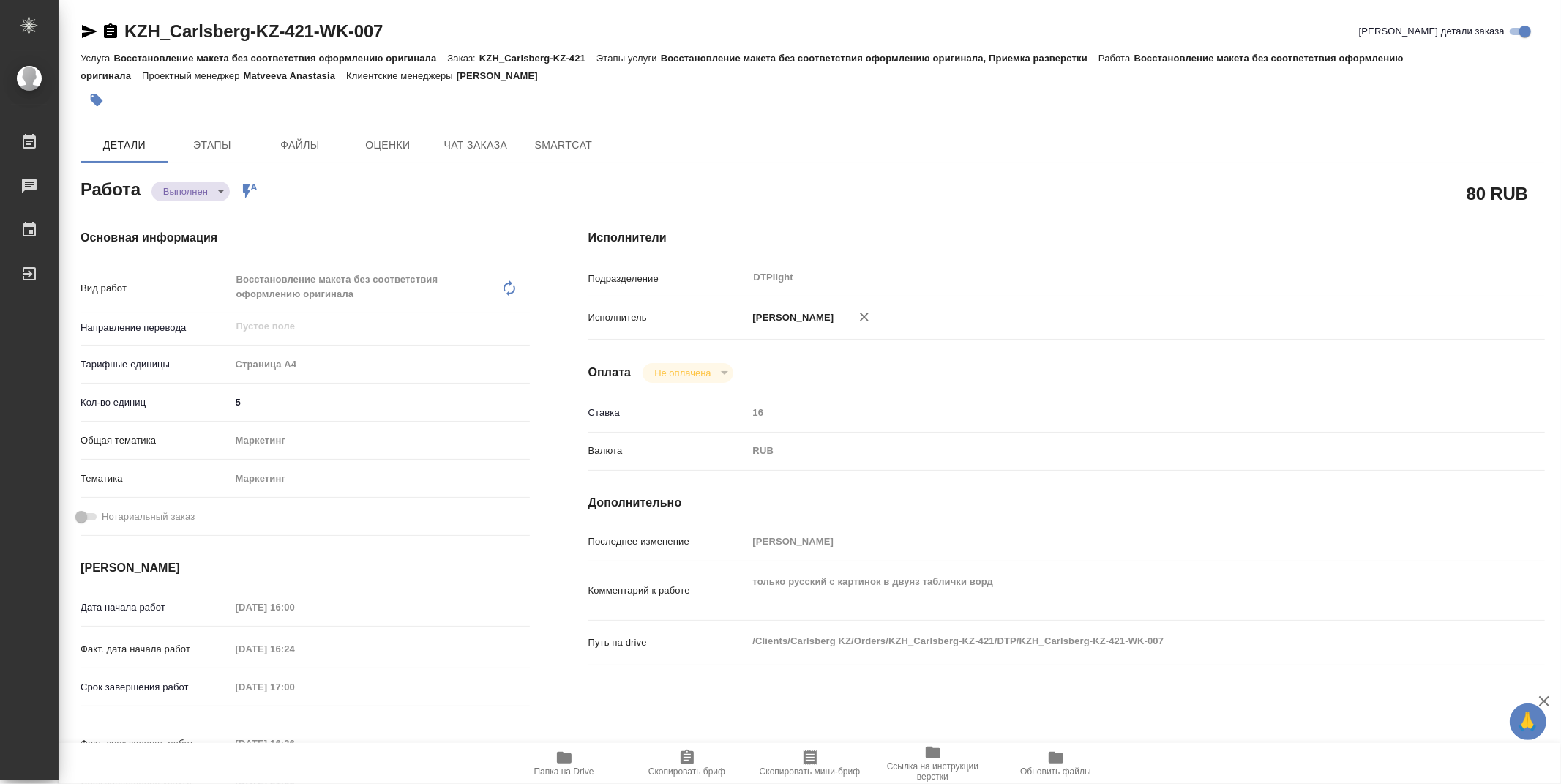
type textarea "x"
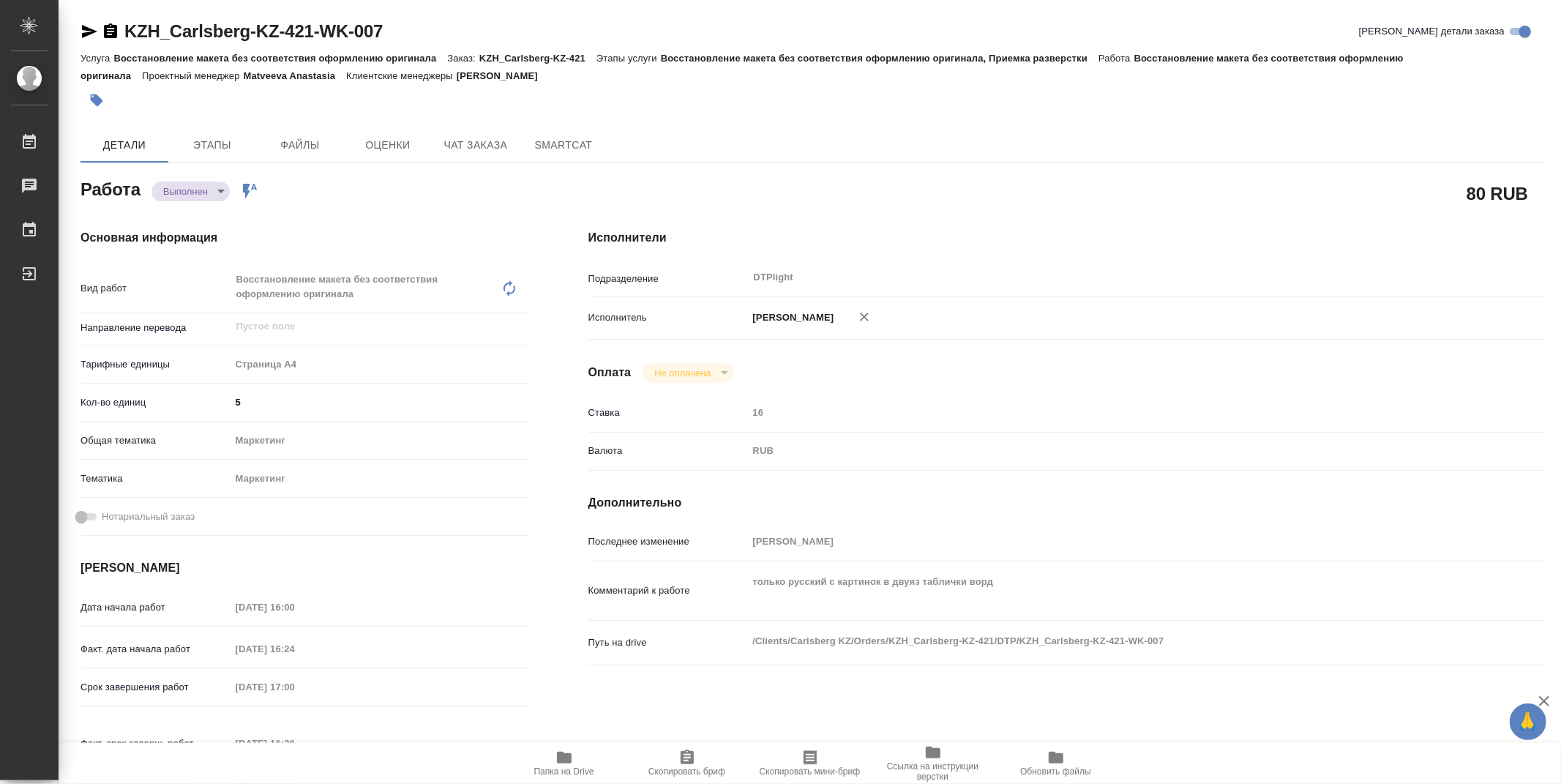
type textarea "x"
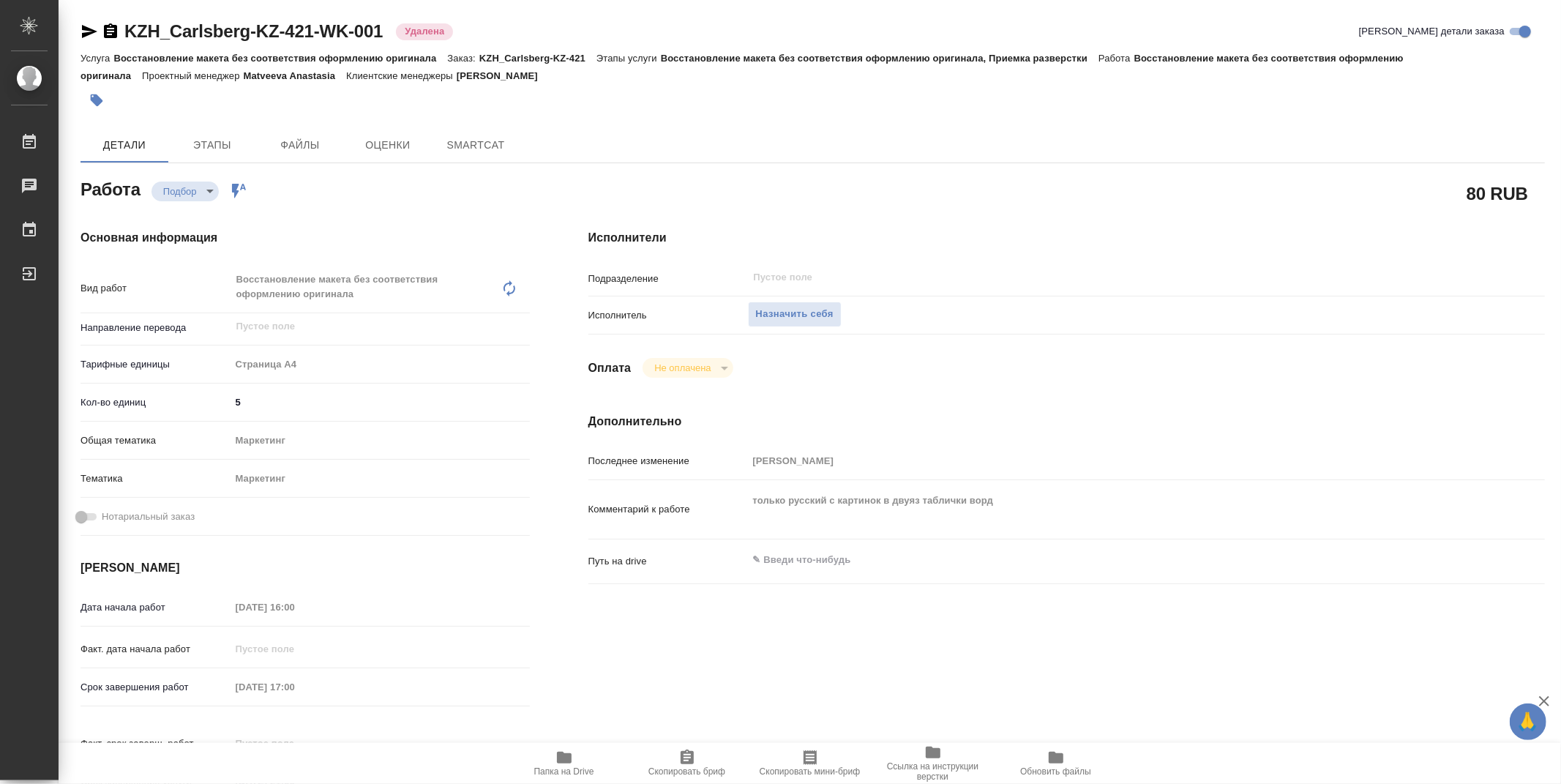
type textarea "x"
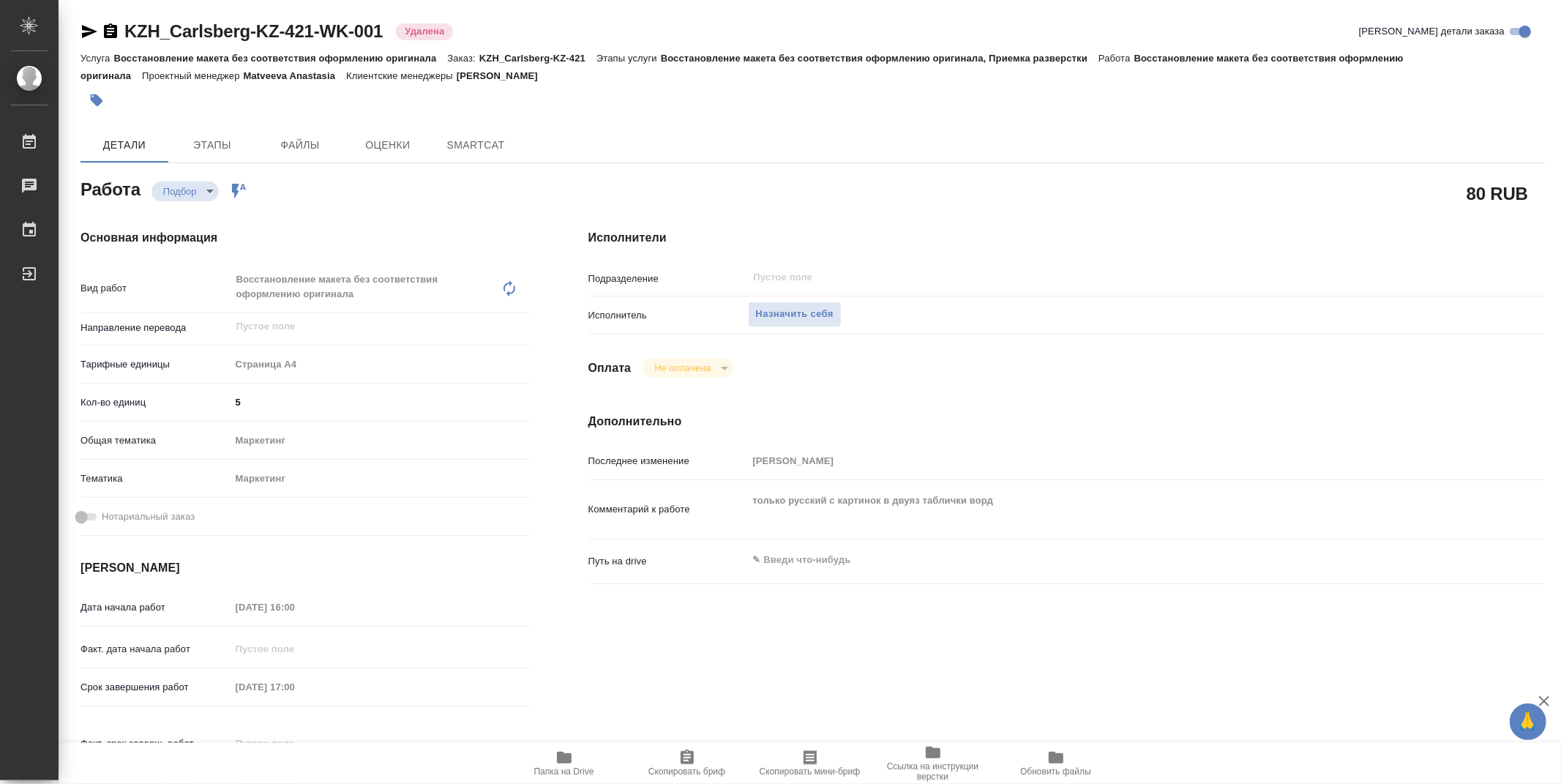
type textarea "x"
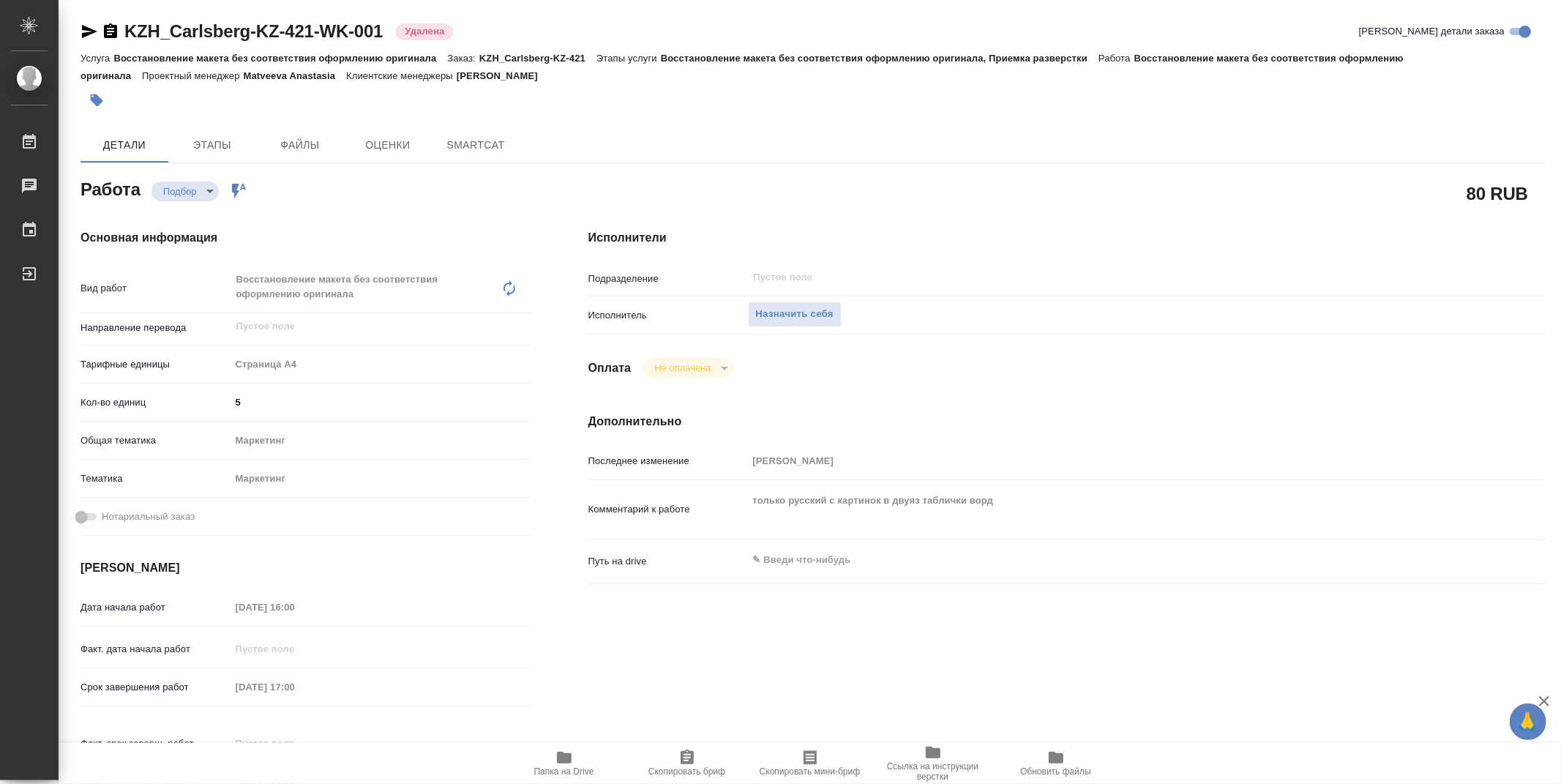
type textarea "x"
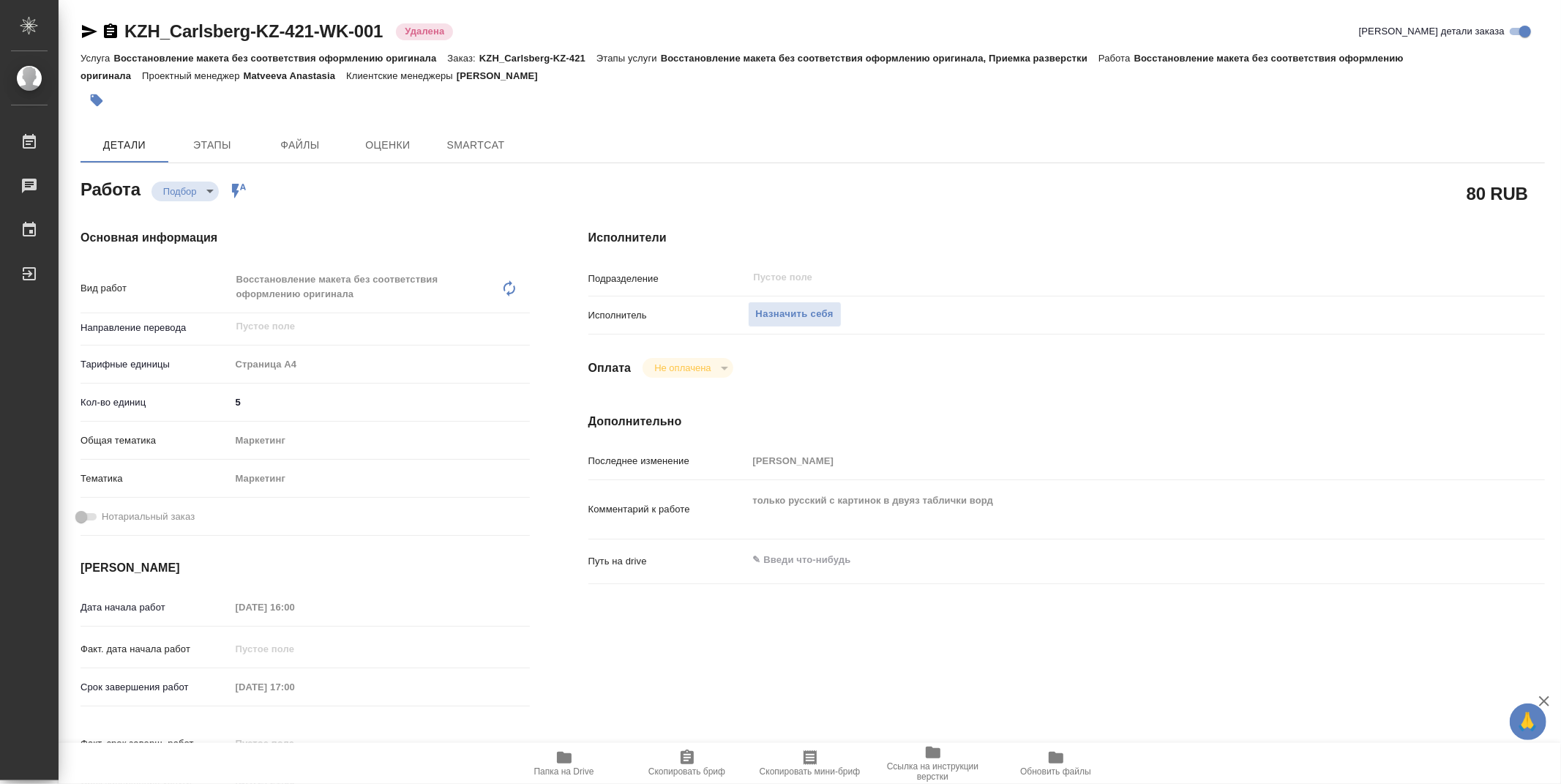
type textarea "x"
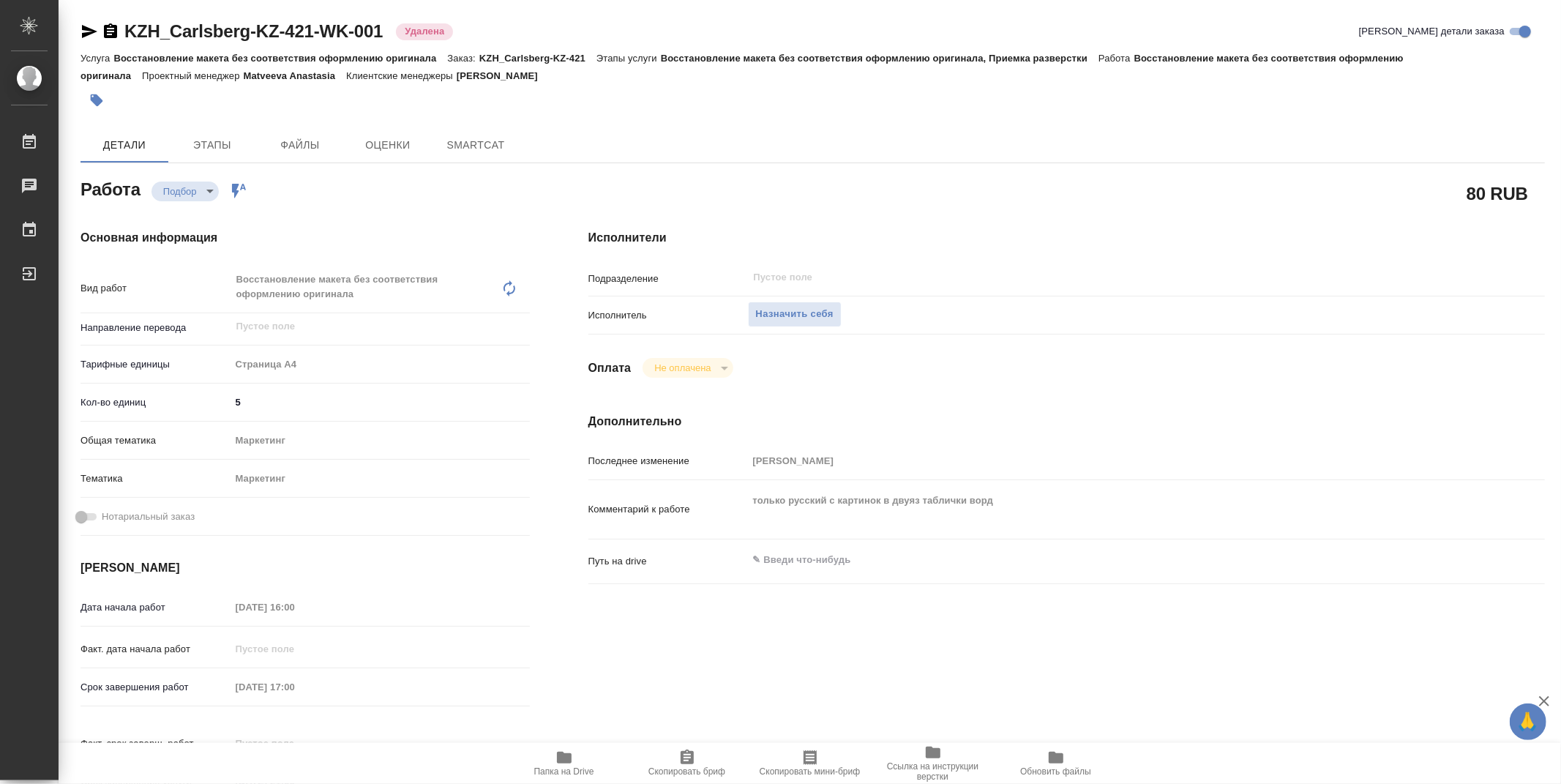
type textarea "x"
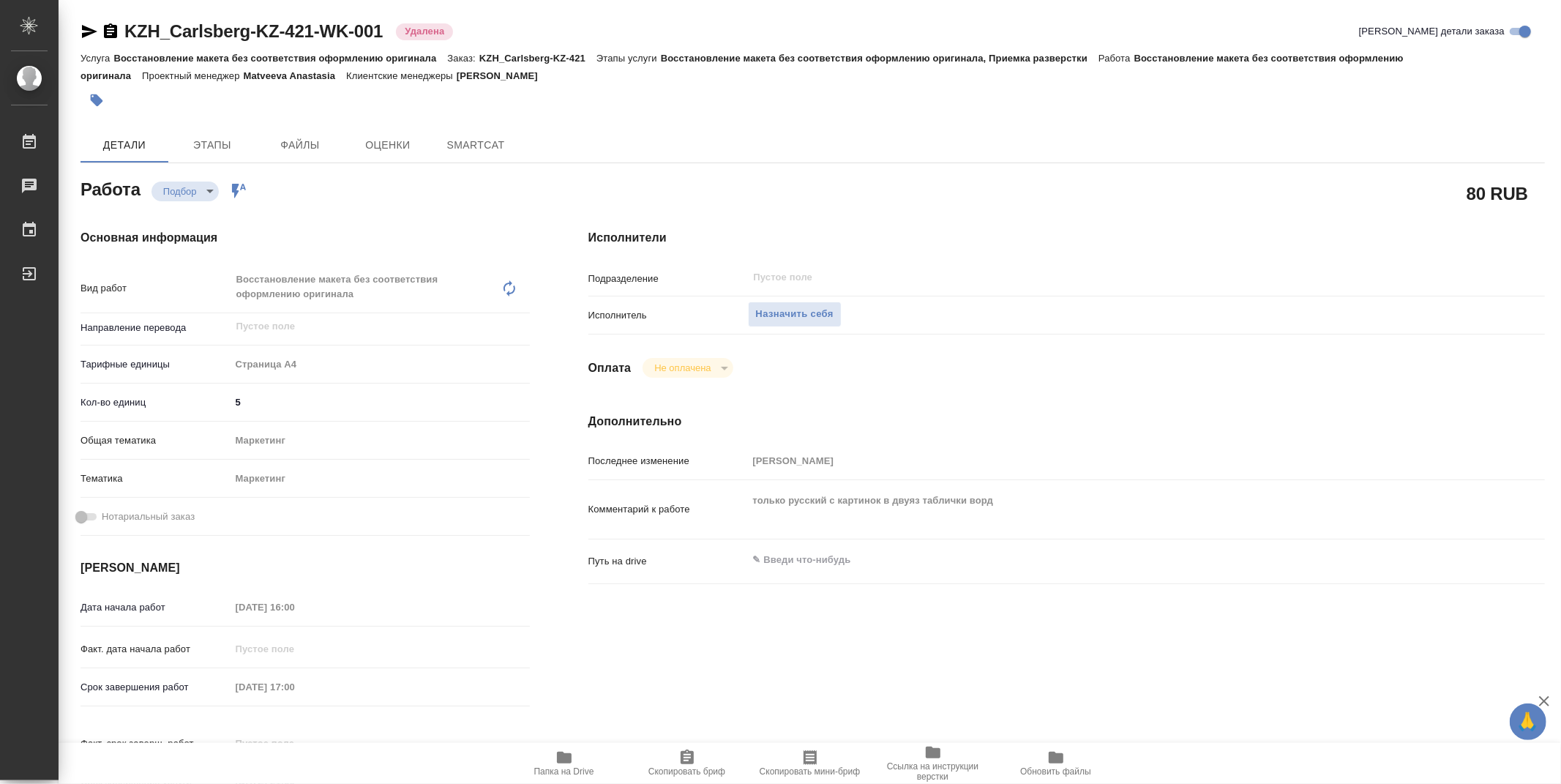
type textarea "x"
